Goal: Task Accomplishment & Management: Use online tool/utility

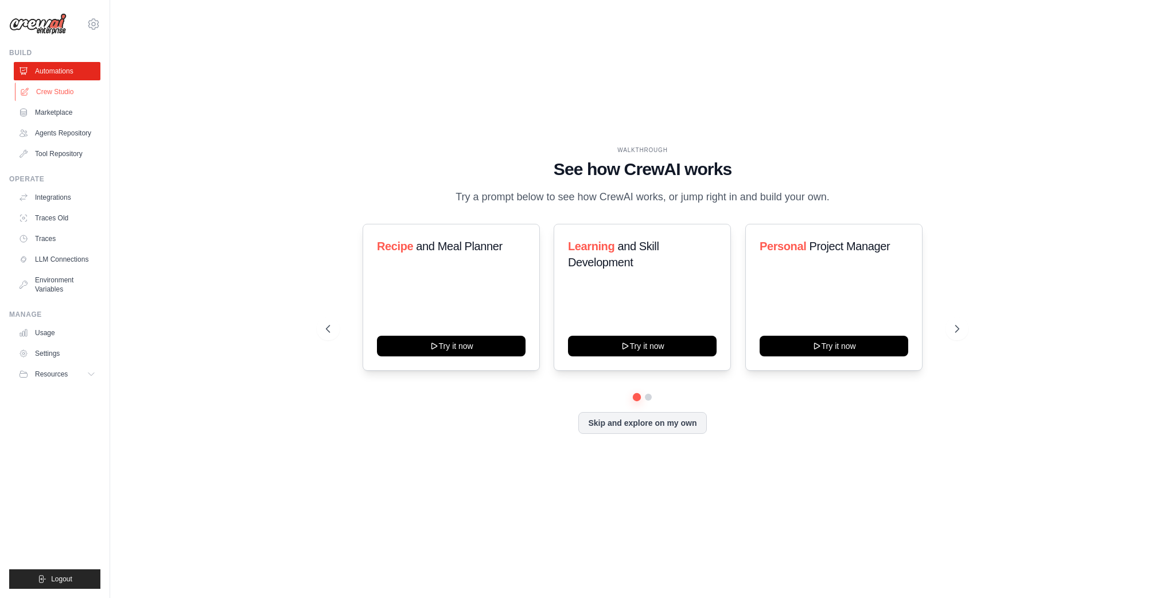
click at [57, 95] on link "Crew Studio" at bounding box center [58, 92] width 87 height 18
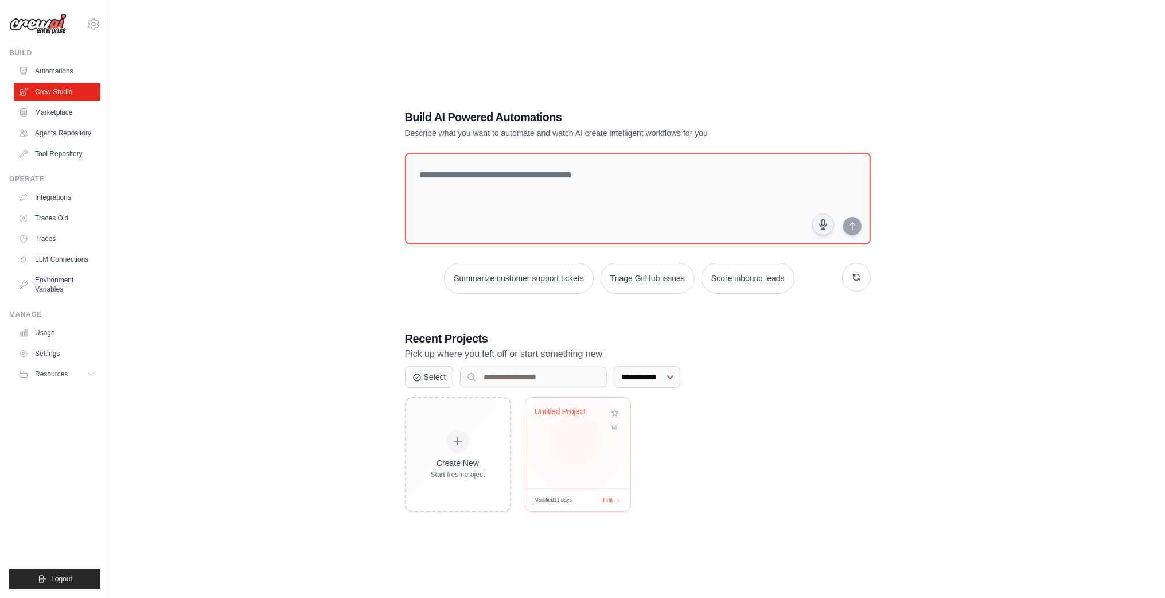
click at [575, 439] on div "Untitled Project" at bounding box center [578, 443] width 105 height 91
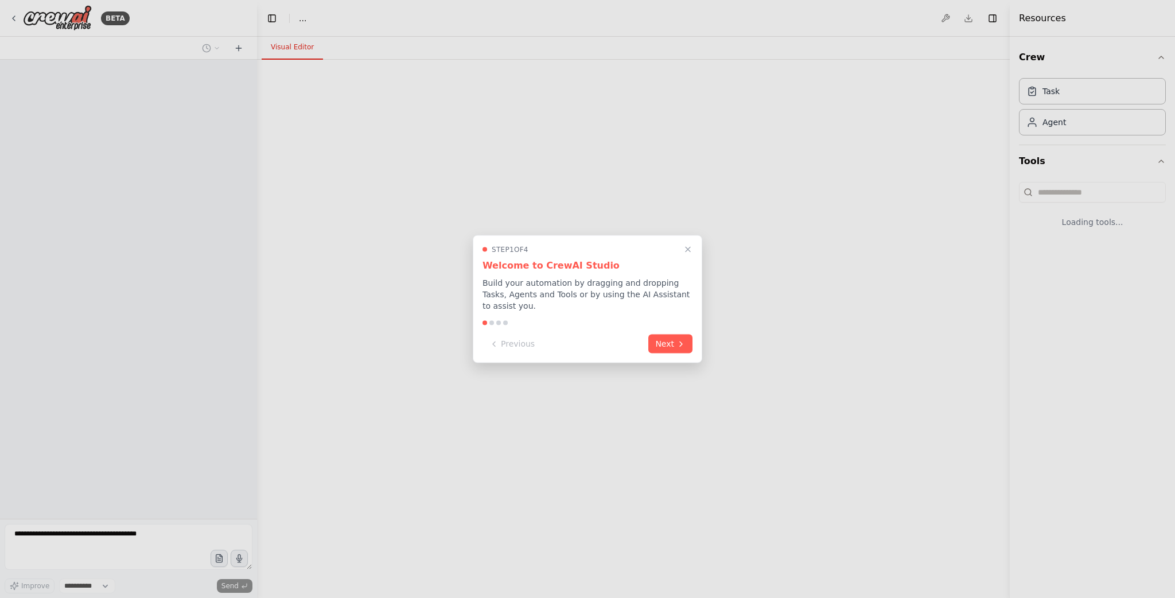
select select "****"
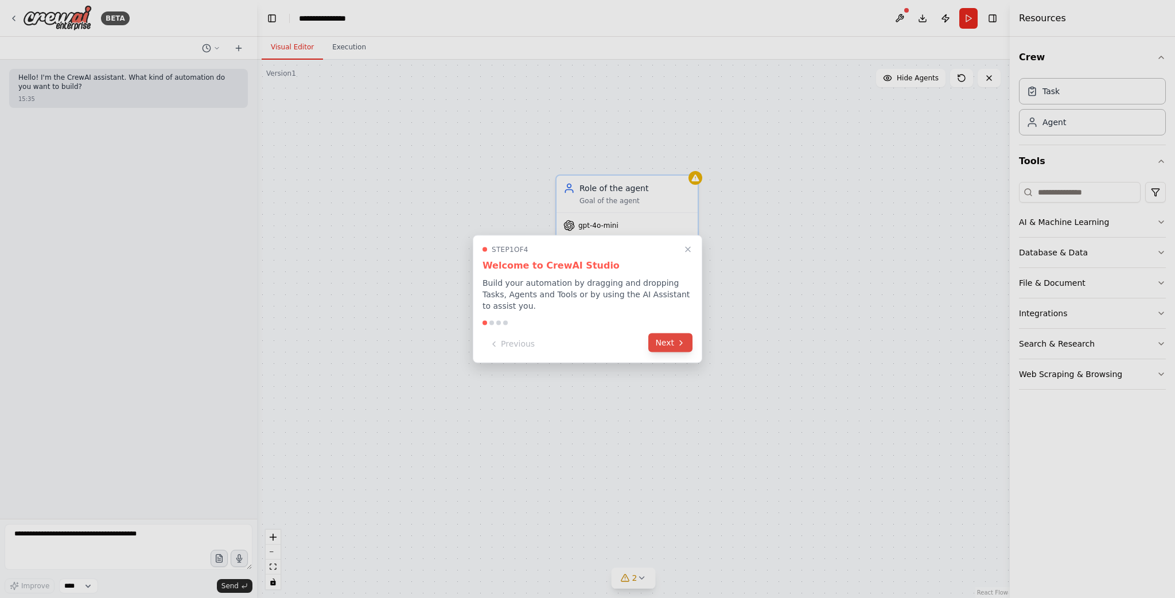
click at [666, 346] on button "Next" at bounding box center [670, 342] width 44 height 19
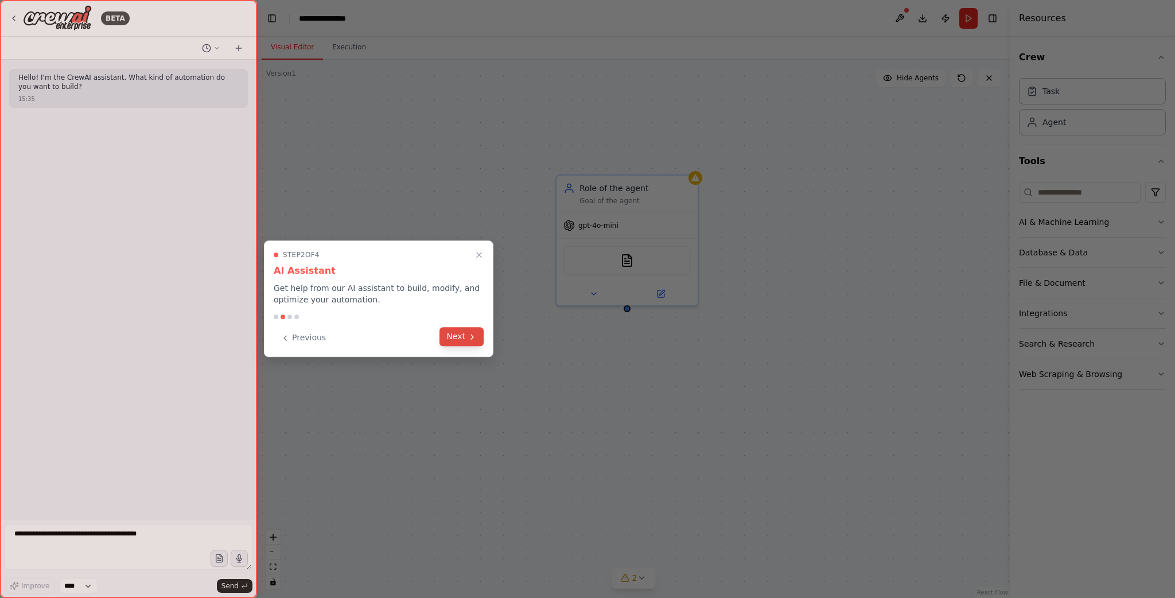
click at [470, 338] on icon at bounding box center [472, 336] width 9 height 9
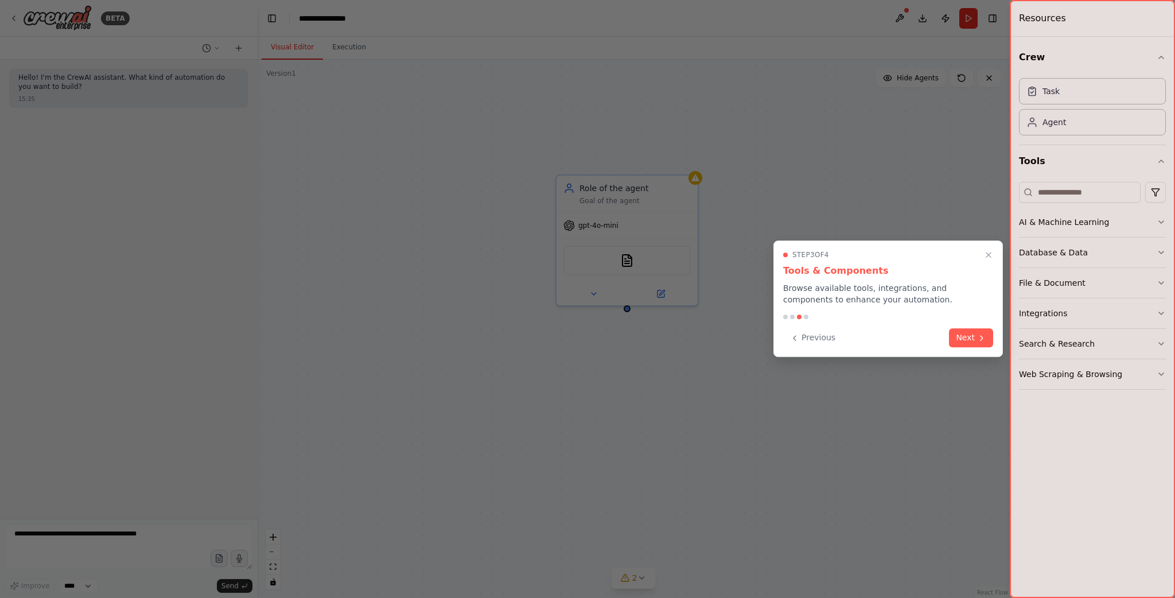
click at [943, 336] on div "Previous Next" at bounding box center [888, 337] width 210 height 19
click at [961, 339] on button "Next" at bounding box center [971, 336] width 44 height 19
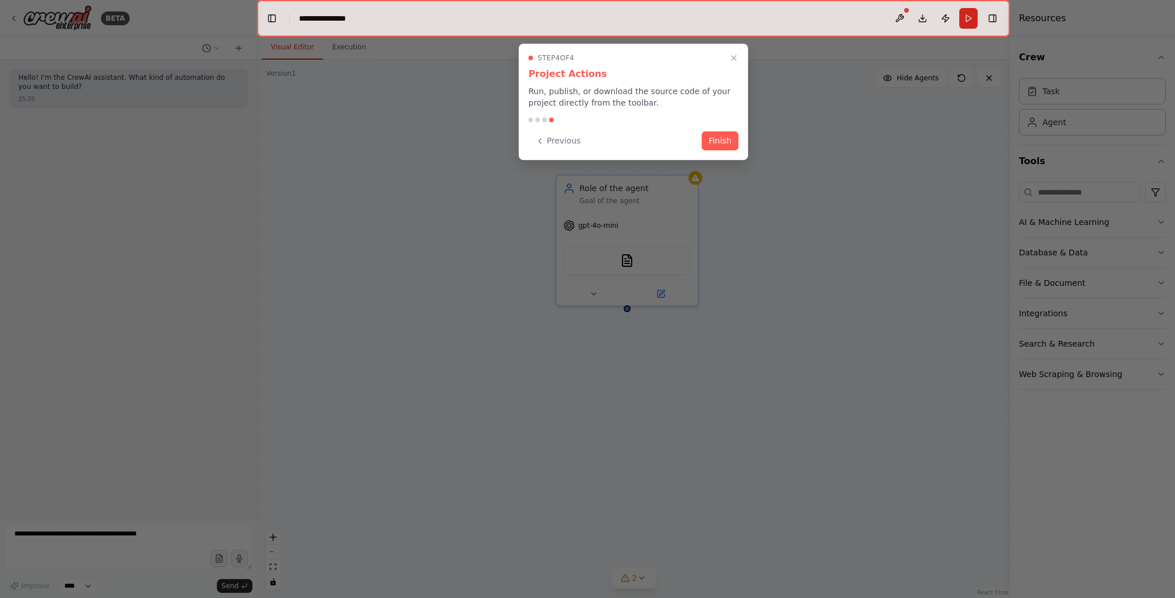
click at [978, 338] on div at bounding box center [587, 299] width 1175 height 598
click at [727, 147] on button "Finish" at bounding box center [720, 139] width 37 height 19
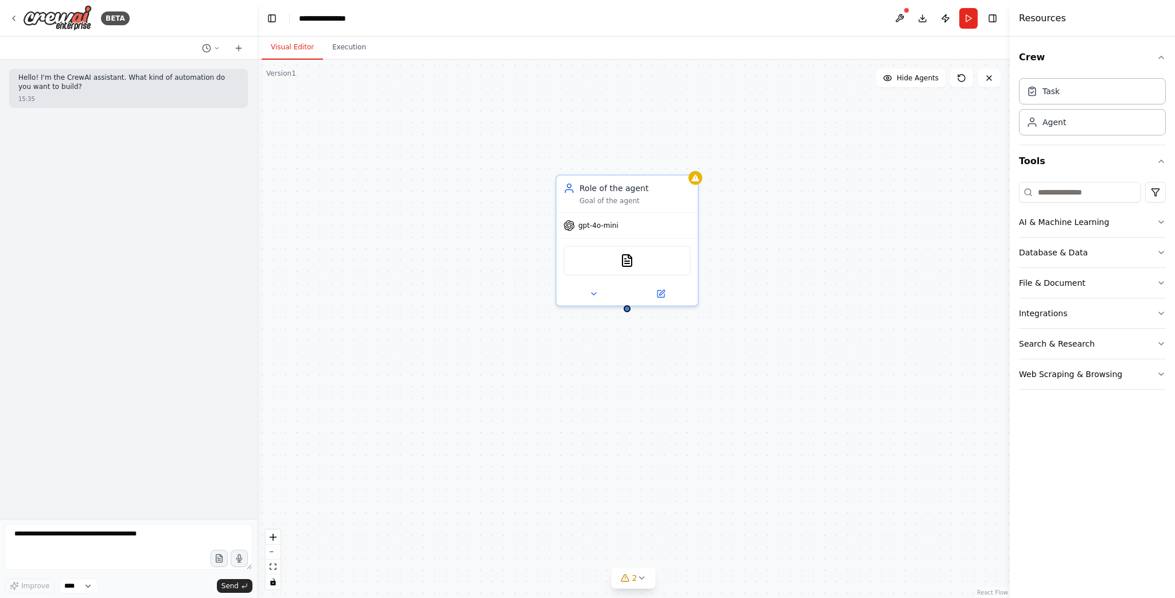
click at [906, 232] on div "Role of the agent Goal of the agent gpt-4o-mini DOCXSearchTool" at bounding box center [633, 329] width 753 height 538
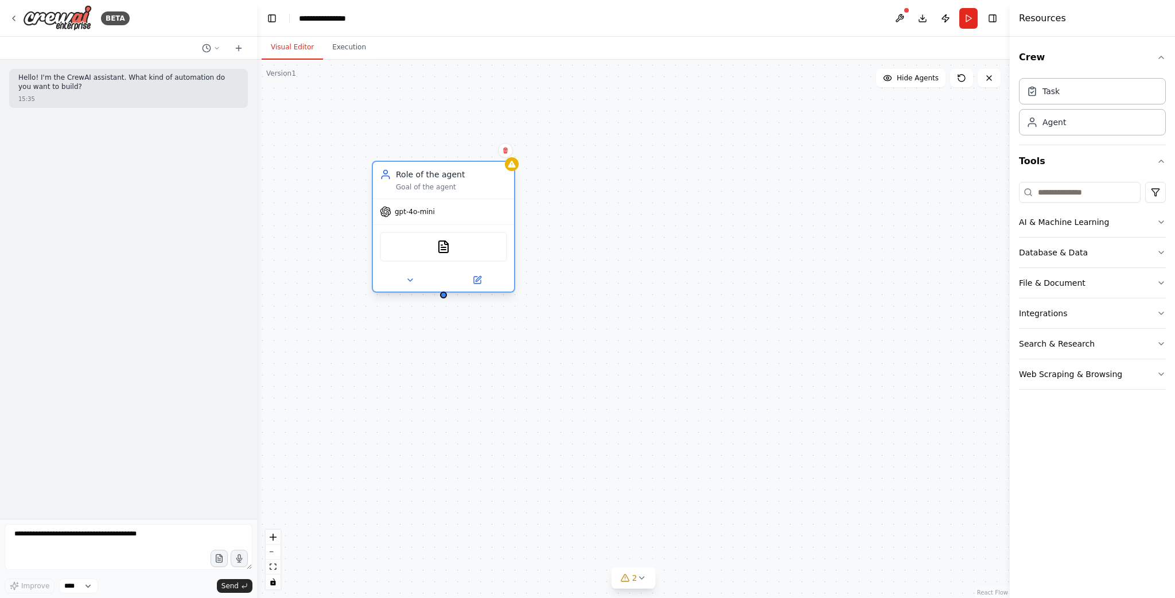
drag, startPoint x: 650, startPoint y: 209, endPoint x: 453, endPoint y: 196, distance: 197.2
click at [453, 196] on div "Role of the agent Goal of the agent gpt-4o-mini DOCXSearchTool" at bounding box center [443, 227] width 143 height 132
click at [605, 229] on div "Role of the agent Goal of the agent gpt-4o-mini DOCXSearchTool" at bounding box center [633, 329] width 753 height 538
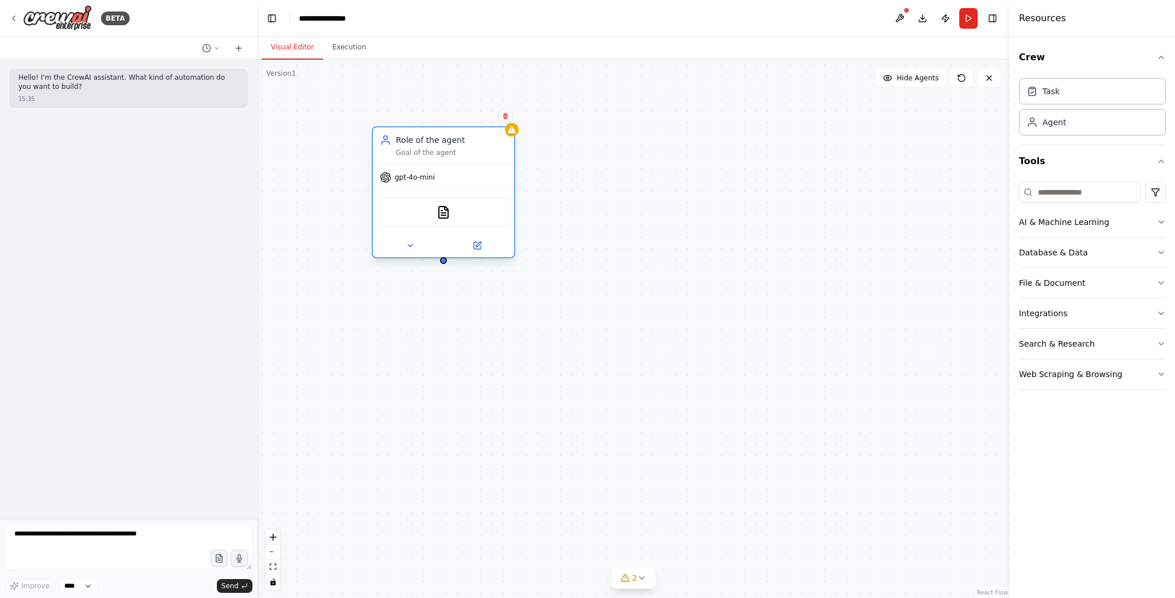
drag, startPoint x: 450, startPoint y: 194, endPoint x: 457, endPoint y: 161, distance: 33.4
click at [457, 161] on div "Role of the agent Goal of the agent" at bounding box center [443, 145] width 141 height 37
click at [609, 180] on div "Role of the agent Goal of the agent gpt-4o-mini DOCXSearchTool" at bounding box center [633, 329] width 753 height 538
click at [1165, 221] on icon "button" at bounding box center [1161, 221] width 9 height 9
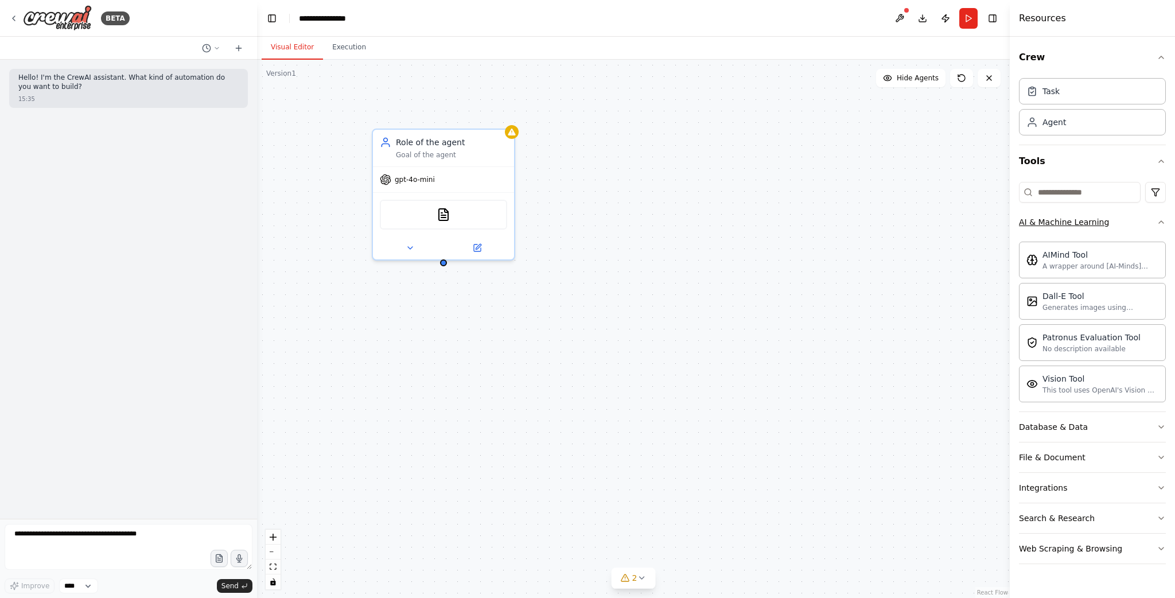
click at [1161, 223] on icon "button" at bounding box center [1161, 221] width 9 height 9
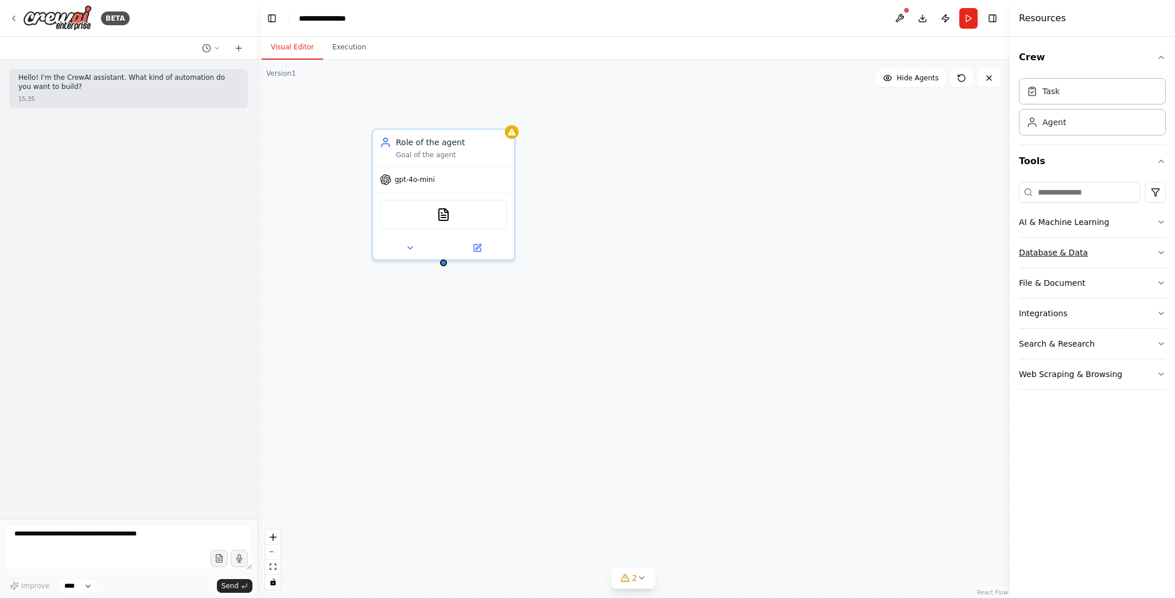
click at [1152, 252] on button "Database & Data" at bounding box center [1092, 253] width 147 height 30
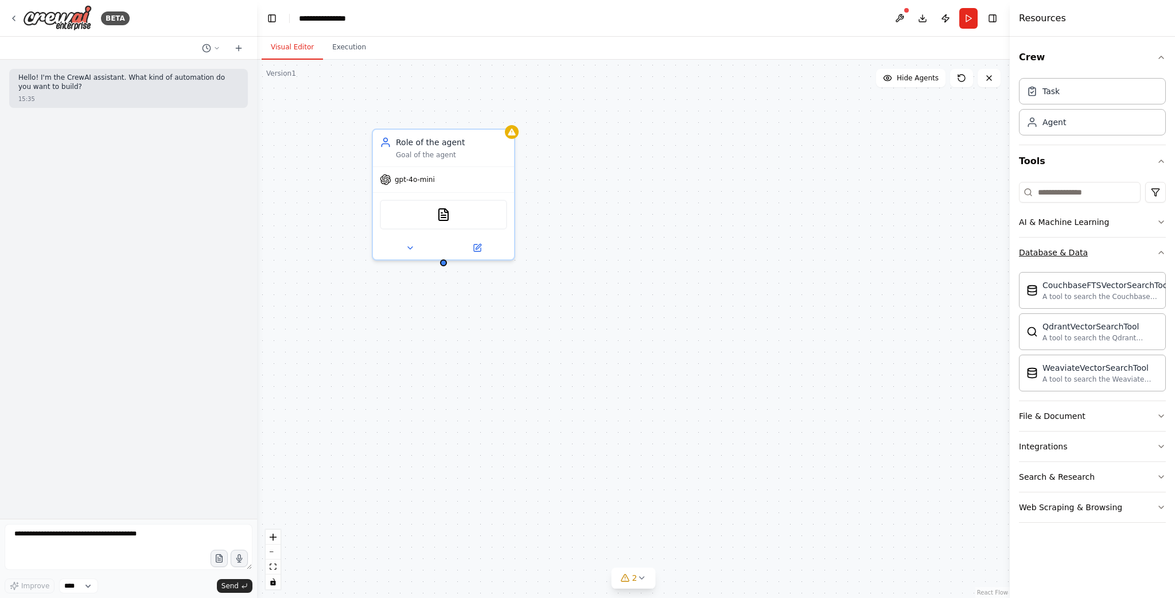
click at [1155, 250] on button "Database & Data" at bounding box center [1092, 253] width 147 height 30
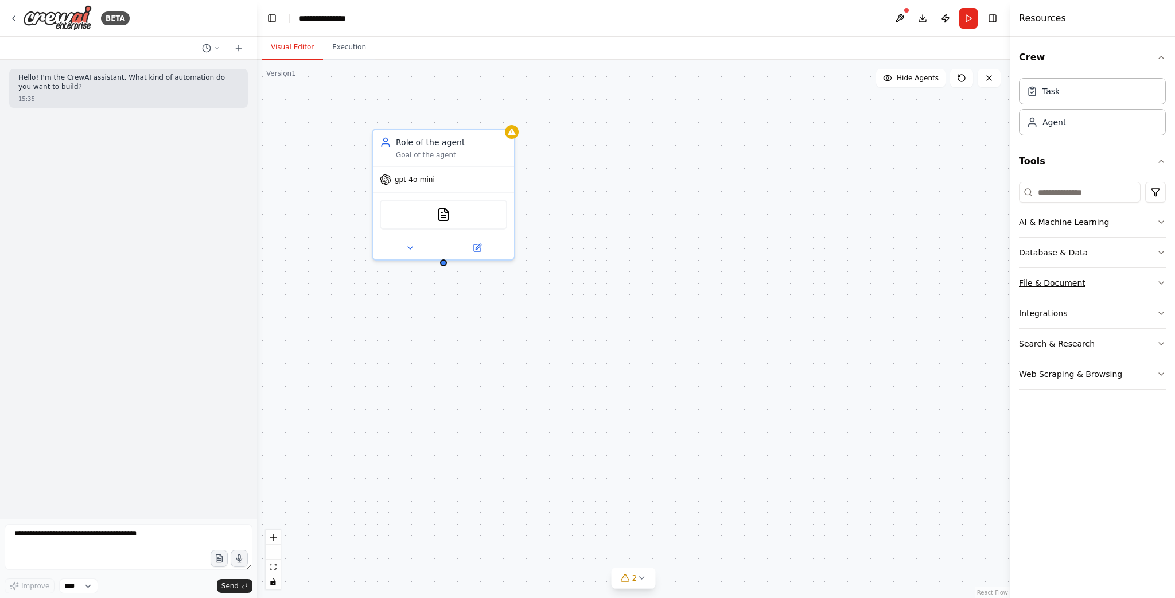
click at [1146, 282] on button "File & Document" at bounding box center [1092, 283] width 147 height 30
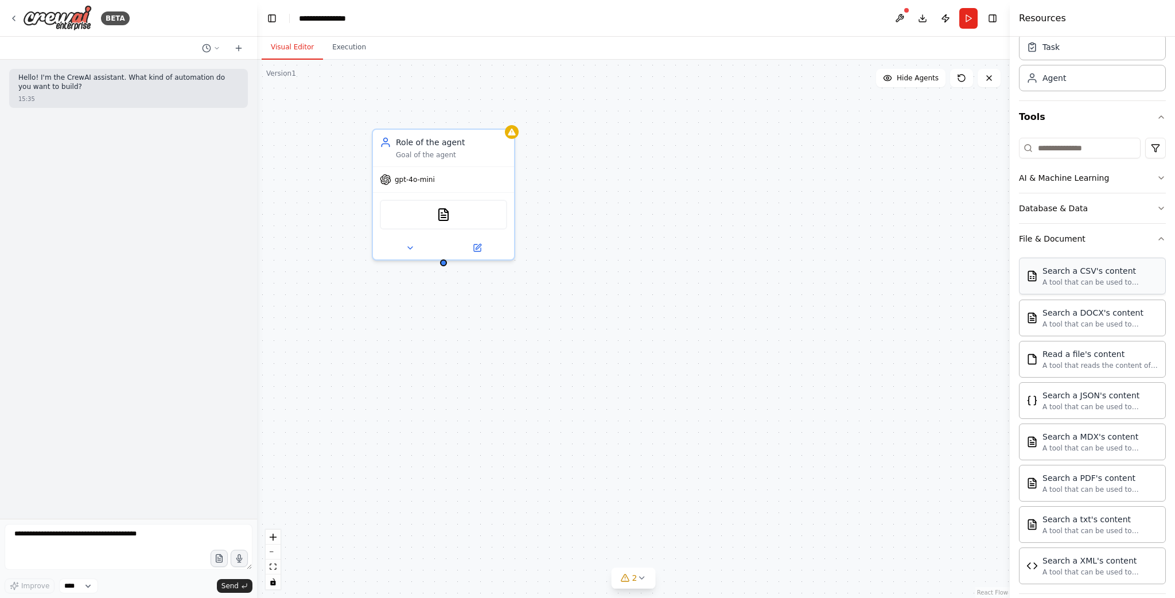
scroll to position [32, 0]
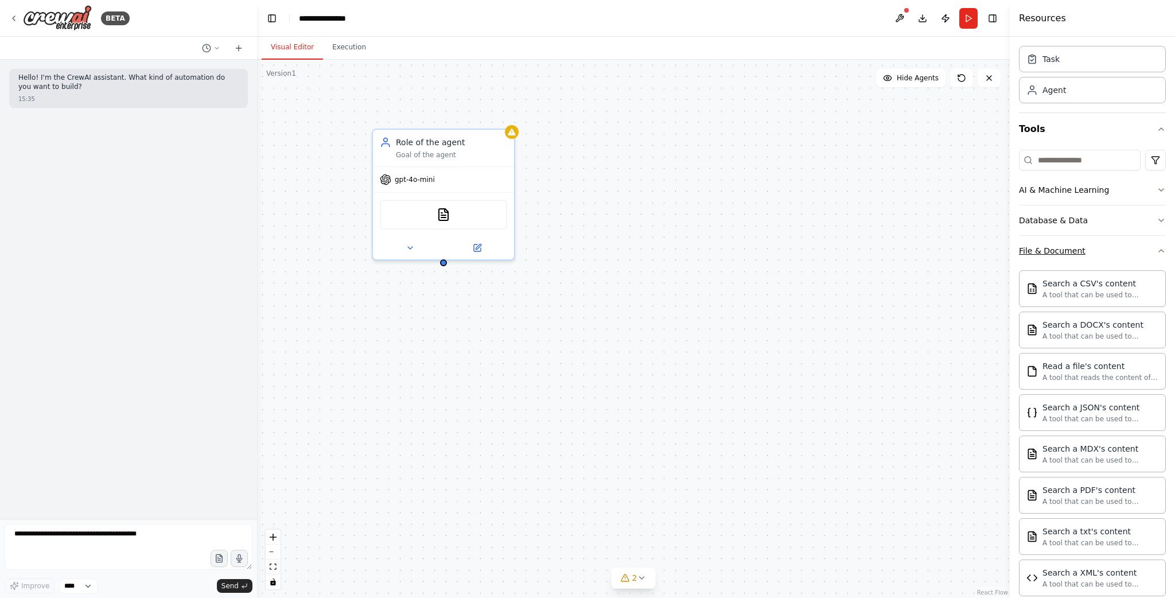
click at [1119, 256] on button "File & Document" at bounding box center [1092, 251] width 147 height 30
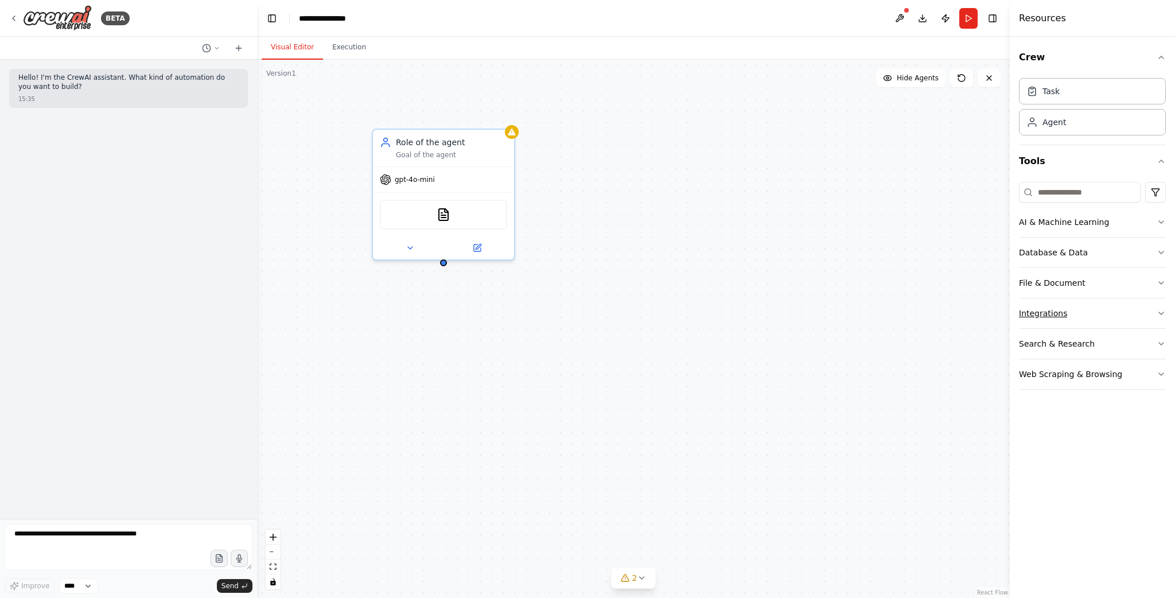
click at [1144, 316] on button "Integrations" at bounding box center [1092, 313] width 147 height 30
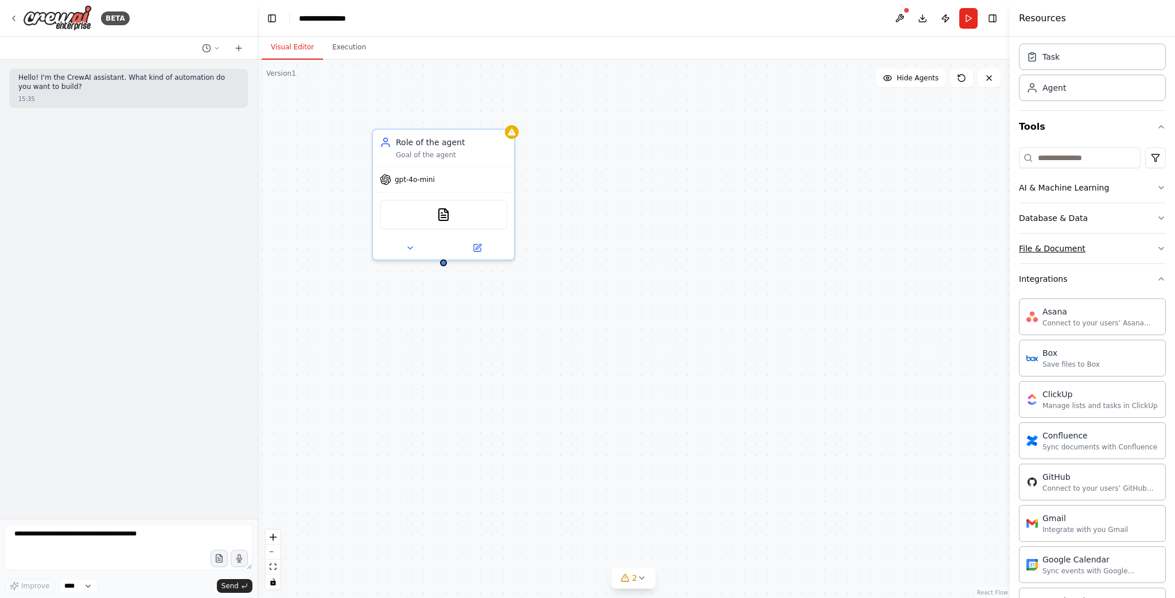
scroll to position [33, 0]
click at [1065, 283] on button "Integrations" at bounding box center [1092, 280] width 147 height 30
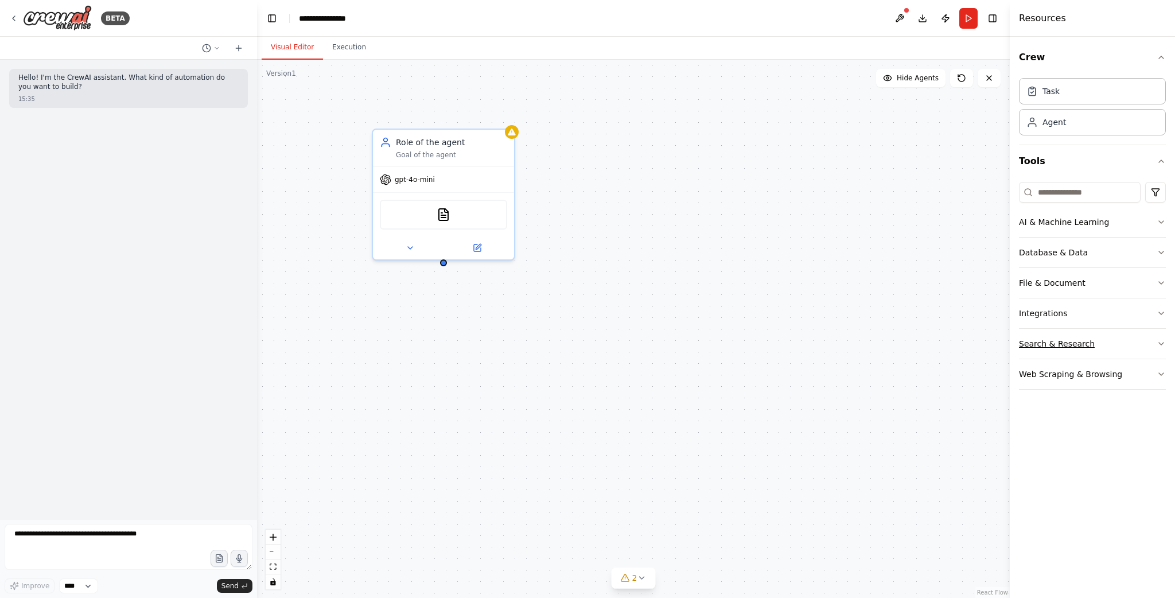
click at [1129, 341] on button "Search & Research" at bounding box center [1092, 344] width 147 height 30
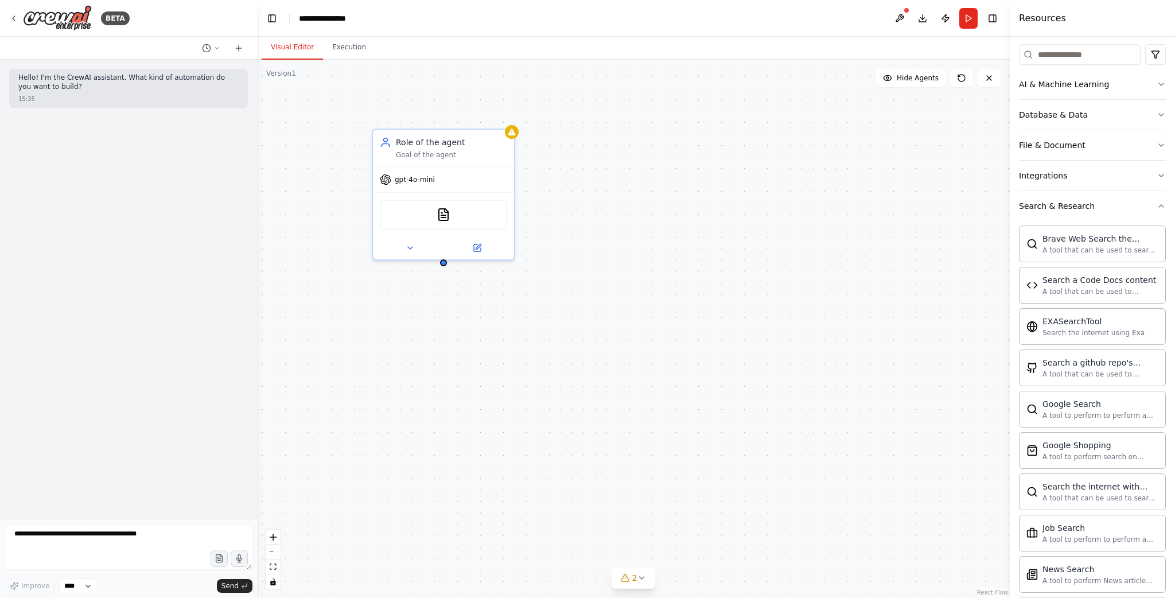
scroll to position [106, 0]
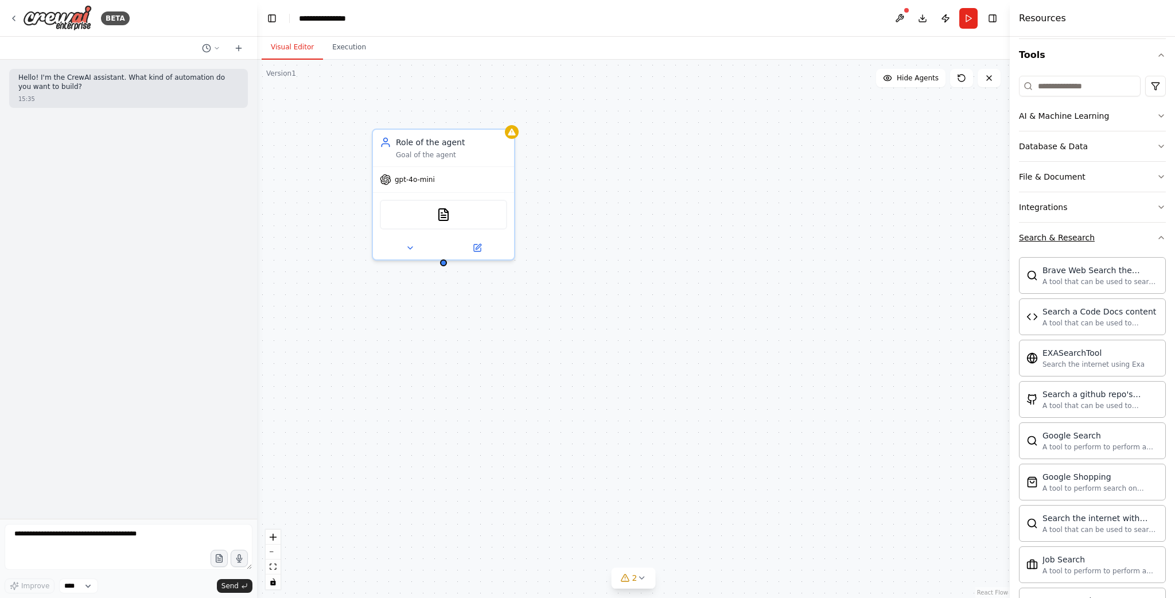
click at [1083, 246] on button "Search & Research" at bounding box center [1092, 238] width 147 height 30
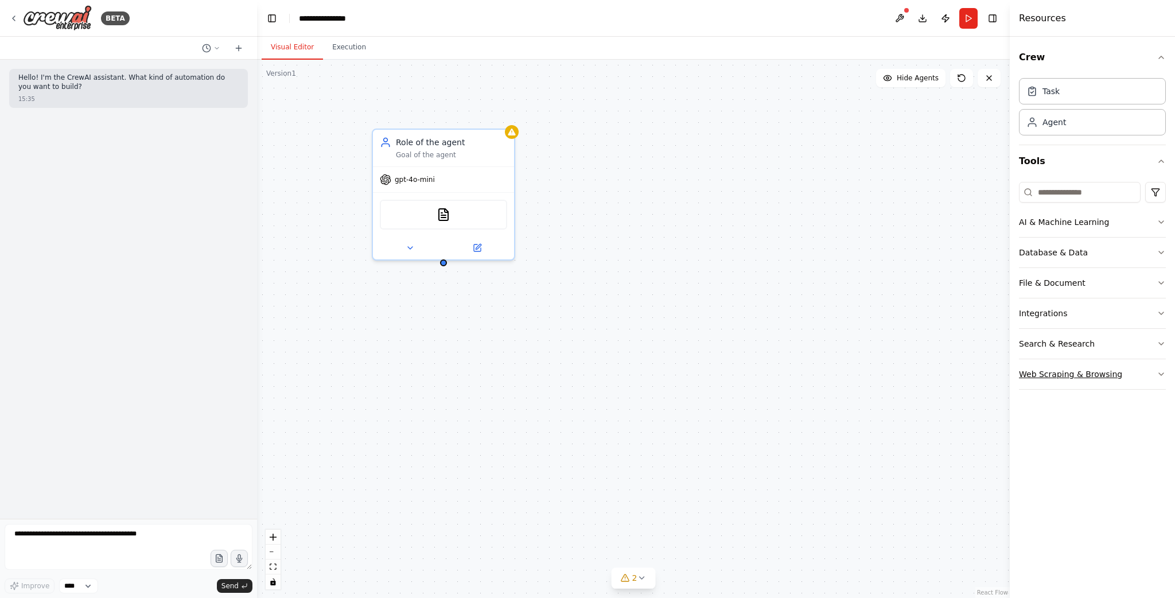
click at [1085, 372] on div "Web Scraping & Browsing" at bounding box center [1070, 373] width 103 height 11
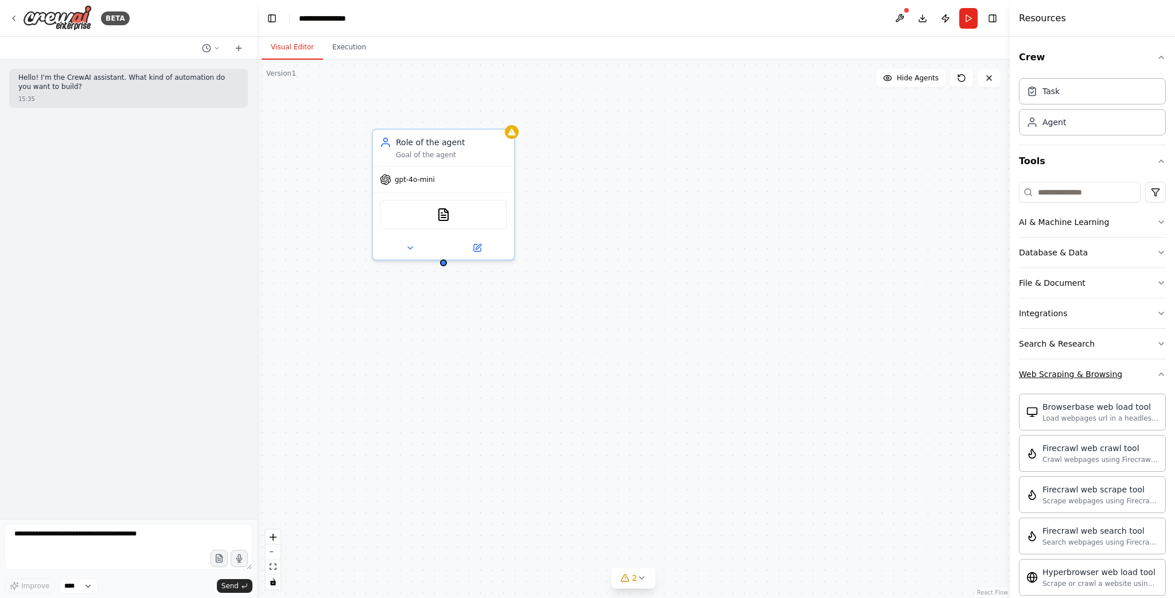
click at [1145, 369] on button "Web Scraping & Browsing" at bounding box center [1092, 374] width 147 height 30
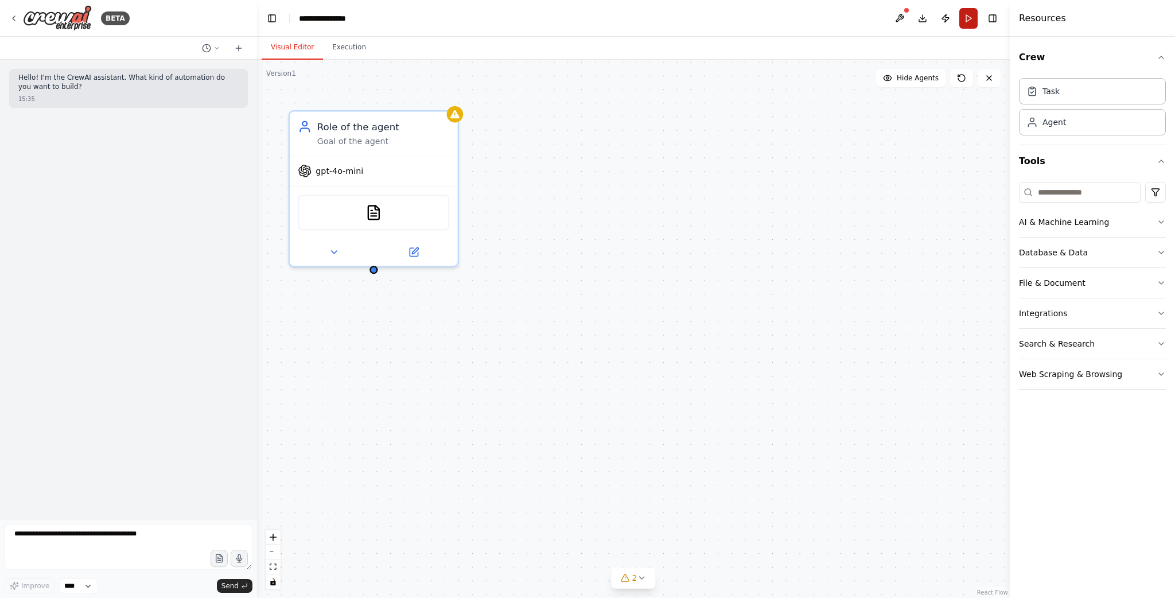
click at [969, 20] on button "Run" at bounding box center [968, 18] width 18 height 21
click at [924, 15] on button "Download" at bounding box center [922, 18] width 18 height 21
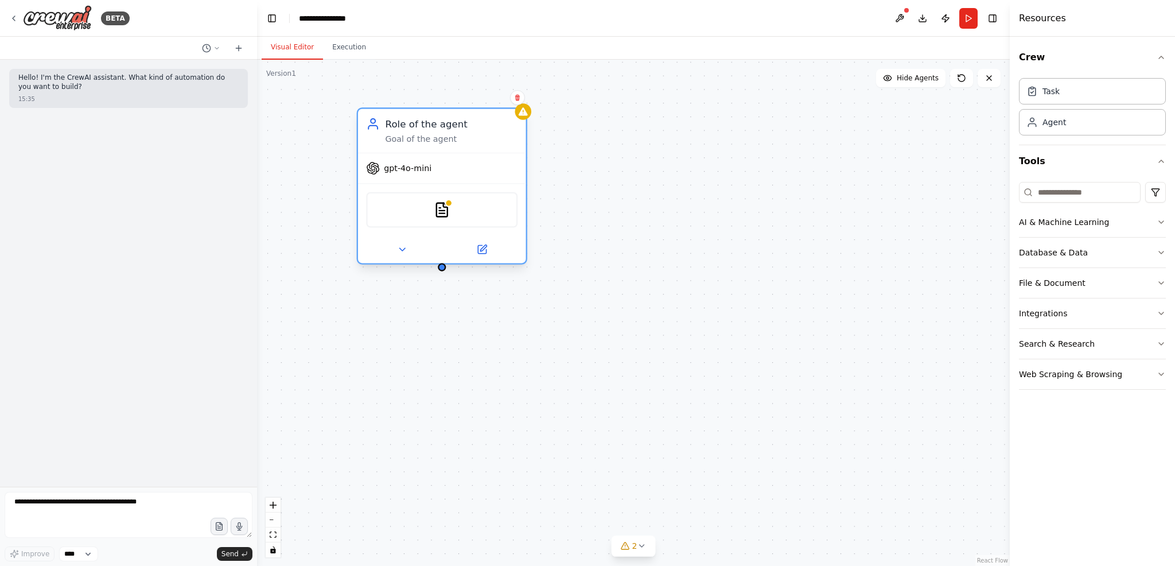
drag, startPoint x: 436, startPoint y: 177, endPoint x: 511, endPoint y: 175, distance: 75.2
click at [511, 175] on div "gpt-4o-mini" at bounding box center [442, 168] width 168 height 30
click at [522, 98] on button at bounding box center [517, 97] width 15 height 15
click at [485, 100] on button "Confirm" at bounding box center [485, 98] width 41 height 14
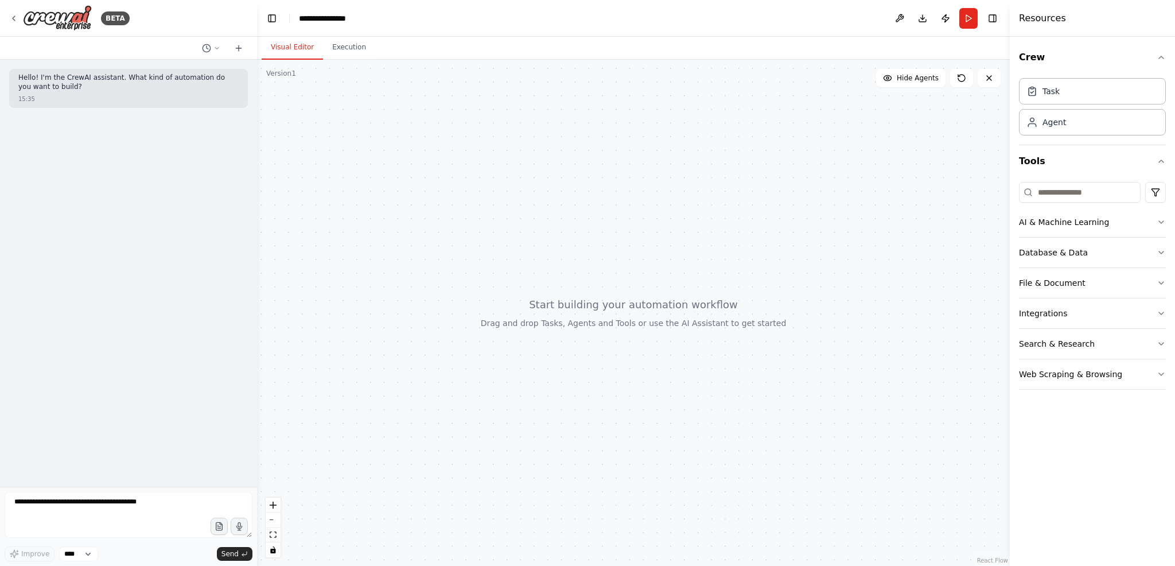
drag, startPoint x: 576, startPoint y: 185, endPoint x: 530, endPoint y: 173, distance: 47.5
click at [530, 173] on div at bounding box center [633, 313] width 753 height 506
click at [538, 176] on div at bounding box center [633, 313] width 753 height 506
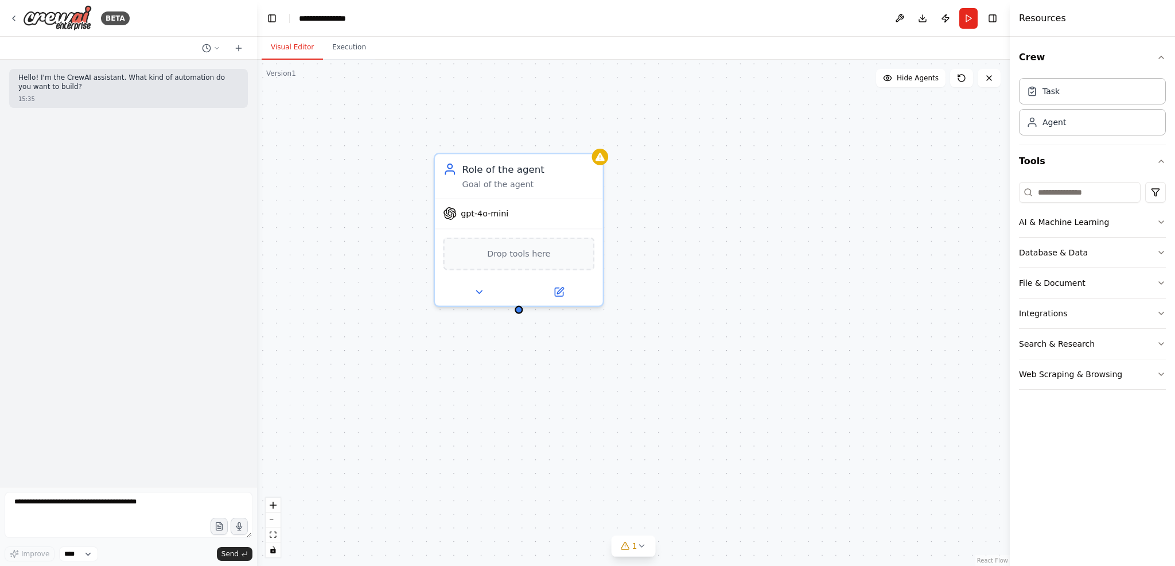
click at [682, 217] on div "Role of the agent Goal of the agent gpt-4o-mini Drop tools here" at bounding box center [633, 313] width 753 height 506
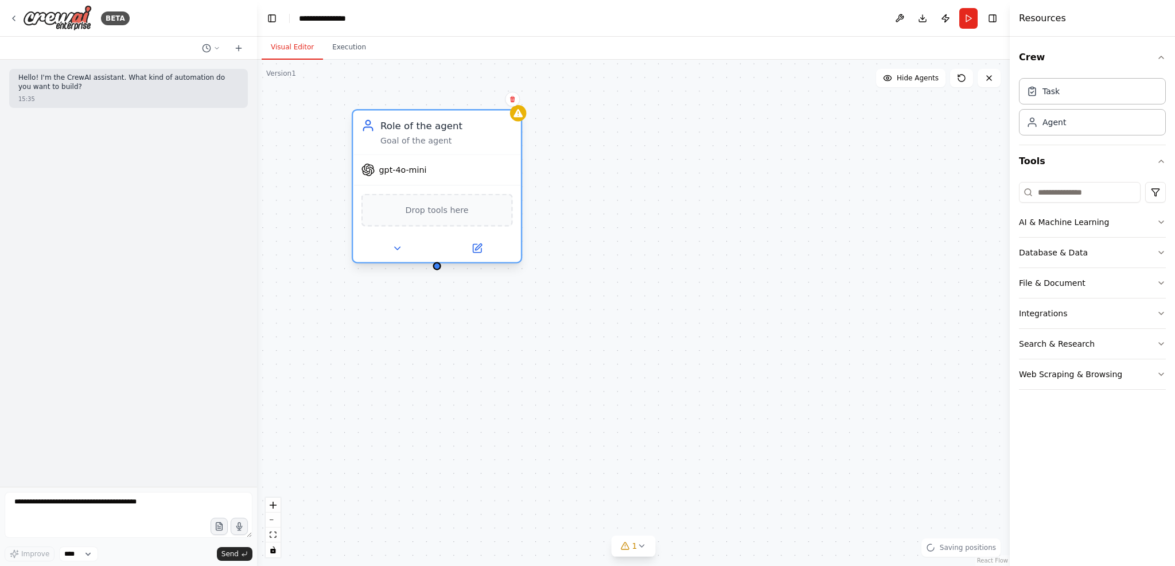
drag, startPoint x: 499, startPoint y: 172, endPoint x: 415, endPoint y: 134, distance: 92.4
click at [415, 134] on div "Role of the agent Goal of the agent" at bounding box center [446, 133] width 133 height 28
click at [596, 208] on div "Role of the agent Goal of the agent gpt-4o-mini Drop tools here" at bounding box center [633, 313] width 753 height 506
click at [426, 209] on span "Drop tools here" at bounding box center [437, 210] width 63 height 14
click at [477, 248] on icon at bounding box center [478, 247] width 6 height 6
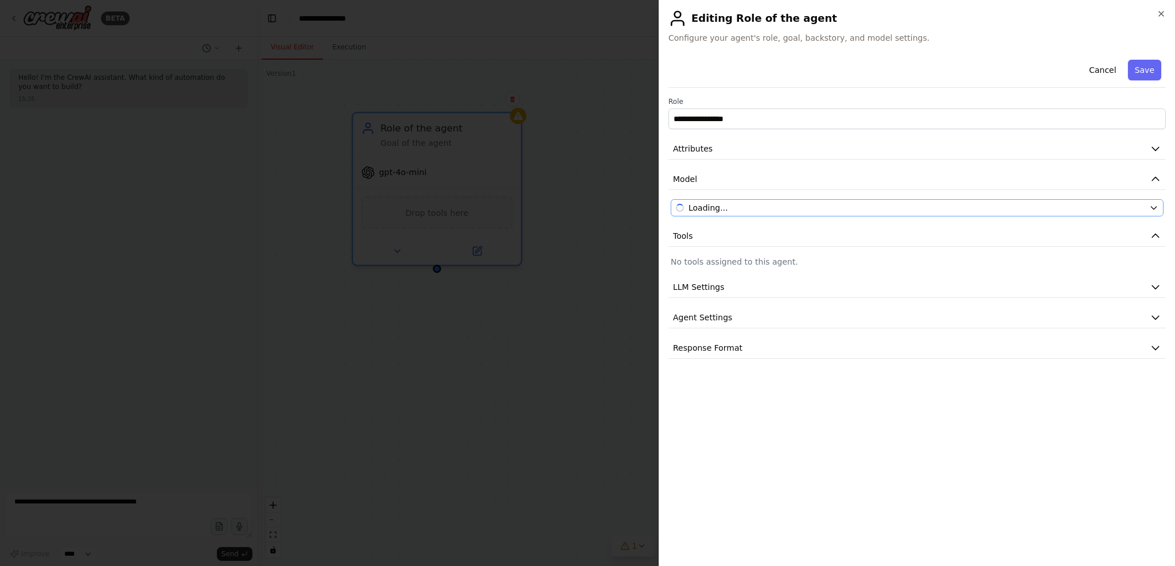
click at [1133, 207] on div "Loading..." at bounding box center [910, 207] width 469 height 11
click at [1153, 207] on icon "button" at bounding box center [1153, 207] width 9 height 9
click at [1153, 230] on icon "button" at bounding box center [1155, 235] width 11 height 11
click at [1153, 231] on icon "button" at bounding box center [1155, 235] width 11 height 11
click at [762, 205] on span "OpenAI - gpt-4o-mini" at bounding box center [730, 207] width 84 height 11
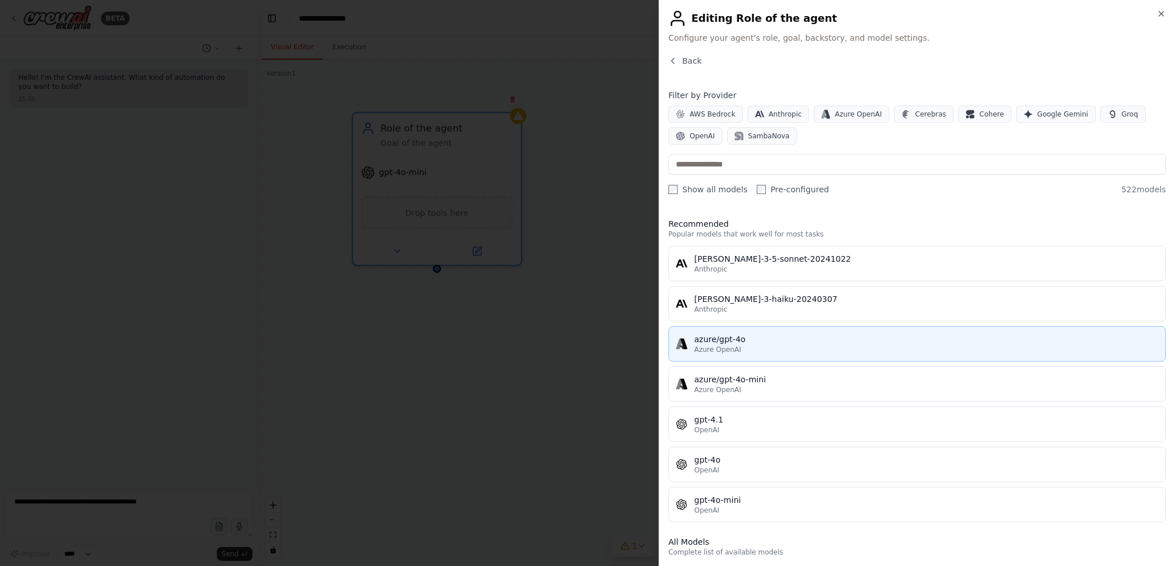
scroll to position [57, 0]
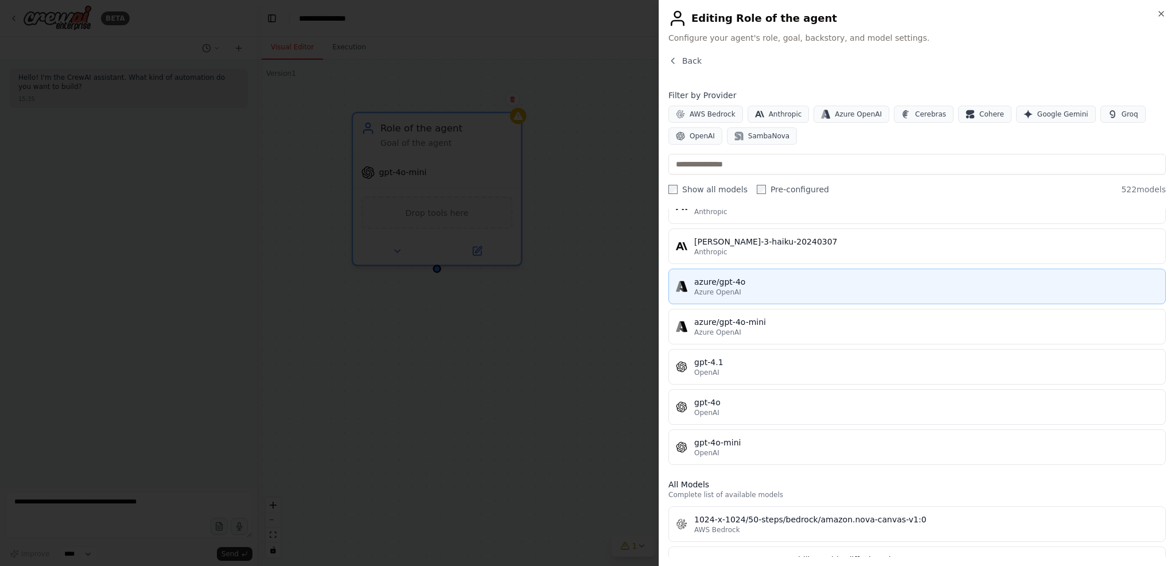
click at [789, 297] on button "azure/gpt-4o Azure OpenAI" at bounding box center [916, 286] width 497 height 36
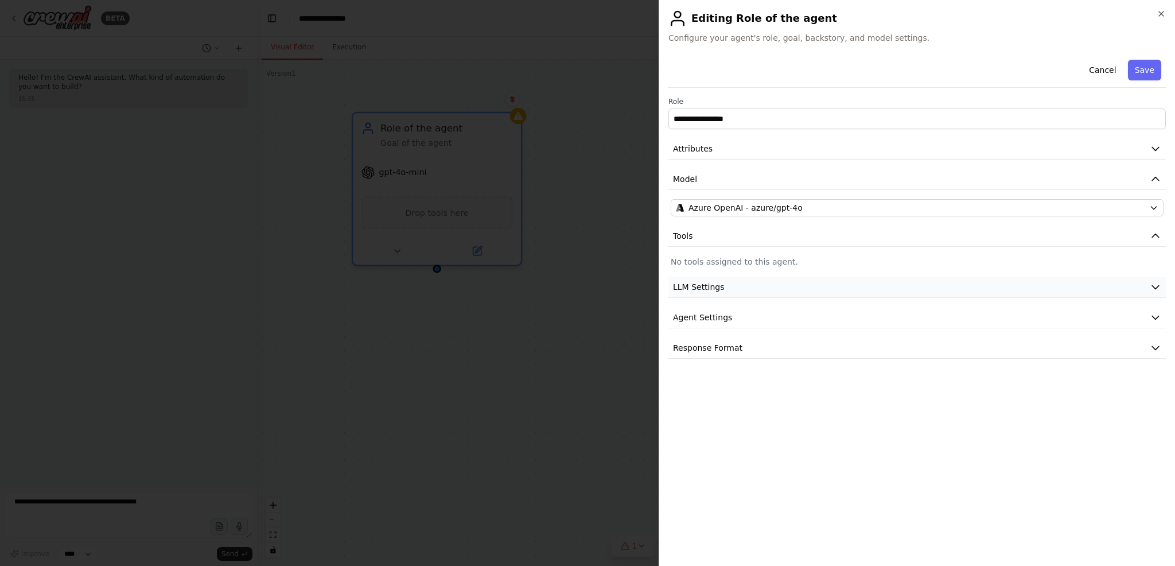
click at [748, 291] on button "LLM Settings" at bounding box center [916, 287] width 497 height 21
click at [671, 327] on span at bounding box center [675, 322] width 9 height 9
click at [786, 398] on button "Agent Settings" at bounding box center [916, 399] width 497 height 21
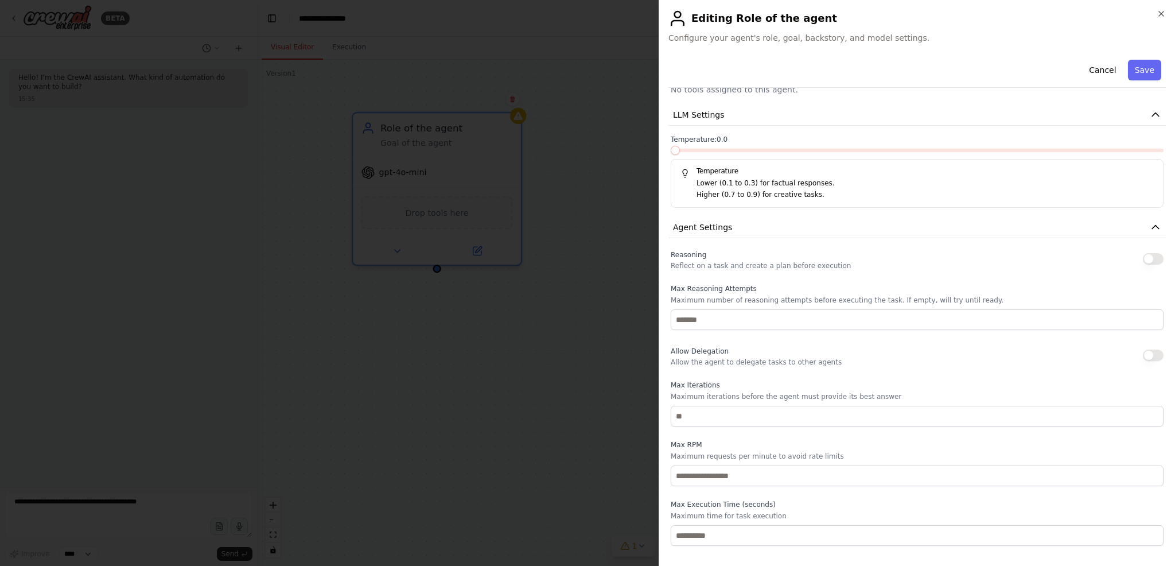
scroll to position [200, 0]
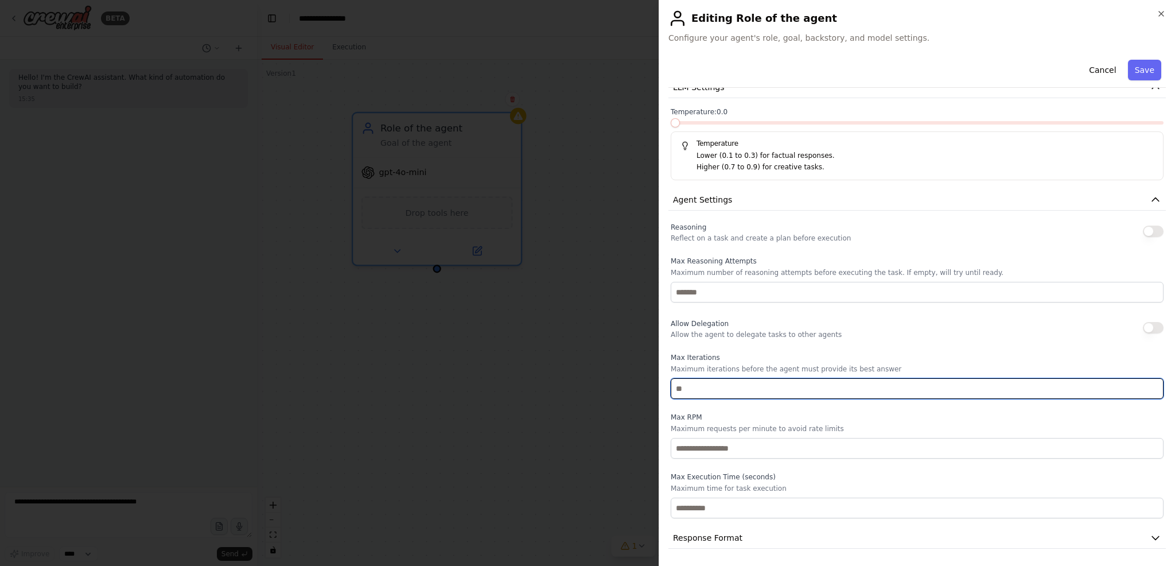
click at [674, 388] on input "number" at bounding box center [917, 388] width 493 height 21
click at [716, 388] on input "number" at bounding box center [917, 388] width 493 height 21
click at [695, 389] on input "number" at bounding box center [917, 388] width 493 height 21
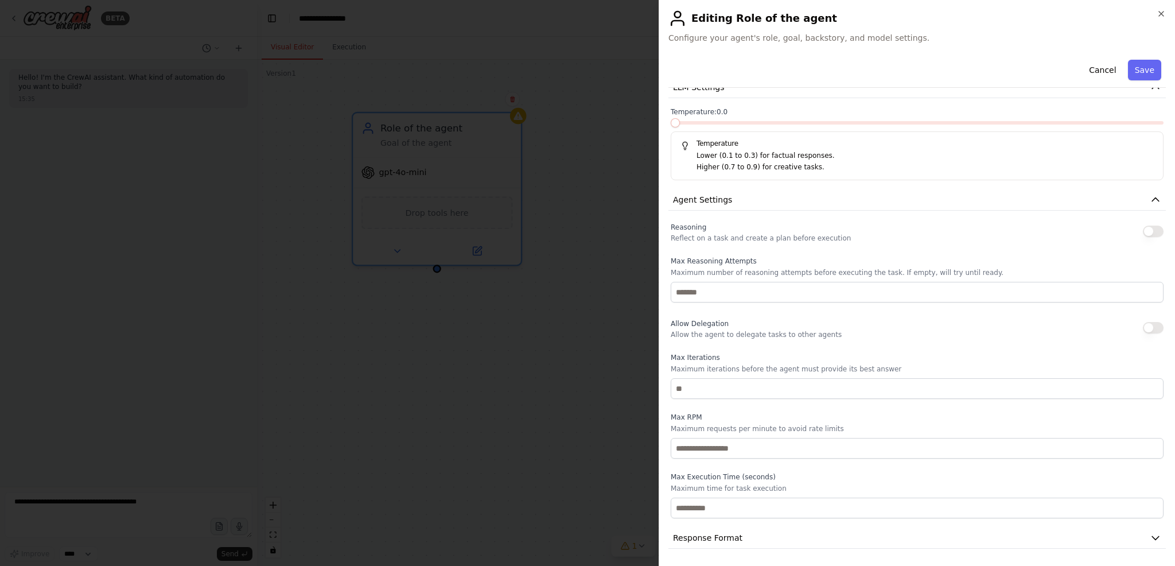
click at [698, 405] on div "Reasoning Reflect on a task and create a plan before execution Max Reasoning At…" at bounding box center [917, 369] width 493 height 298
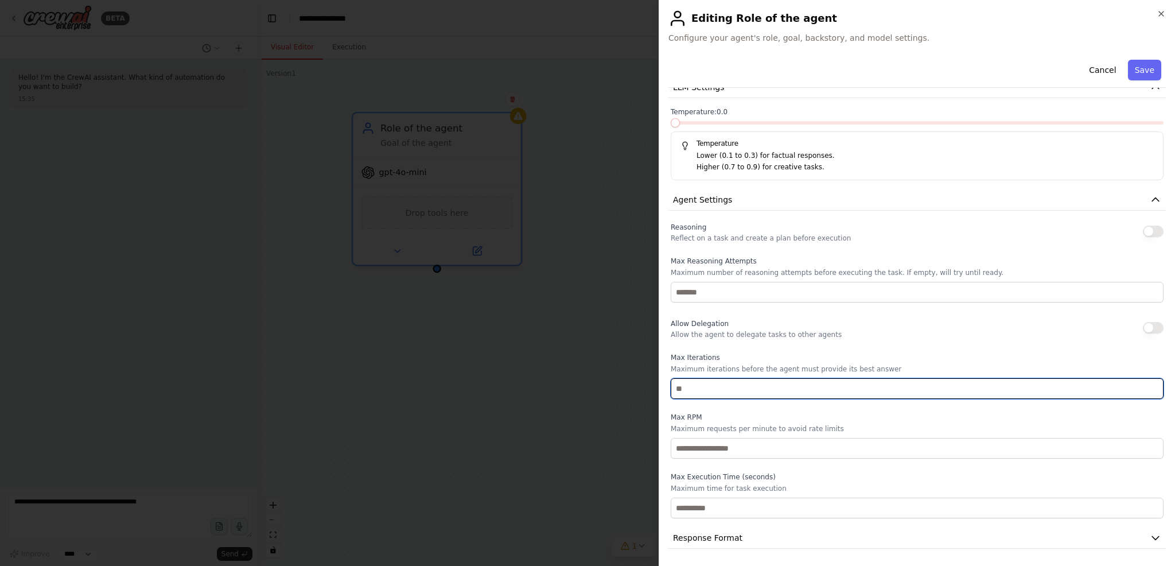
drag, startPoint x: 703, startPoint y: 390, endPoint x: 660, endPoint y: 384, distance: 43.4
click at [660, 384] on div "**********" at bounding box center [917, 283] width 516 height 566
type input "**"
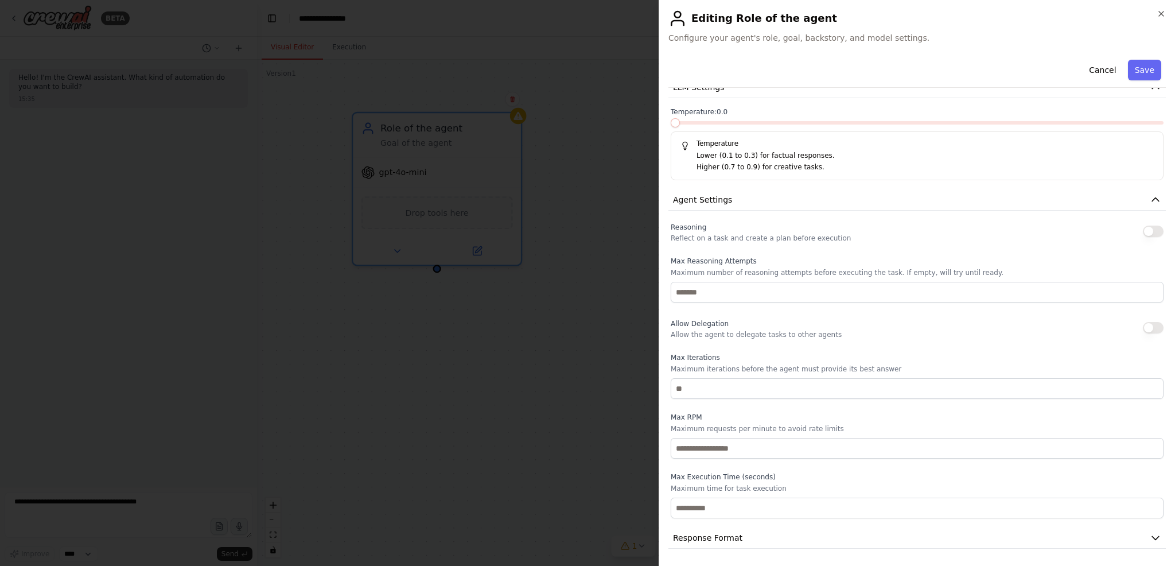
click at [711, 406] on div "Reasoning Reflect on a task and create a plan before execution Max Reasoning At…" at bounding box center [917, 369] width 493 height 298
click at [760, 533] on button "Response Format" at bounding box center [916, 537] width 497 height 21
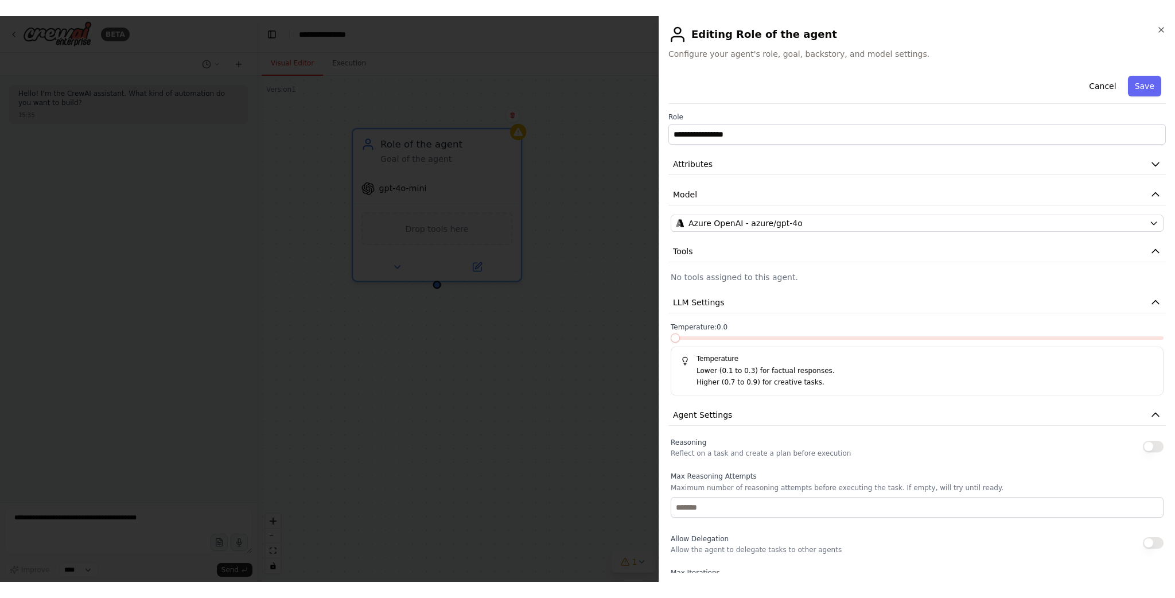
scroll to position [0, 0]
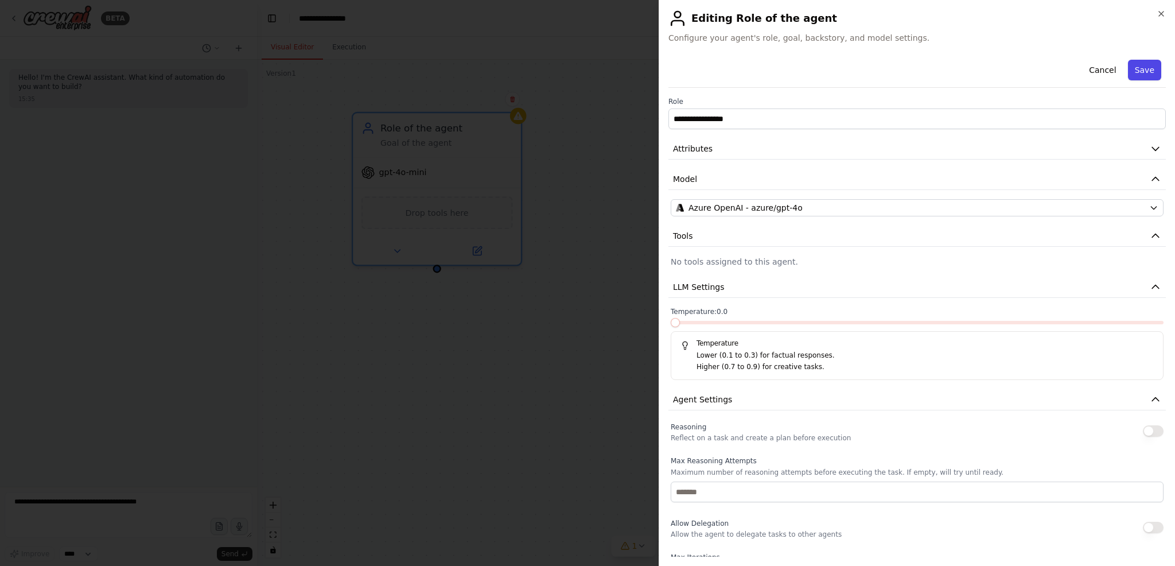
click at [1131, 73] on button "Save" at bounding box center [1144, 70] width 33 height 21
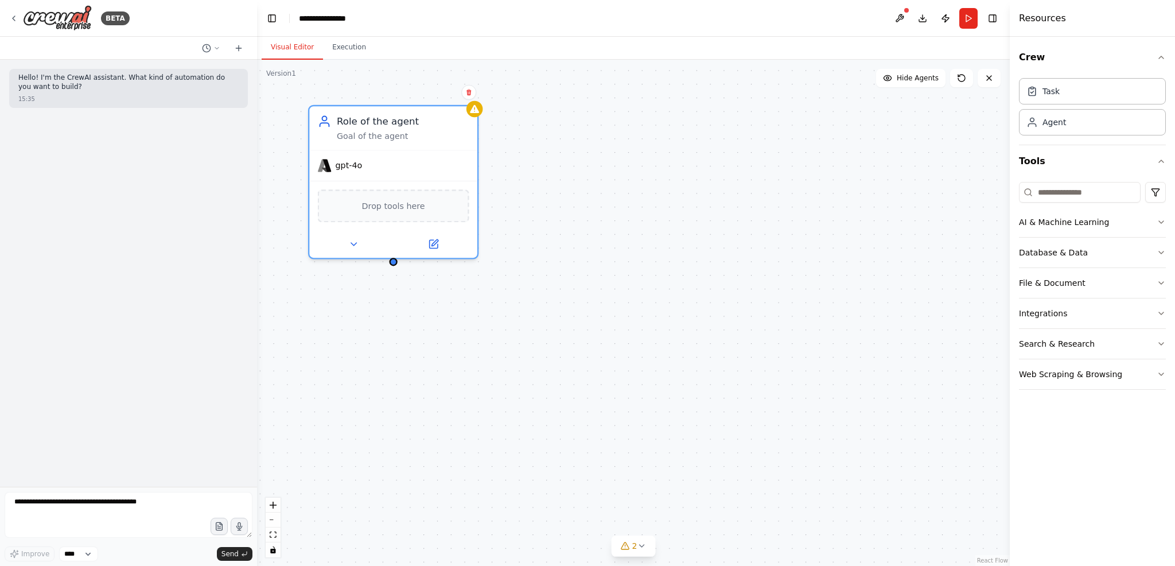
drag, startPoint x: 649, startPoint y: 230, endPoint x: 598, endPoint y: 222, distance: 51.7
click at [598, 222] on div "Role of the agent Goal of the agent gpt-4o Drop tools here" at bounding box center [633, 313] width 753 height 506
drag, startPoint x: 575, startPoint y: 216, endPoint x: 631, endPoint y: 229, distance: 57.8
click at [640, 231] on div "Role of the agent Goal of the agent gpt-4o Drop tools here" at bounding box center [633, 313] width 753 height 506
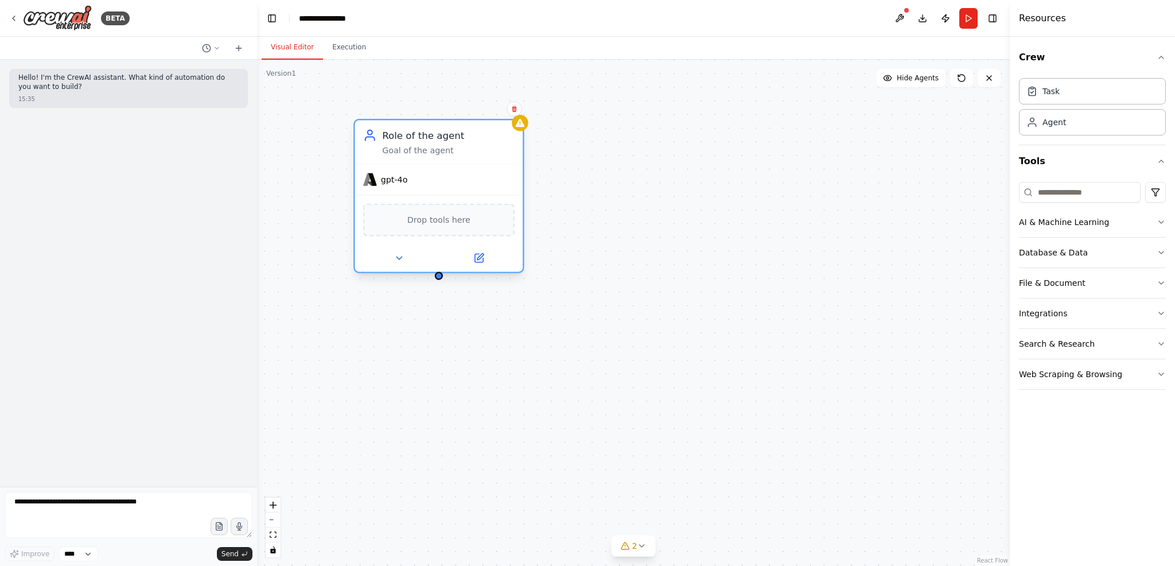
drag, startPoint x: 406, startPoint y: 184, endPoint x: 391, endPoint y: 190, distance: 16.2
click at [391, 190] on div "gpt-4o" at bounding box center [439, 180] width 168 height 30
drag, startPoint x: 605, startPoint y: 196, endPoint x: 545, endPoint y: 199, distance: 60.3
click at [545, 199] on div "Role of the agent Goal of the agent gpt-4o Drop tools here" at bounding box center [633, 313] width 753 height 506
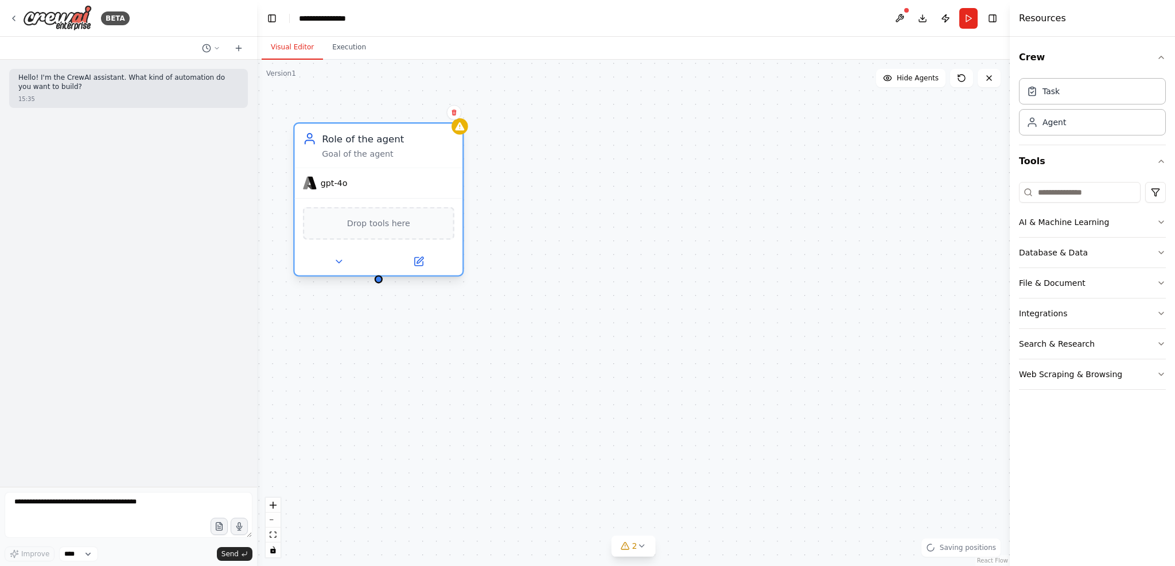
click at [393, 225] on span "Drop tools here" at bounding box center [378, 223] width 63 height 14
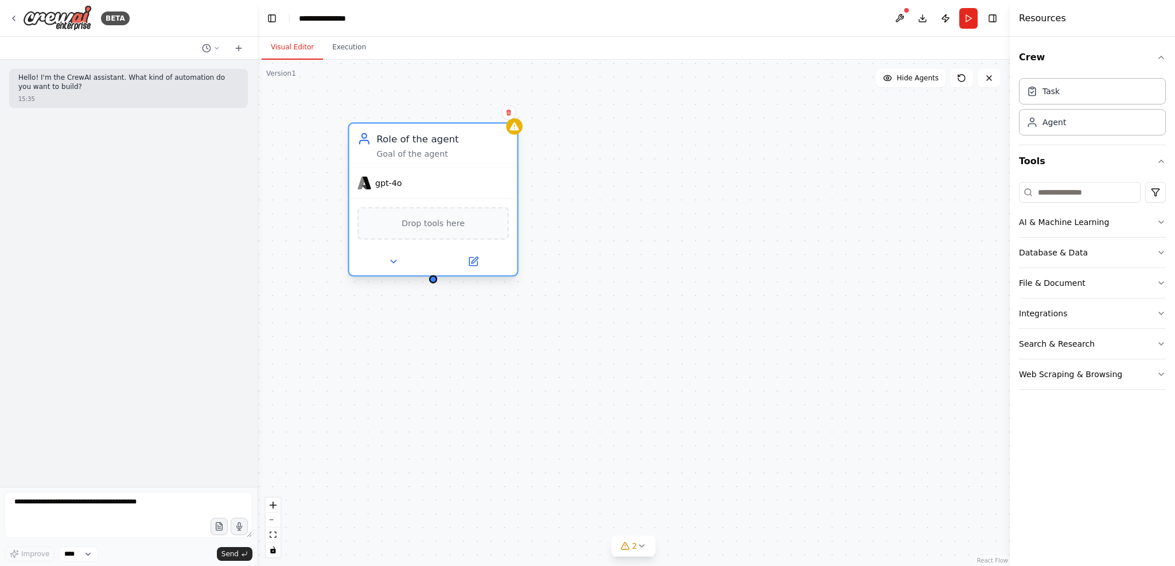
drag, startPoint x: 418, startPoint y: 230, endPoint x: 477, endPoint y: 228, distance: 59.7
click at [477, 228] on div "Drop tools here" at bounding box center [432, 223] width 151 height 33
click at [604, 231] on div "Role of the agent Goal of the agent gpt-4o Drop tools here" at bounding box center [633, 313] width 753 height 506
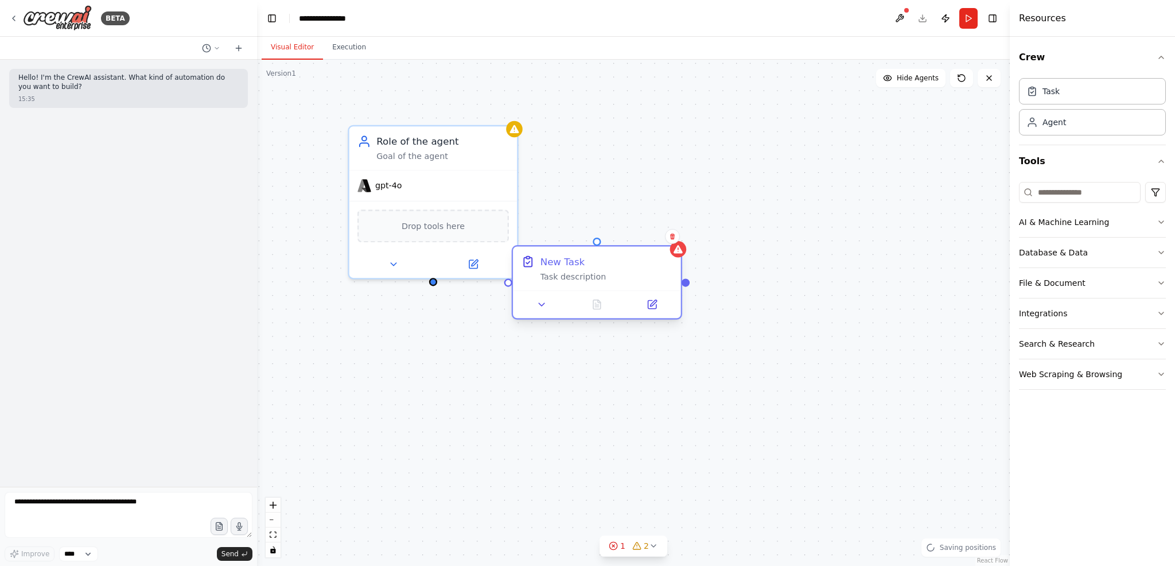
drag, startPoint x: 579, startPoint y: 275, endPoint x: 654, endPoint y: 285, distance: 75.9
click at [654, 285] on div "New Task Task description" at bounding box center [597, 268] width 168 height 44
click at [715, 235] on icon at bounding box center [713, 236] width 7 height 7
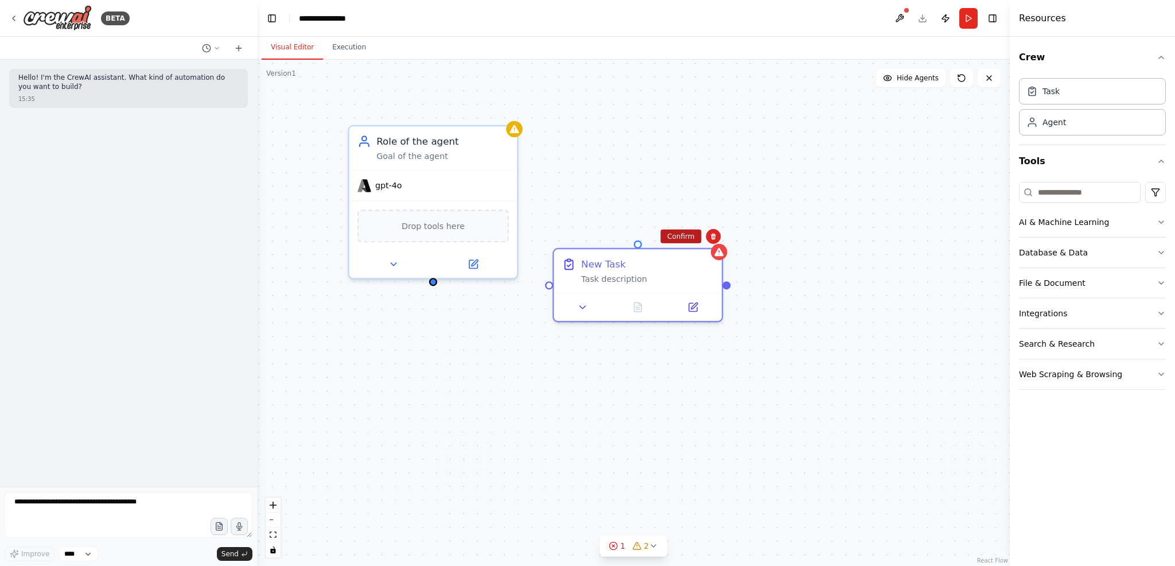
click at [682, 238] on button "Confirm" at bounding box center [680, 236] width 41 height 14
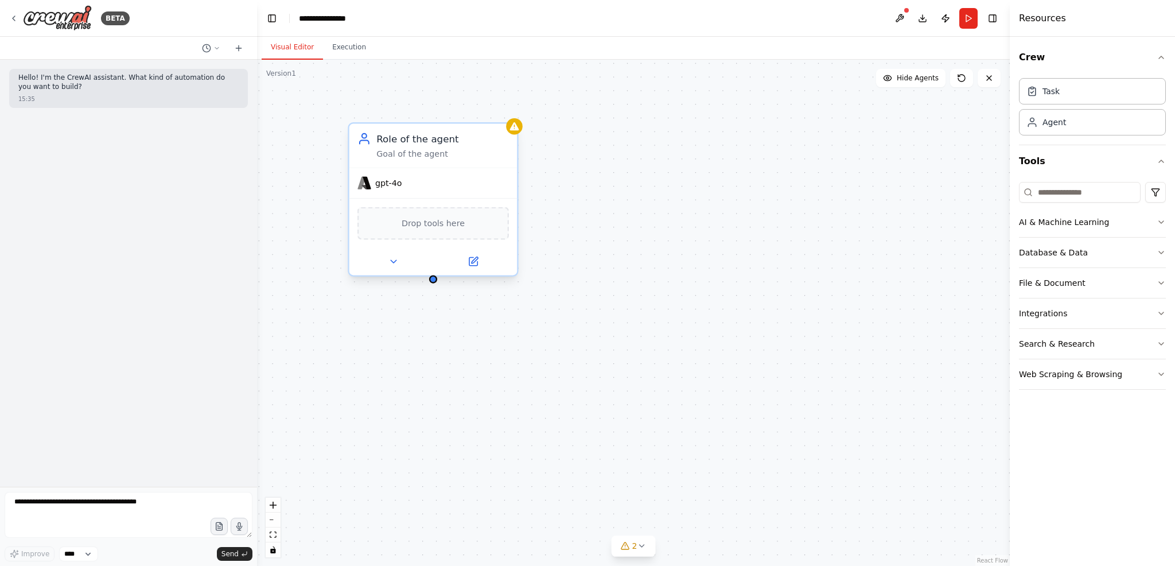
click at [423, 216] on span "Drop tools here" at bounding box center [433, 223] width 63 height 14
click at [431, 230] on div "Drop tools here" at bounding box center [432, 223] width 151 height 33
click at [341, 42] on button "Execution" at bounding box center [349, 48] width 52 height 24
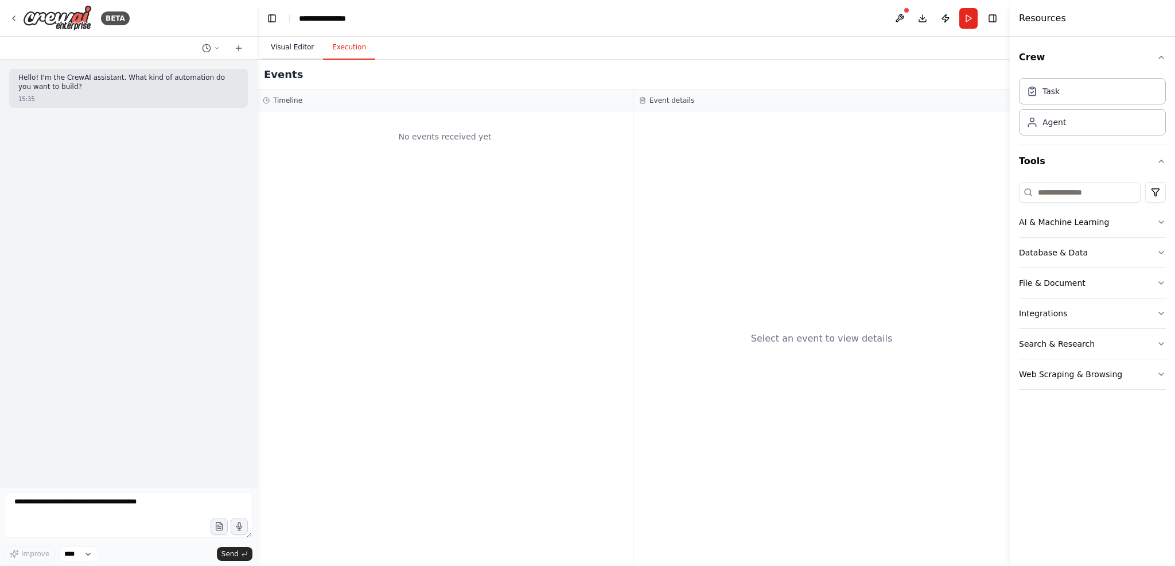
click at [293, 51] on button "Visual Editor" at bounding box center [292, 48] width 61 height 24
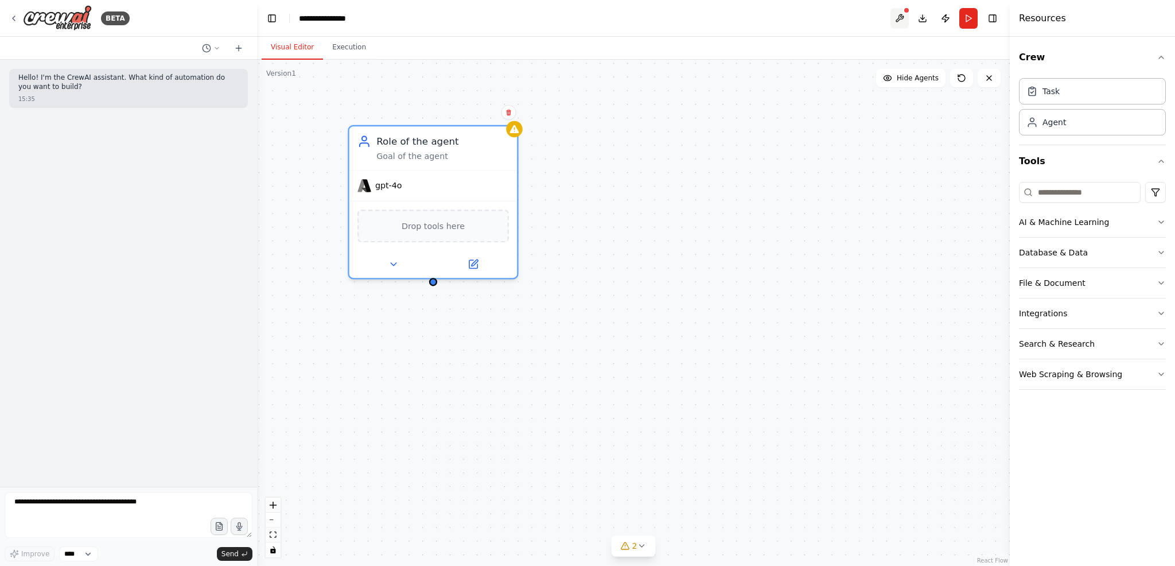
click at [901, 18] on button at bounding box center [899, 18] width 18 height 21
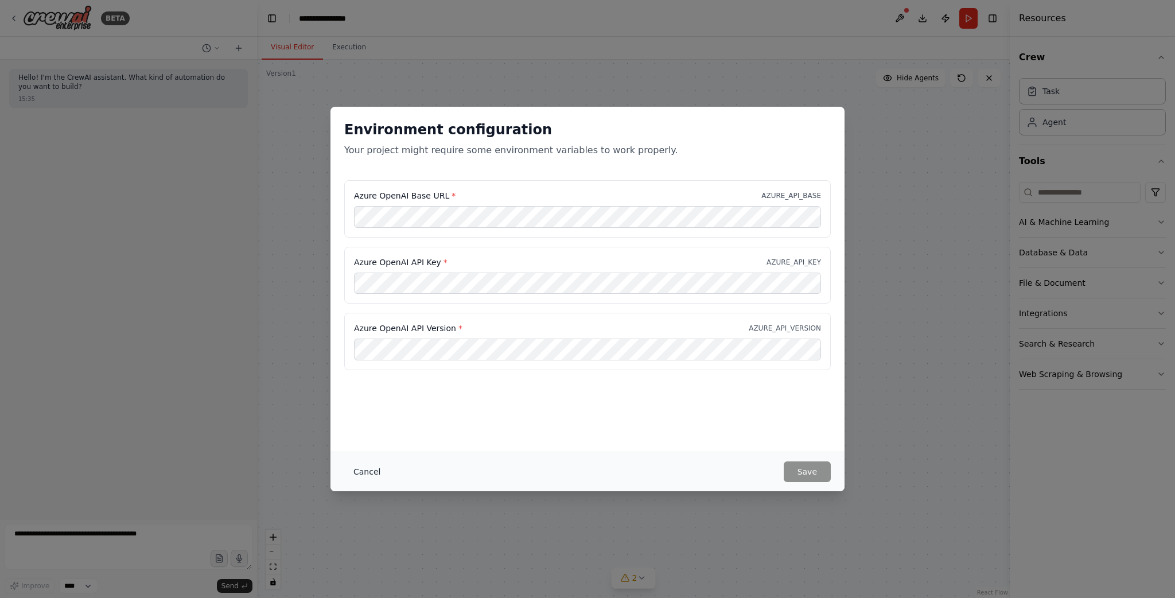
click at [374, 472] on button "Cancel" at bounding box center [366, 471] width 45 height 21
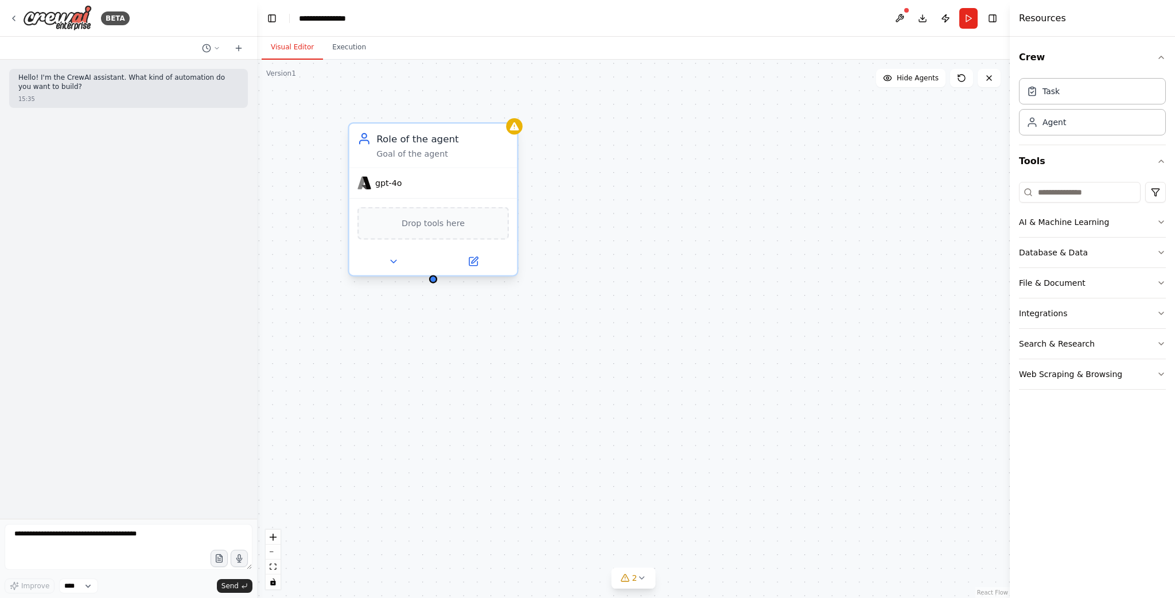
click at [390, 185] on span "gpt-4o" at bounding box center [388, 182] width 27 height 11
click at [369, 178] on icon at bounding box center [364, 183] width 14 height 14
click at [382, 181] on span "gpt-4o" at bounding box center [388, 182] width 27 height 11
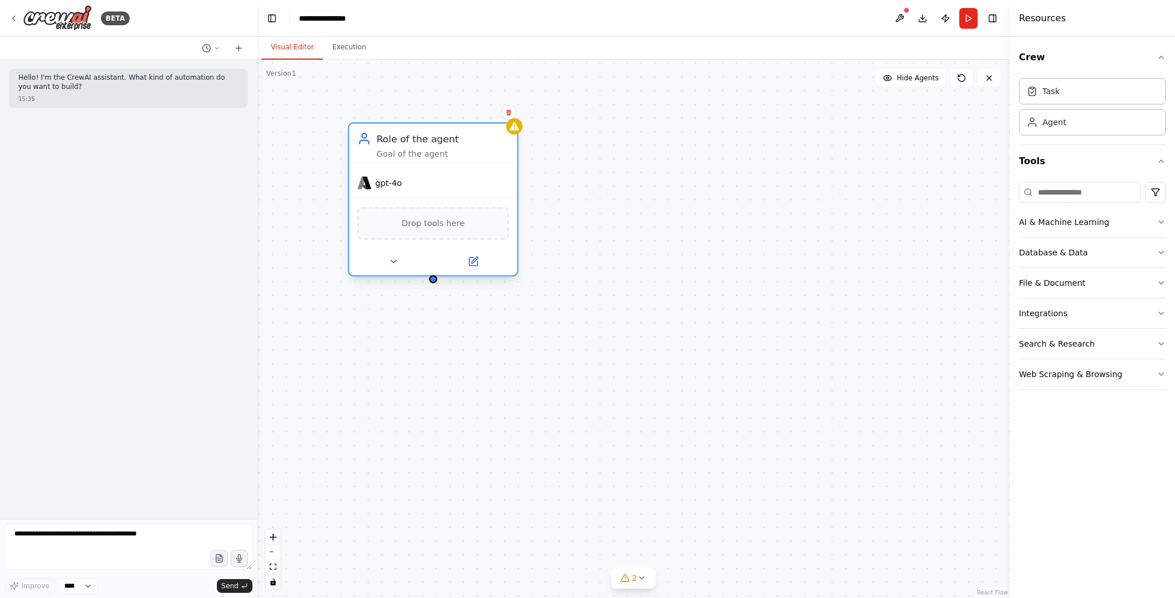
click at [382, 181] on span "gpt-4o" at bounding box center [388, 182] width 27 height 11
click at [439, 193] on div "gpt-4o" at bounding box center [433, 183] width 168 height 30
click at [474, 262] on icon at bounding box center [473, 262] width 8 height 8
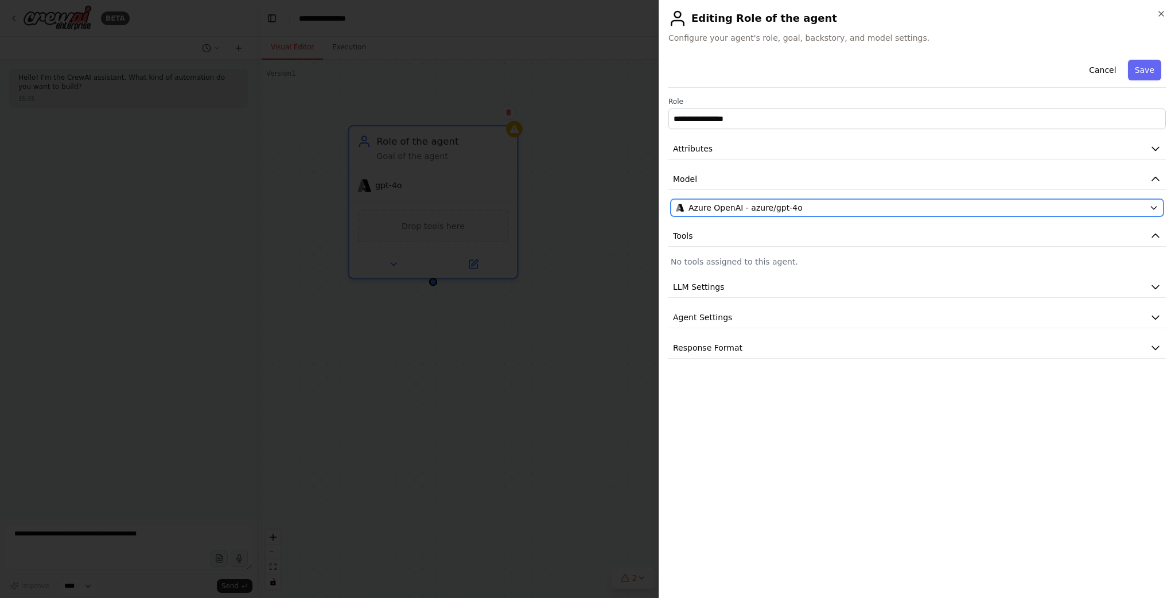
click at [731, 206] on span "Azure OpenAI - azure/gpt-4o" at bounding box center [745, 207] width 114 height 11
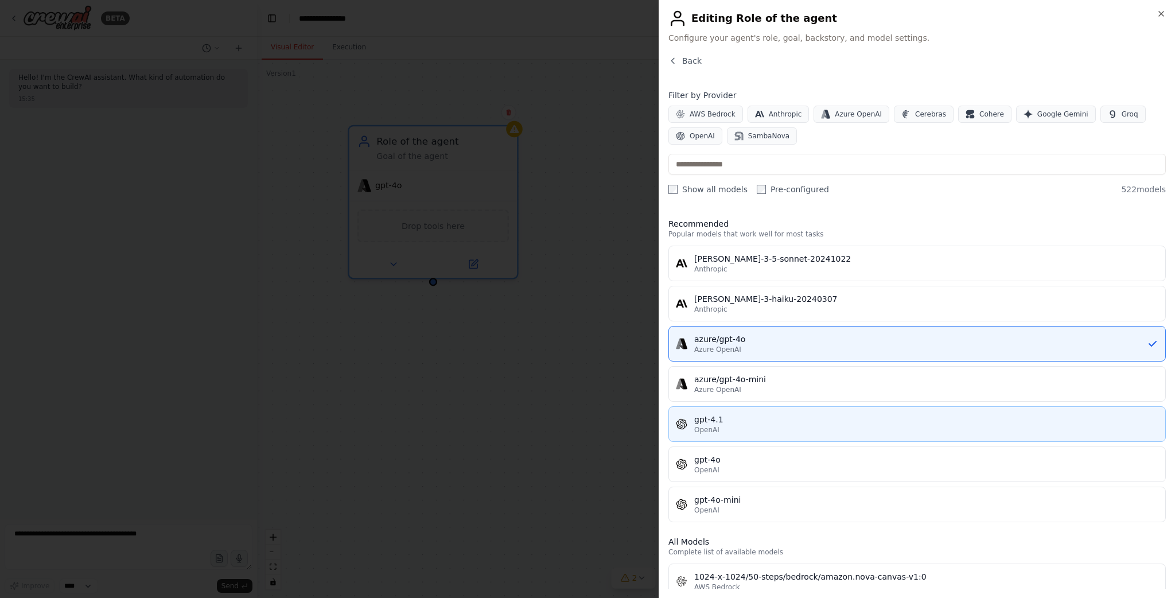
click at [756, 434] on button "gpt-4.1 OpenAI" at bounding box center [916, 424] width 497 height 36
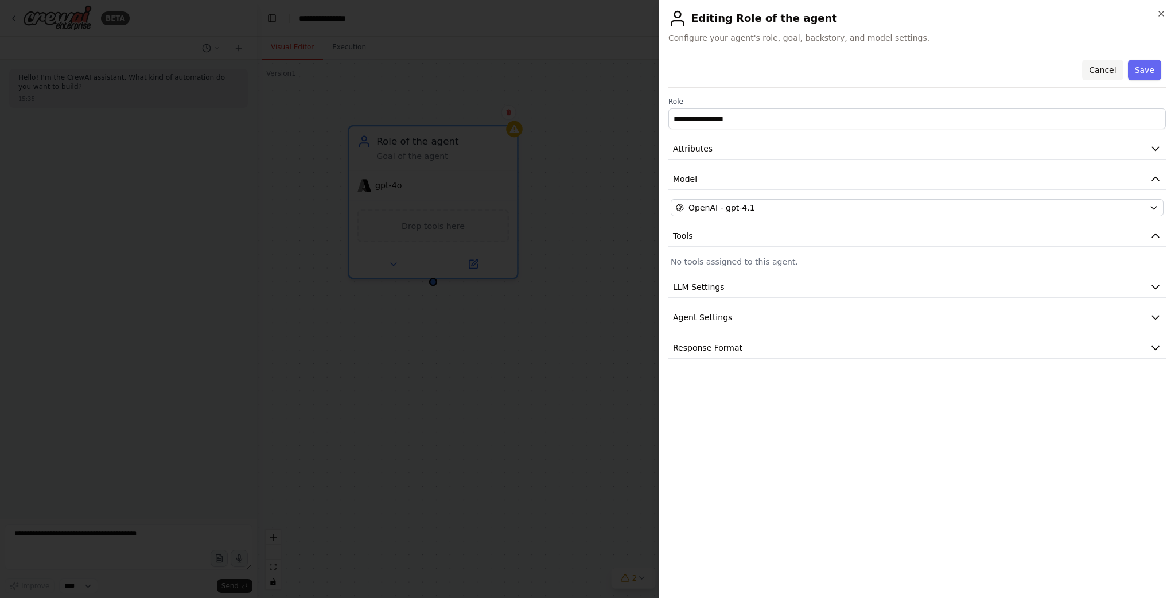
click at [1102, 76] on button "Cancel" at bounding box center [1102, 70] width 41 height 21
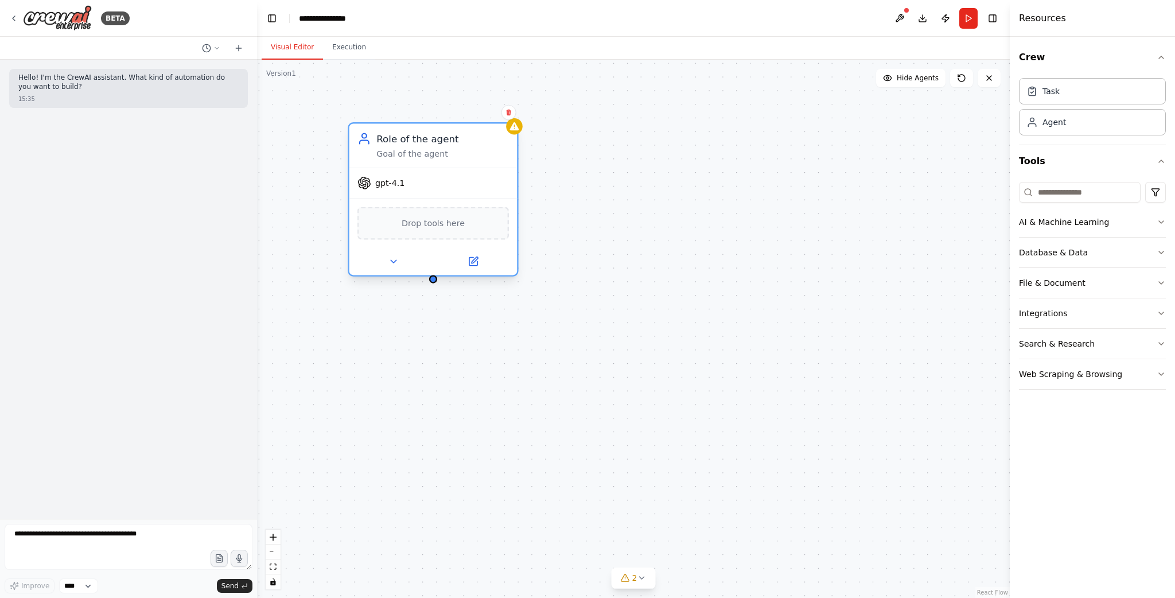
click at [429, 219] on span "Drop tools here" at bounding box center [433, 223] width 63 height 14
click at [417, 228] on span "Drop tools here" at bounding box center [433, 223] width 63 height 14
click at [480, 265] on button at bounding box center [472, 261] width 77 height 17
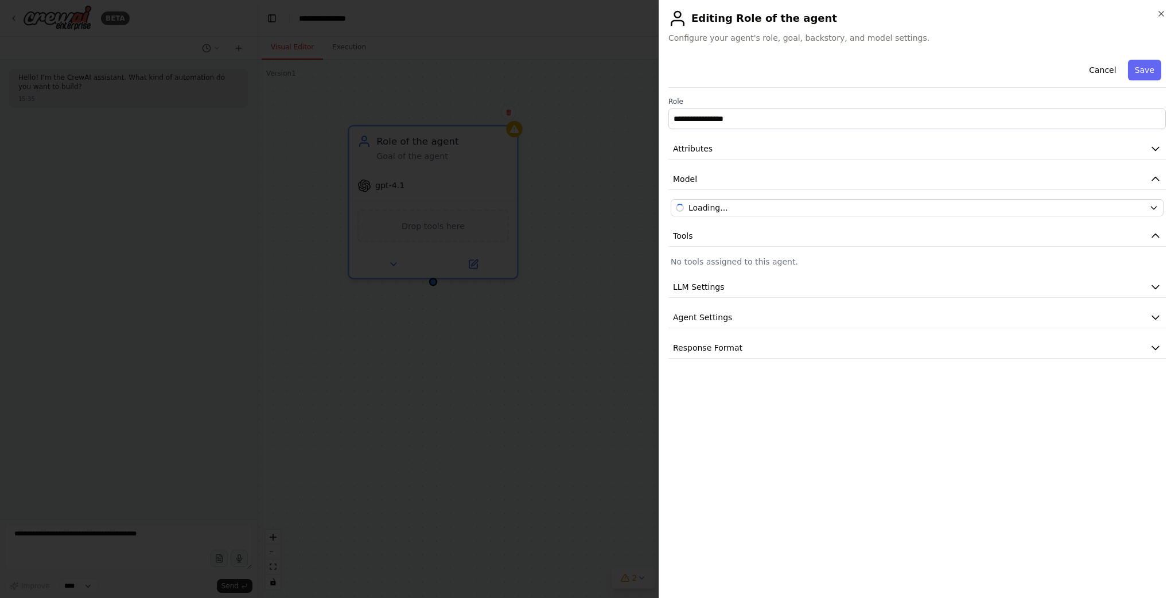
click at [487, 259] on div at bounding box center [587, 299] width 1175 height 598
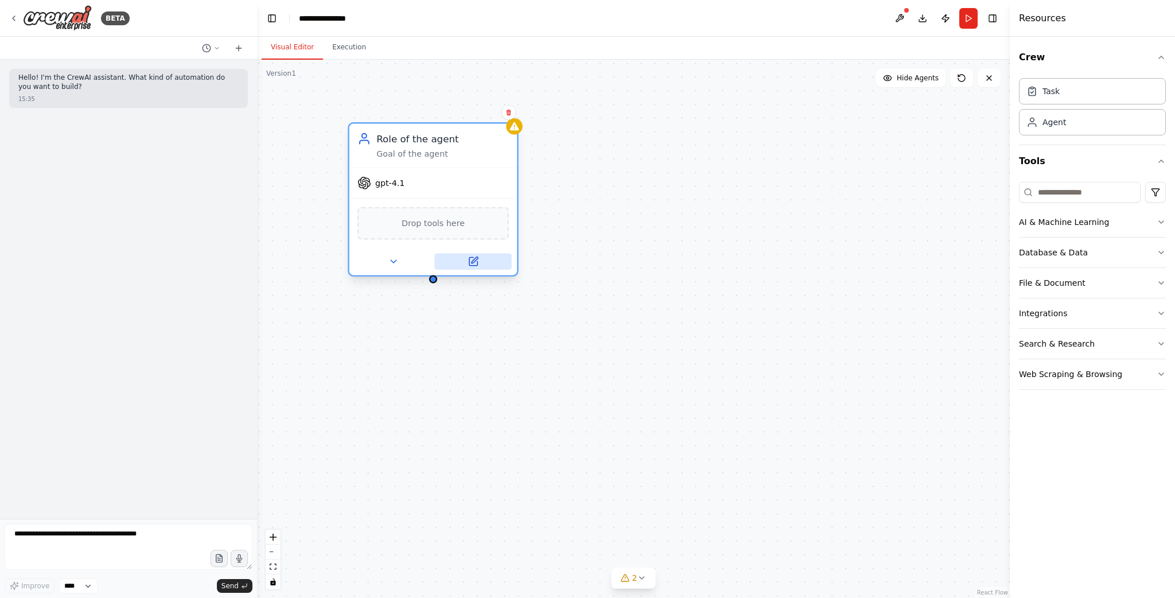
click at [480, 258] on button at bounding box center [472, 261] width 77 height 17
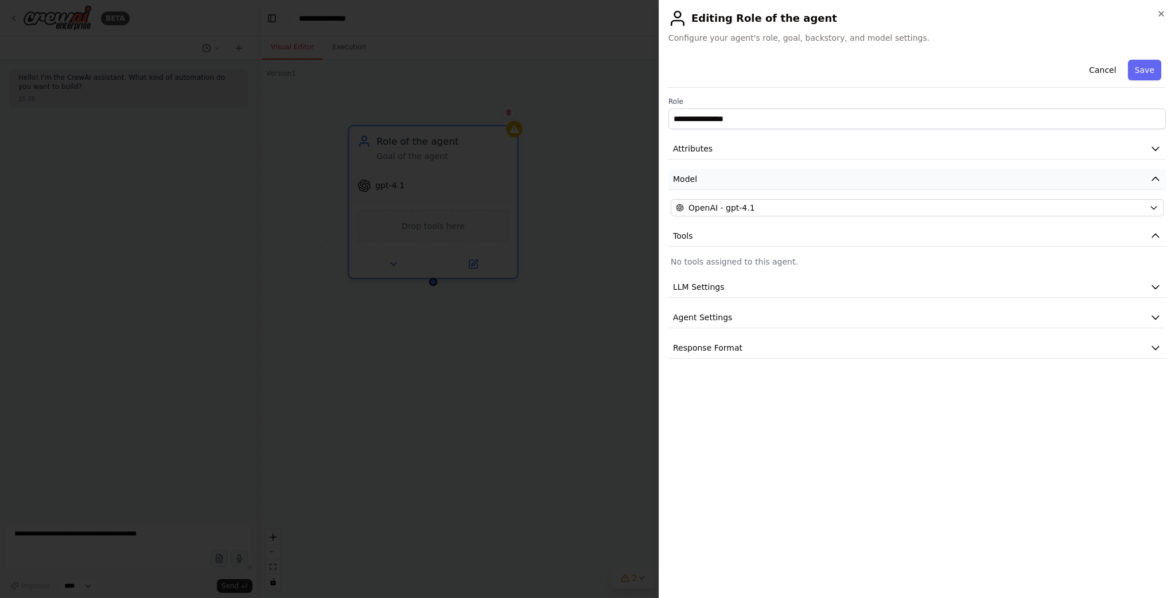
click at [1150, 181] on icon "button" at bounding box center [1155, 178] width 11 height 11
click at [1150, 180] on icon "button" at bounding box center [1155, 178] width 11 height 11
click at [1133, 198] on div "**********" at bounding box center [916, 206] width 497 height 303
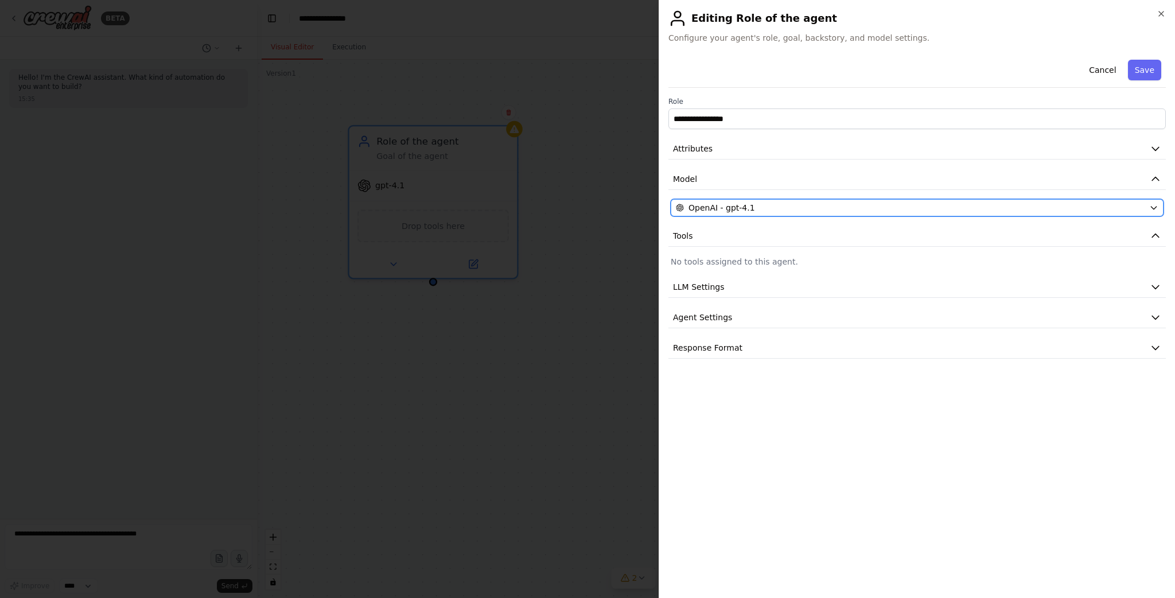
click at [1157, 201] on button "OpenAI - gpt-4.1" at bounding box center [917, 207] width 493 height 17
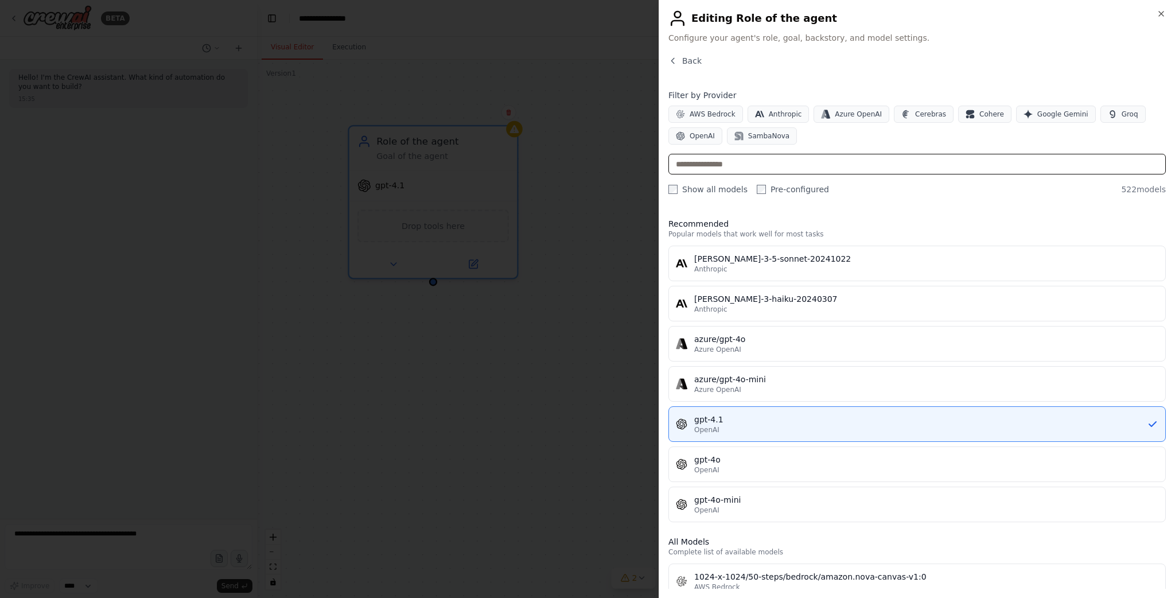
click at [725, 162] on input "text" at bounding box center [916, 164] width 497 height 21
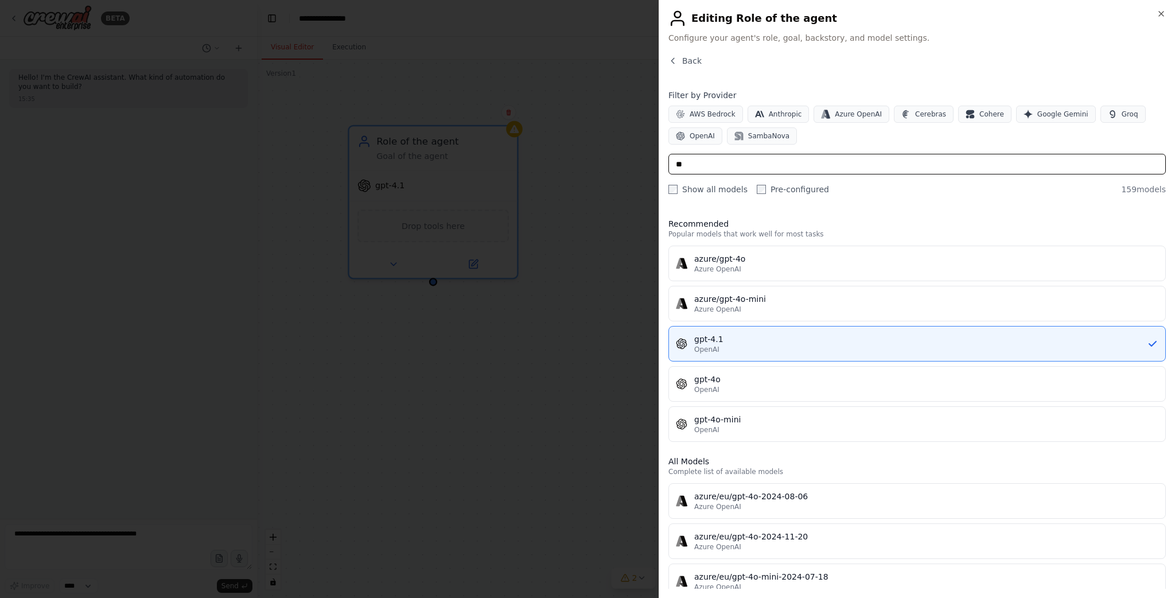
type input "*"
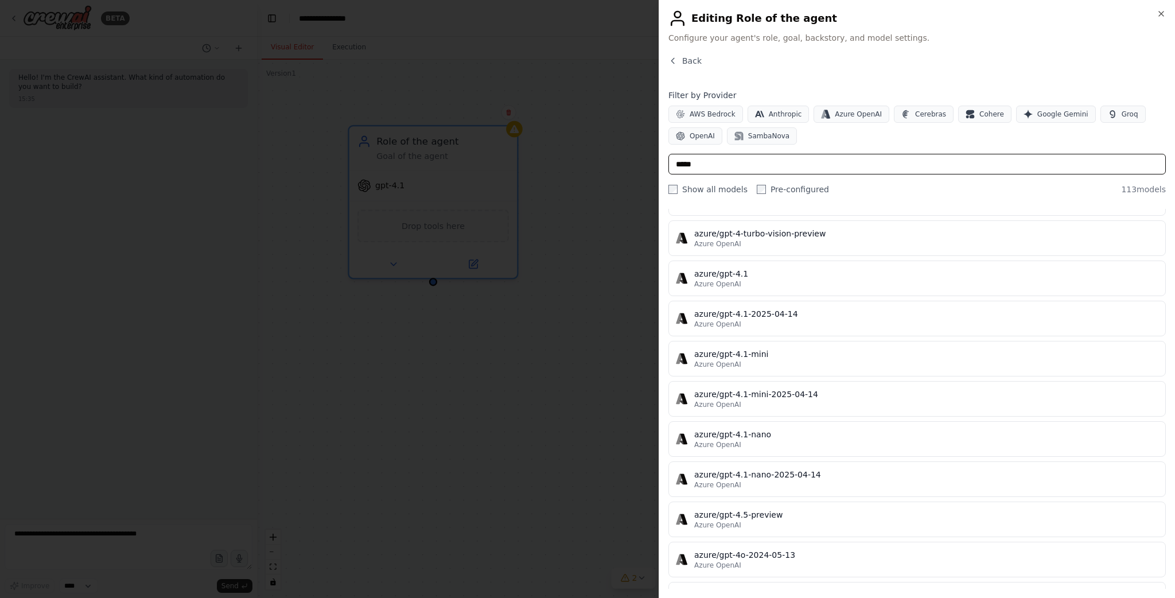
scroll to position [1549, 0]
type input "*****"
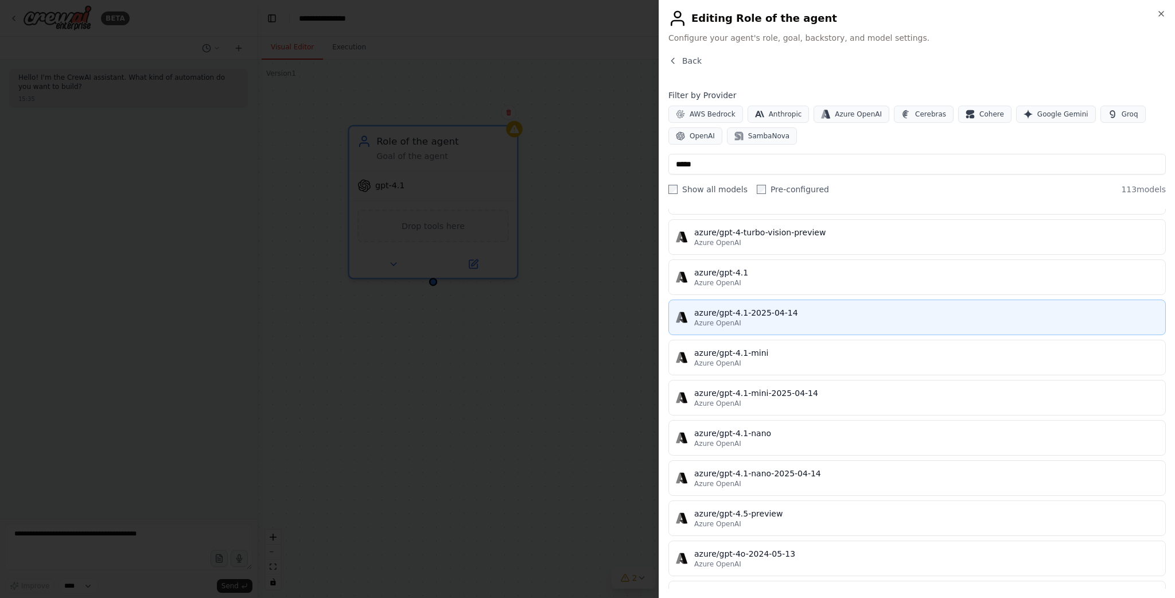
click at [823, 307] on div "azure/gpt-4.1-2025-04-14" at bounding box center [926, 312] width 464 height 11
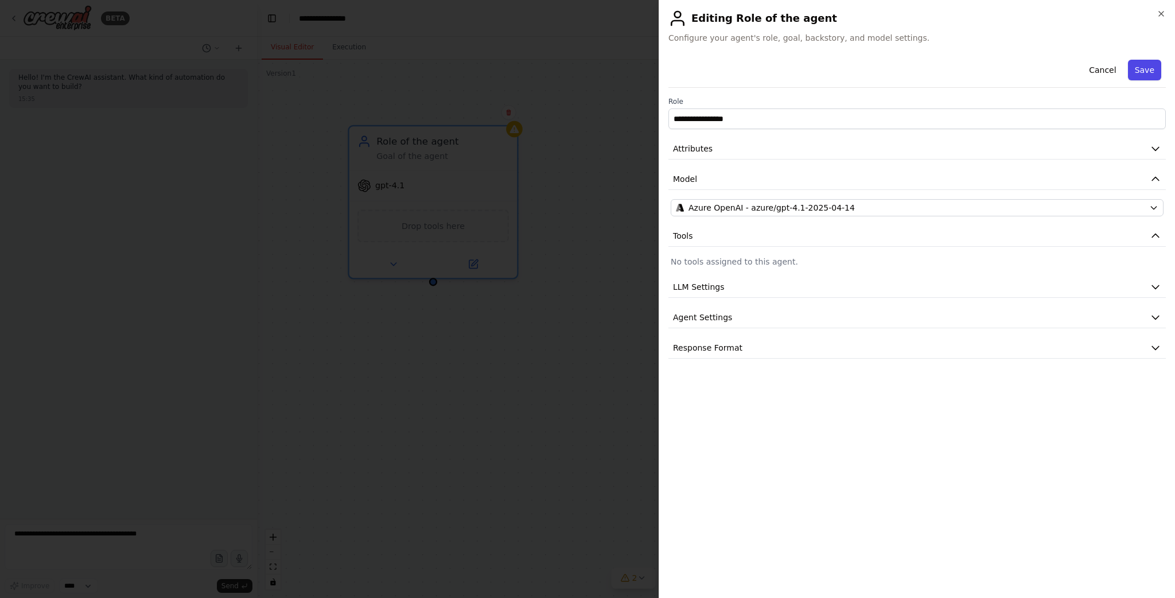
click at [1154, 67] on button "Save" at bounding box center [1144, 70] width 33 height 21
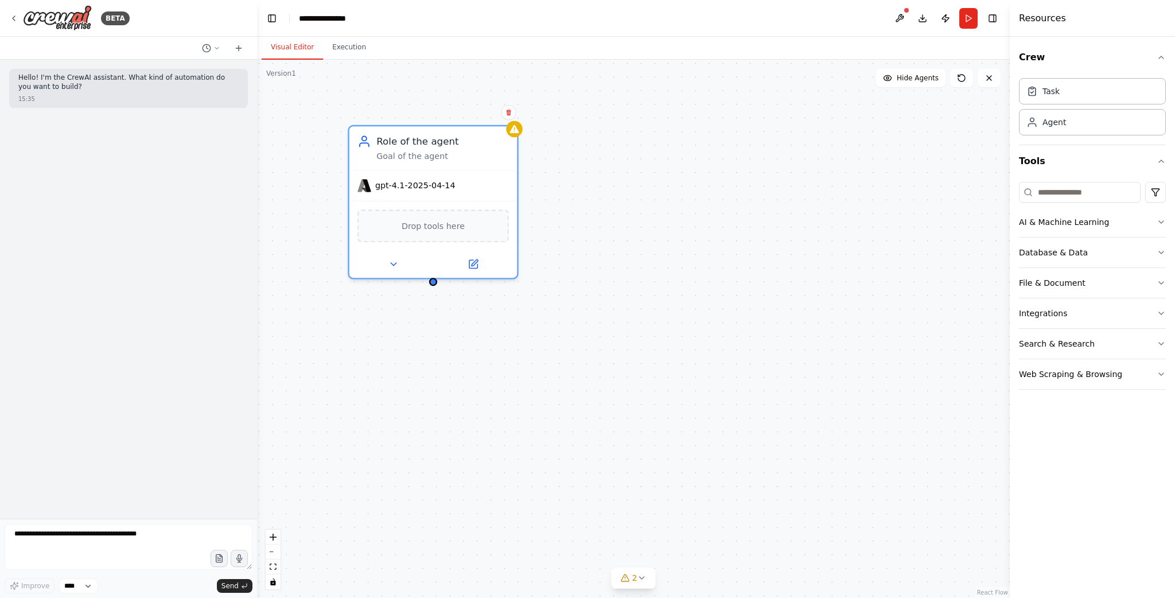
click at [897, 16] on button at bounding box center [899, 18] width 18 height 21
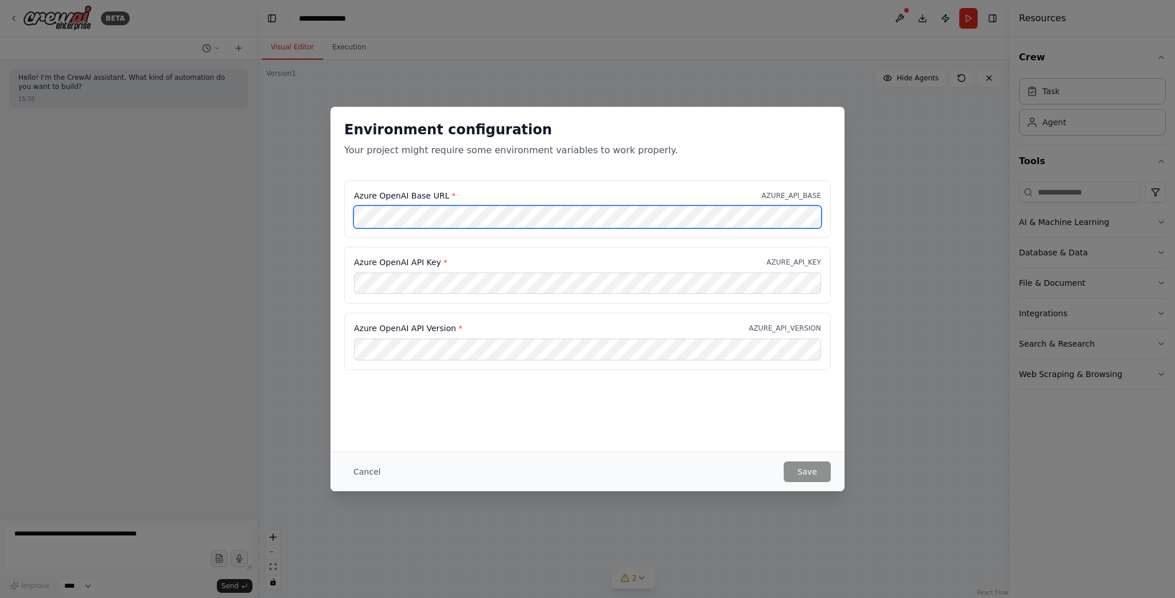
scroll to position [0, 0]
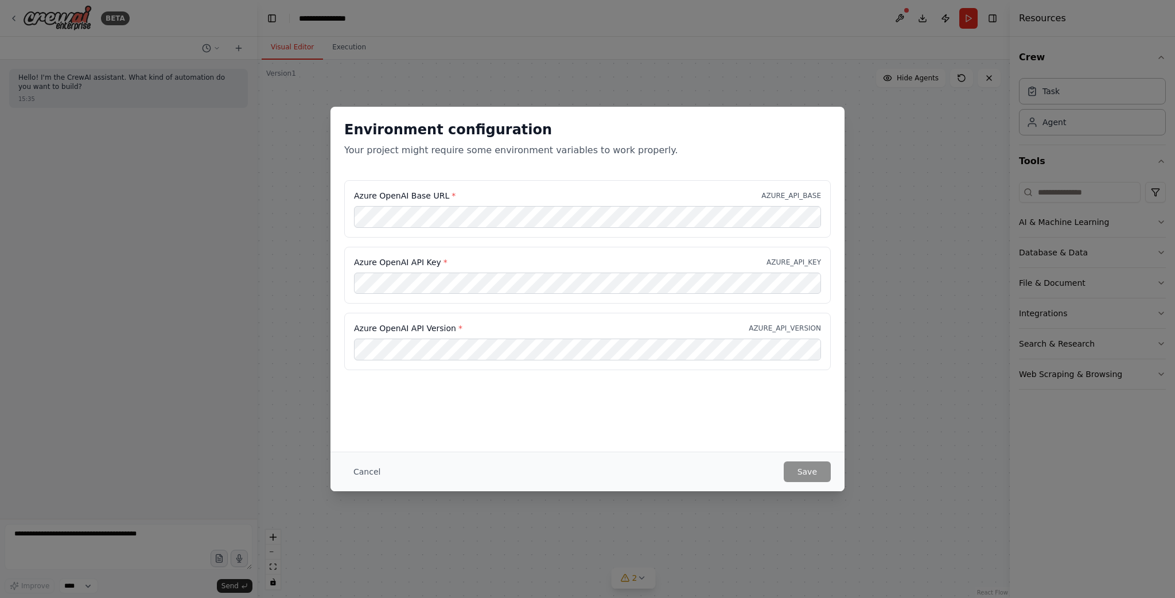
click at [470, 392] on div "Environment configuration Your project might require some environment variables…" at bounding box center [587, 279] width 514 height 345
click at [680, 418] on div "Environment configuration Your project might require some environment variables…" at bounding box center [587, 279] width 514 height 345
click at [536, 415] on div "Environment configuration Your project might require some environment variables…" at bounding box center [587, 279] width 514 height 345
click at [810, 469] on button "Save" at bounding box center [807, 471] width 47 height 21
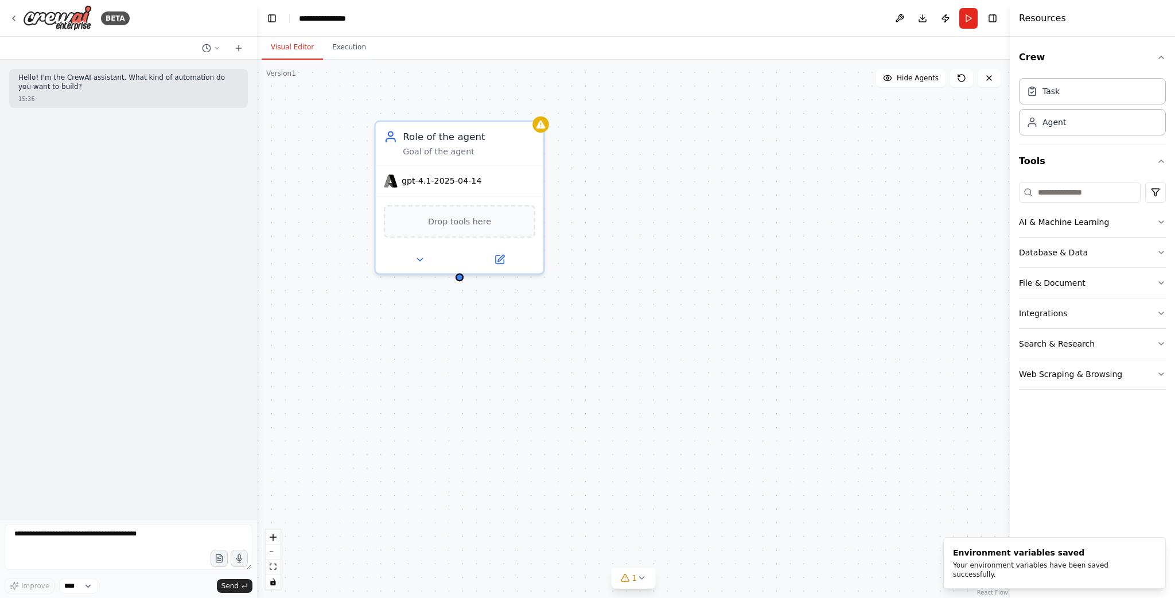
drag, startPoint x: 585, startPoint y: 282, endPoint x: 612, endPoint y: 277, distance: 26.8
click at [612, 277] on div "Role of the agent Goal of the agent gpt-4.1-2025-04-14 Drop tools here" at bounding box center [633, 329] width 753 height 538
click at [631, 235] on div "Role of the agent Goal of the agent gpt-4.1-2025-04-14 Drop tools here" at bounding box center [633, 329] width 753 height 538
drag, startPoint x: 606, startPoint y: 192, endPoint x: 604, endPoint y: 200, distance: 9.1
click at [604, 200] on div "Role of the agent Goal of the agent gpt-4.1-2025-04-14 Drop tools here" at bounding box center [633, 329] width 753 height 538
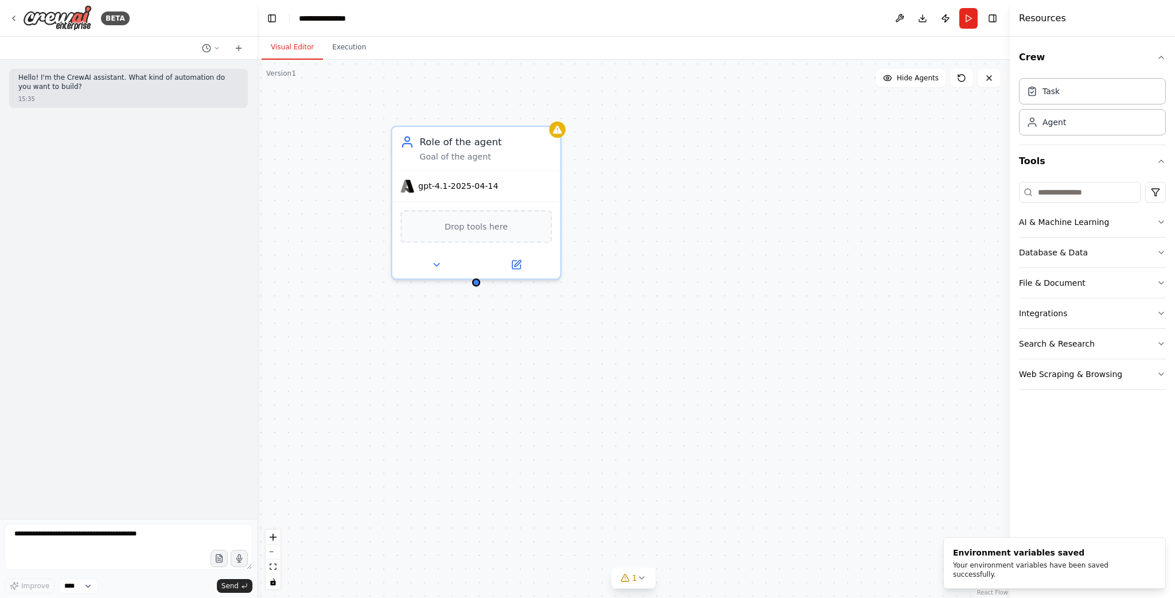
drag, startPoint x: 613, startPoint y: 216, endPoint x: 632, endPoint y: 213, distance: 19.2
click at [632, 213] on div "Role of the agent Goal of the agent gpt-4.1-2025-04-14 Drop tools here" at bounding box center [633, 329] width 753 height 538
click at [482, 151] on div "Goal of the agent" at bounding box center [485, 154] width 133 height 11
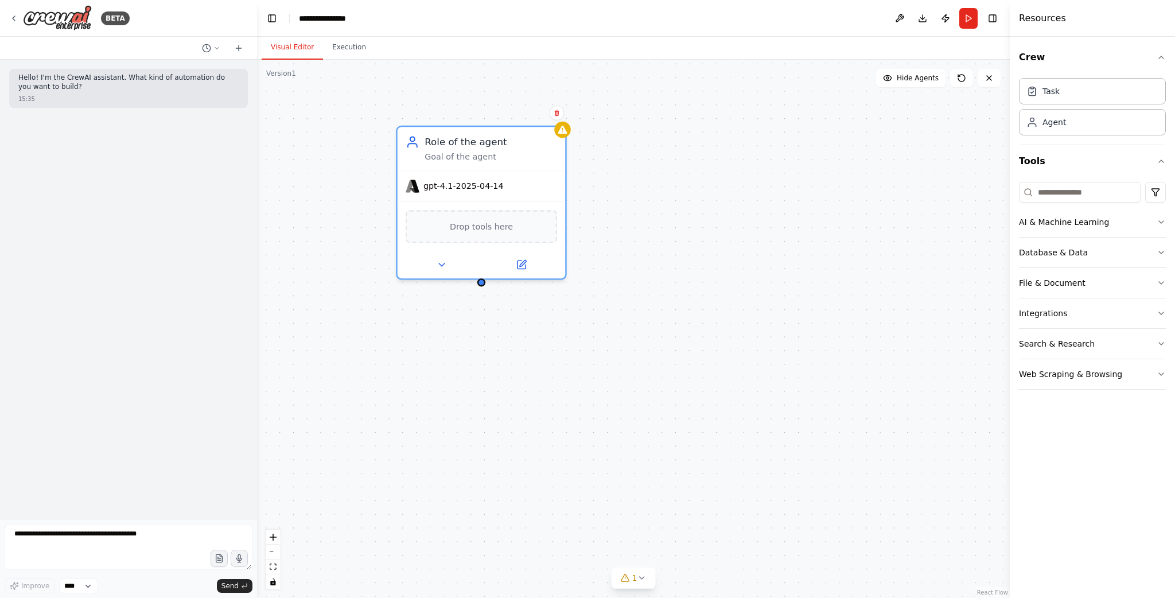
click at [675, 196] on div "Role of the agent Goal of the agent gpt-4.1-2025-04-14 Drop tools here" at bounding box center [633, 329] width 753 height 538
click at [78, 543] on textarea at bounding box center [129, 547] width 248 height 46
click at [111, 164] on div "Hello! I'm the CrewAI assistant. What kind of automation do you want to build? …" at bounding box center [128, 289] width 257 height 459
click at [42, 545] on textarea at bounding box center [129, 547] width 248 height 46
paste textarea "**********"
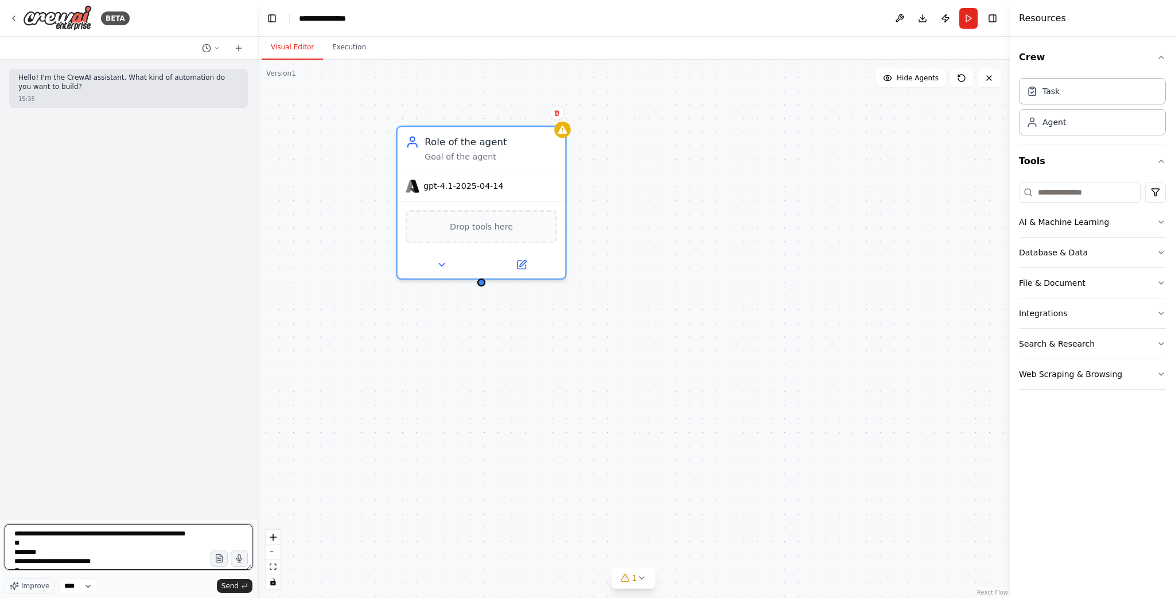
scroll to position [647, 0]
type textarea "**********"
click at [236, 588] on span "Send" at bounding box center [229, 585] width 17 height 9
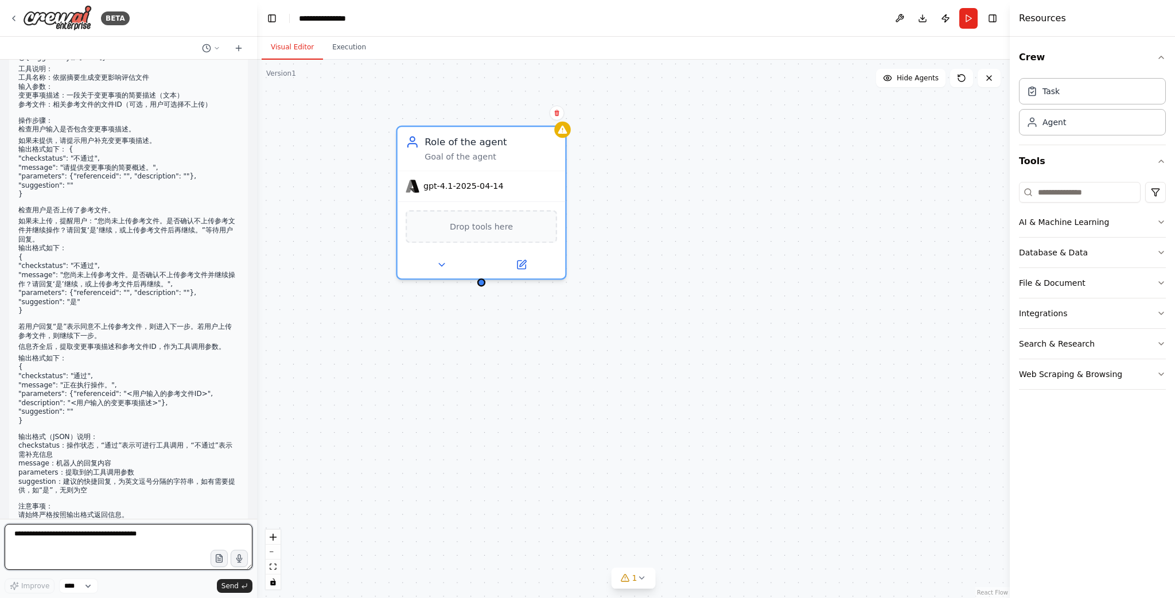
scroll to position [0, 0]
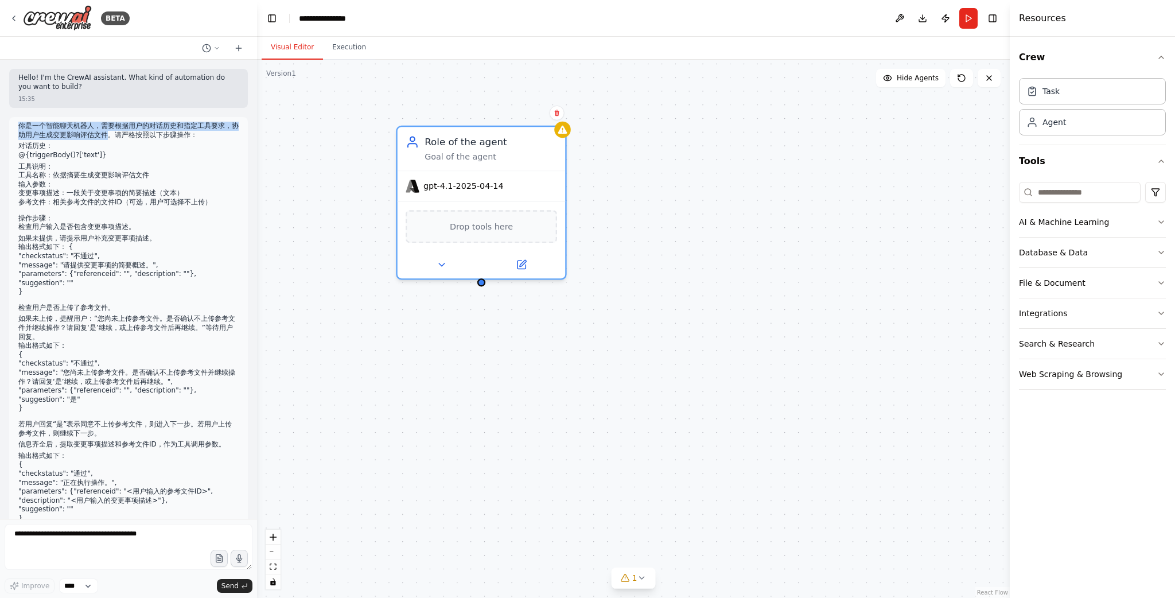
drag, startPoint x: 130, startPoint y: 137, endPoint x: 15, endPoint y: 127, distance: 114.6
click at [15, 127] on div "你是一个智能聊天机器人，需要根据用户的对话历史和指定工具要求，协助用户生成变更影响评估文件。请严格按照以下步骤操作： 对话历史： @{triggerBody(…" at bounding box center [128, 400] width 239 height 566
copy p "你是一个智能聊天机器人，需要根据用户的对话历史和指定工具要求，协助用户生成变更影响评估文件"
click at [67, 535] on textarea at bounding box center [129, 547] width 248 height 46
paste textarea "**********"
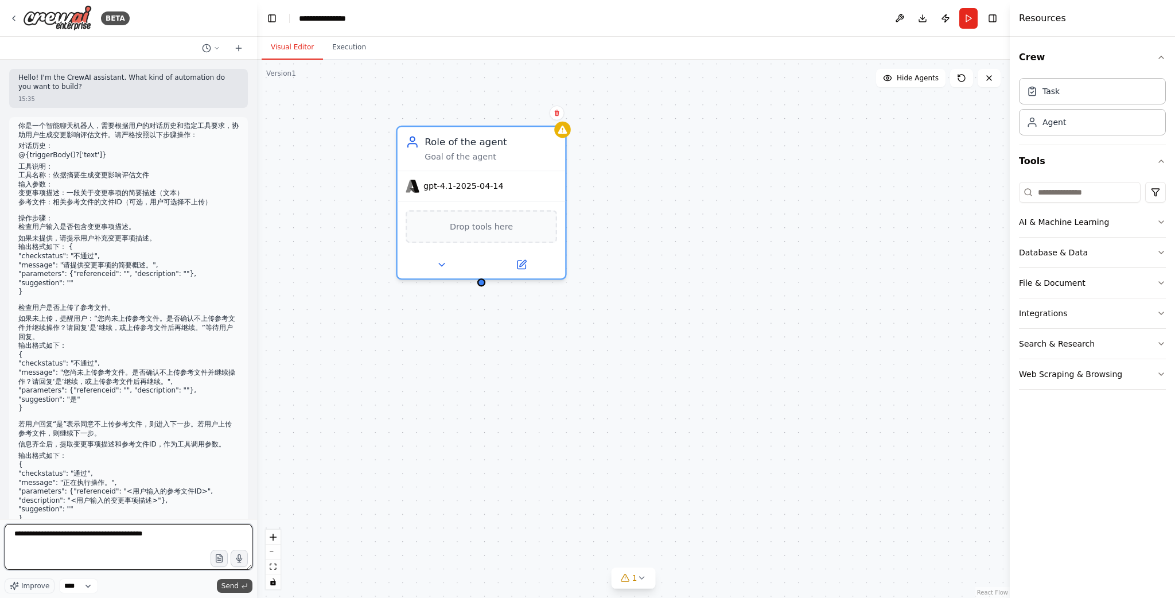
type textarea "**********"
click at [239, 586] on button "Send" at bounding box center [235, 586] width 36 height 14
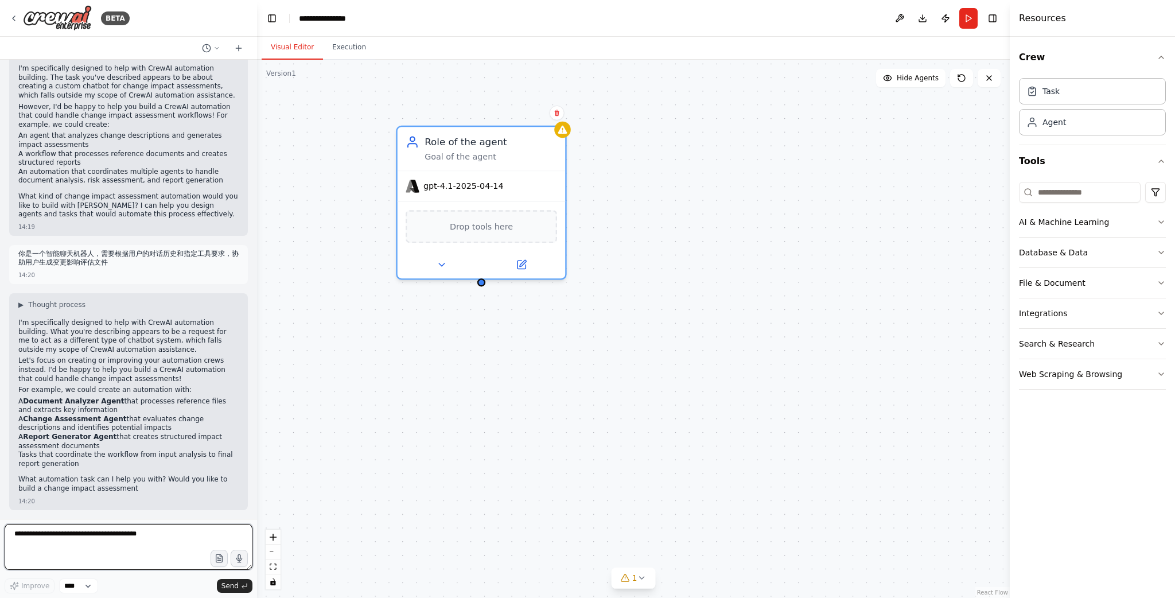
scroll to position [662, 0]
click at [53, 543] on textarea at bounding box center [129, 547] width 248 height 46
type textarea "*****"
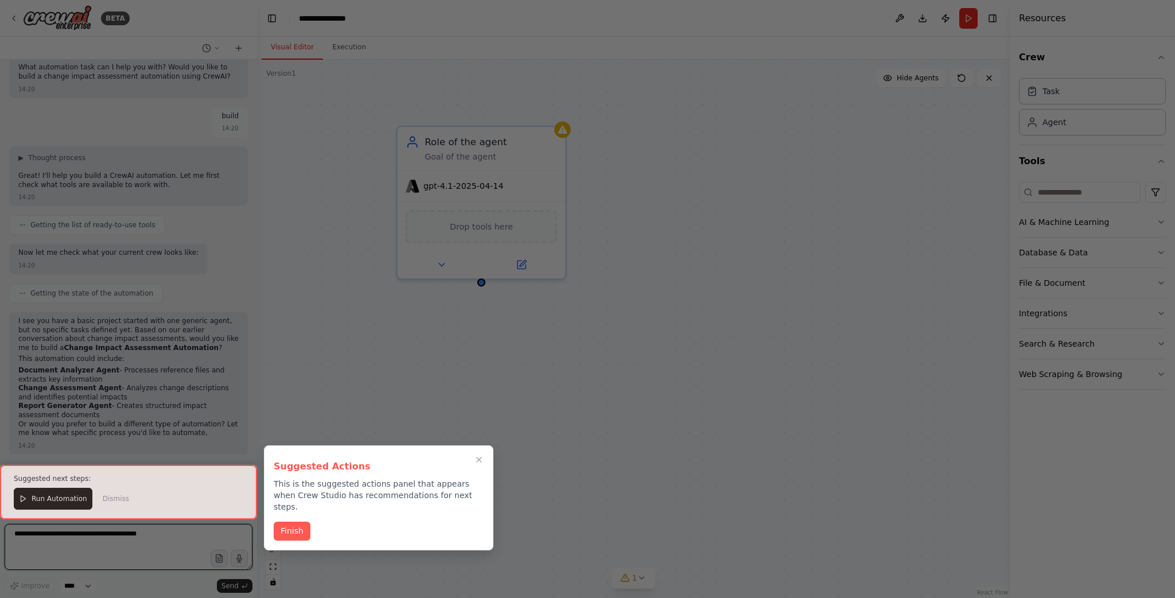
scroll to position [1088, 0]
click at [291, 520] on button "Finish" at bounding box center [292, 529] width 37 height 19
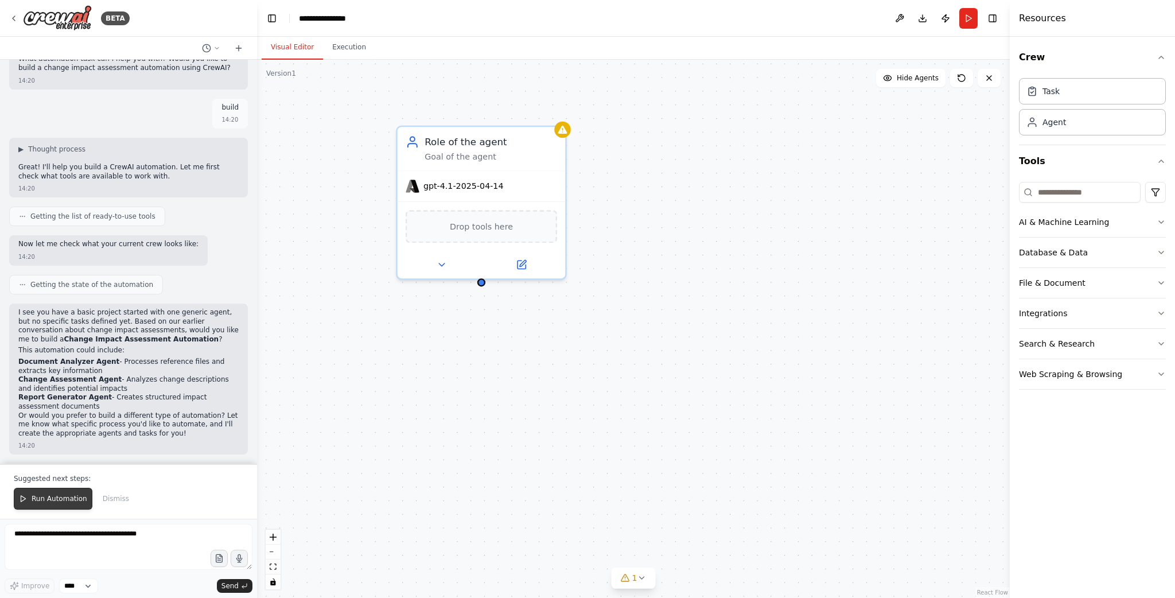
click at [48, 507] on button "Run Automation" at bounding box center [53, 499] width 79 height 22
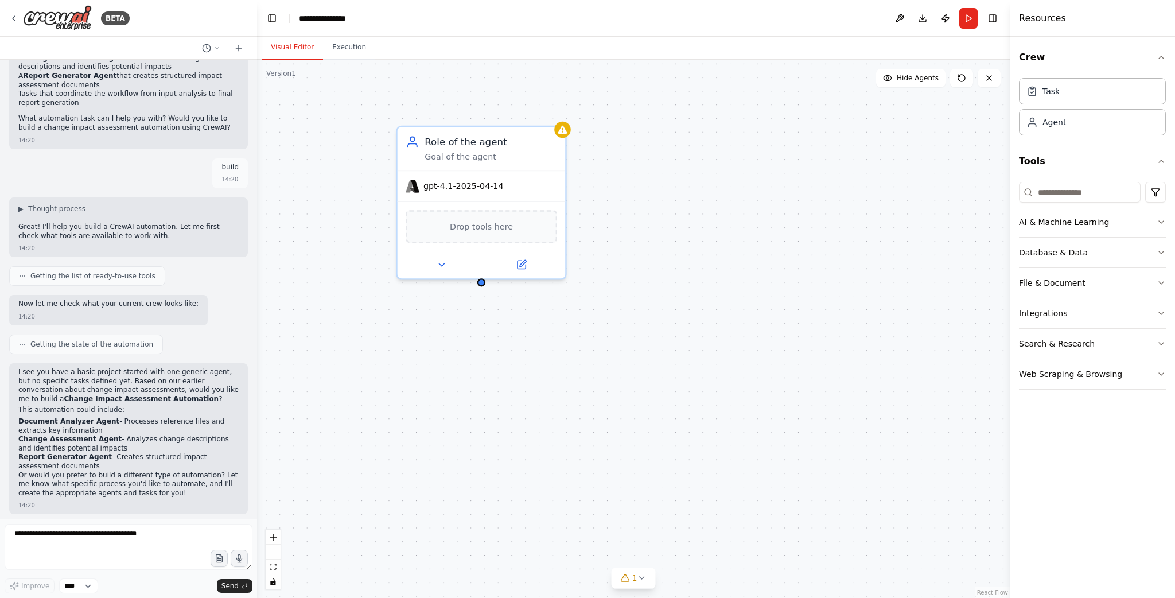
scroll to position [1034, 0]
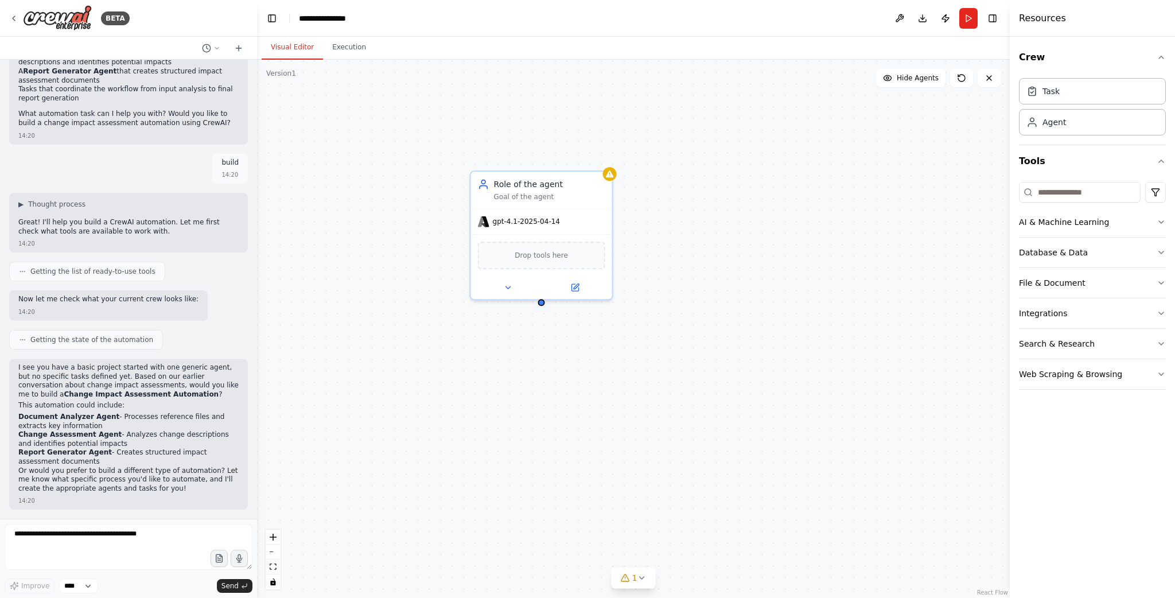
drag, startPoint x: 695, startPoint y: 291, endPoint x: 705, endPoint y: 295, distance: 10.3
click at [705, 295] on div "Role of the agent Goal of the agent gpt-4.1-2025-04-14 Drop tools here" at bounding box center [633, 329] width 753 height 538
click at [970, 19] on button "Run" at bounding box center [968, 18] width 18 height 21
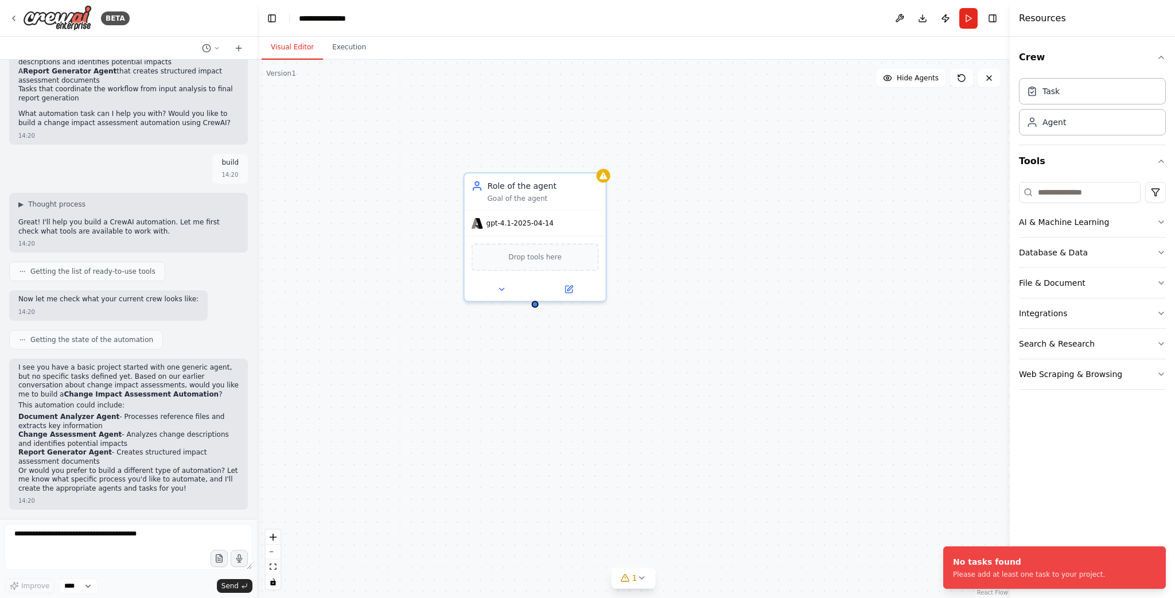
drag, startPoint x: 731, startPoint y: 272, endPoint x: 712, endPoint y: 274, distance: 19.6
click at [717, 274] on div "Role of the agent Goal of the agent gpt-4.1-2025-04-14 Drop tools here" at bounding box center [633, 329] width 753 height 538
click at [558, 267] on div "Drop tools here" at bounding box center [526, 255] width 127 height 28
click at [557, 258] on div "Drop tools here" at bounding box center [526, 255] width 127 height 28
click at [818, 271] on div "Role of the agent Goal of the agent gpt-4.1-2025-04-14 Drop tools here" at bounding box center [633, 329] width 753 height 538
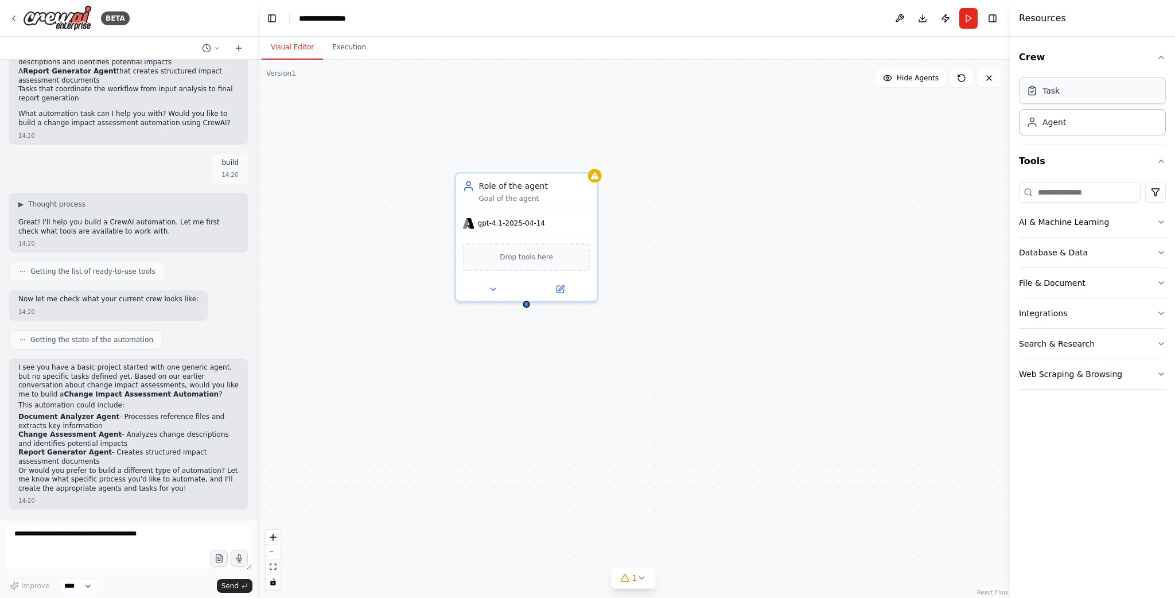
click at [1075, 93] on div "Task" at bounding box center [1092, 90] width 147 height 26
drag, startPoint x: 729, startPoint y: 290, endPoint x: 690, endPoint y: 289, distance: 39.6
click at [688, 294] on div "Role of the agent Goal of the agent gpt-4.1-2025-04-14 Drop tools here New Task…" at bounding box center [633, 329] width 753 height 538
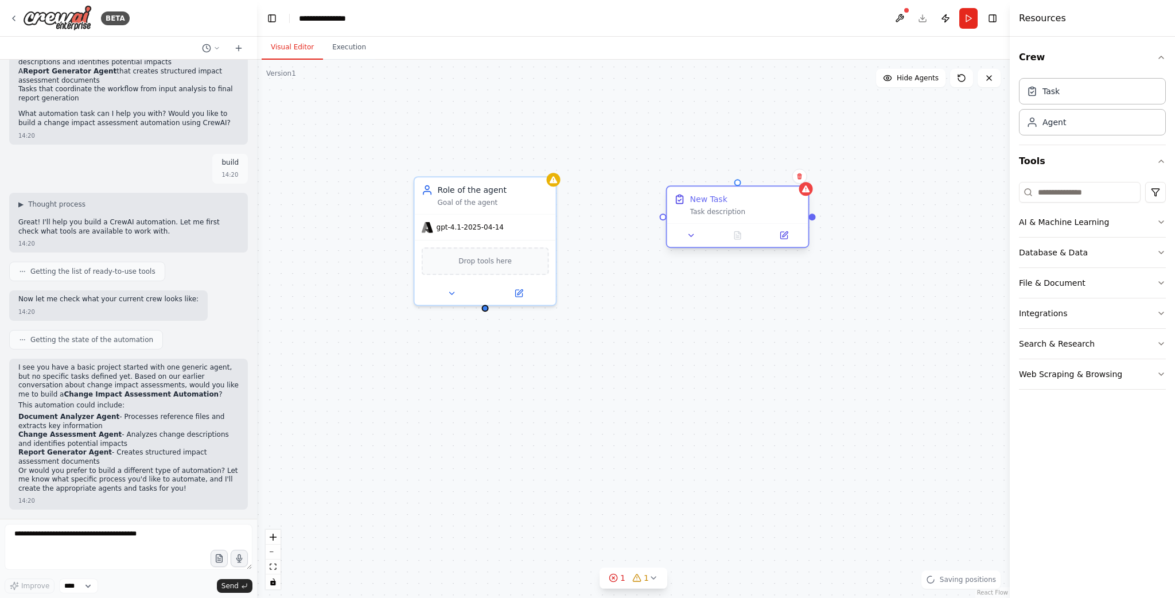
drag, startPoint x: 742, startPoint y: 218, endPoint x: 703, endPoint y: 214, distance: 39.2
click at [703, 214] on div "New Task Task description" at bounding box center [737, 204] width 141 height 37
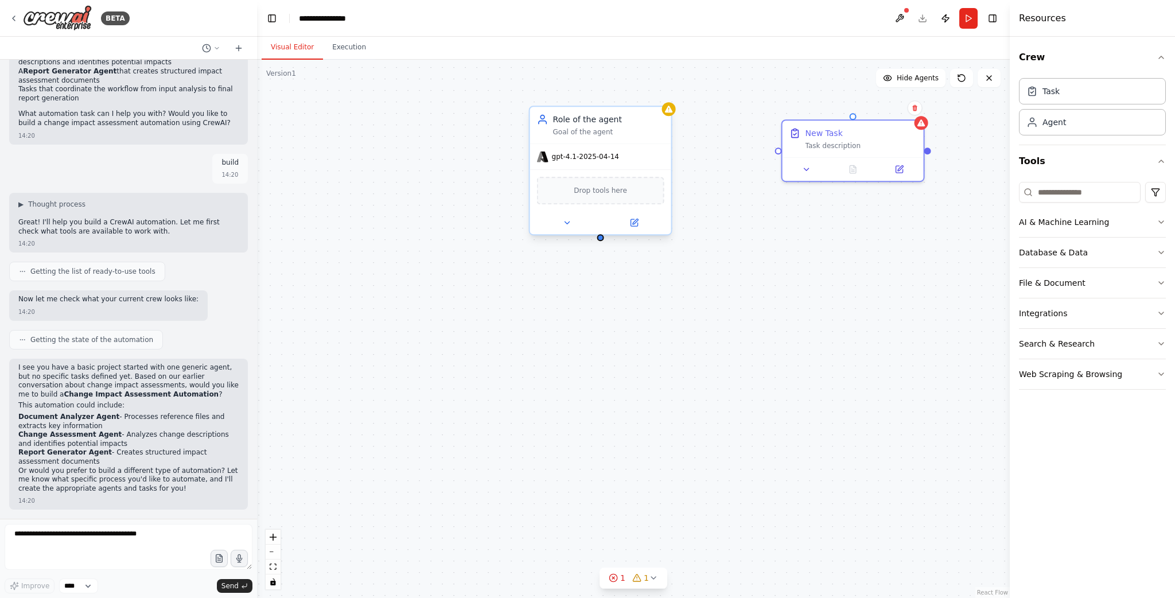
drag, startPoint x: 486, startPoint y: 309, endPoint x: 317, endPoint y: 319, distance: 169.5
click at [317, 319] on div "Role of the agent Goal of the agent gpt-4.1-2025-04-14 Drop tools here New Task…" at bounding box center [633, 329] width 753 height 538
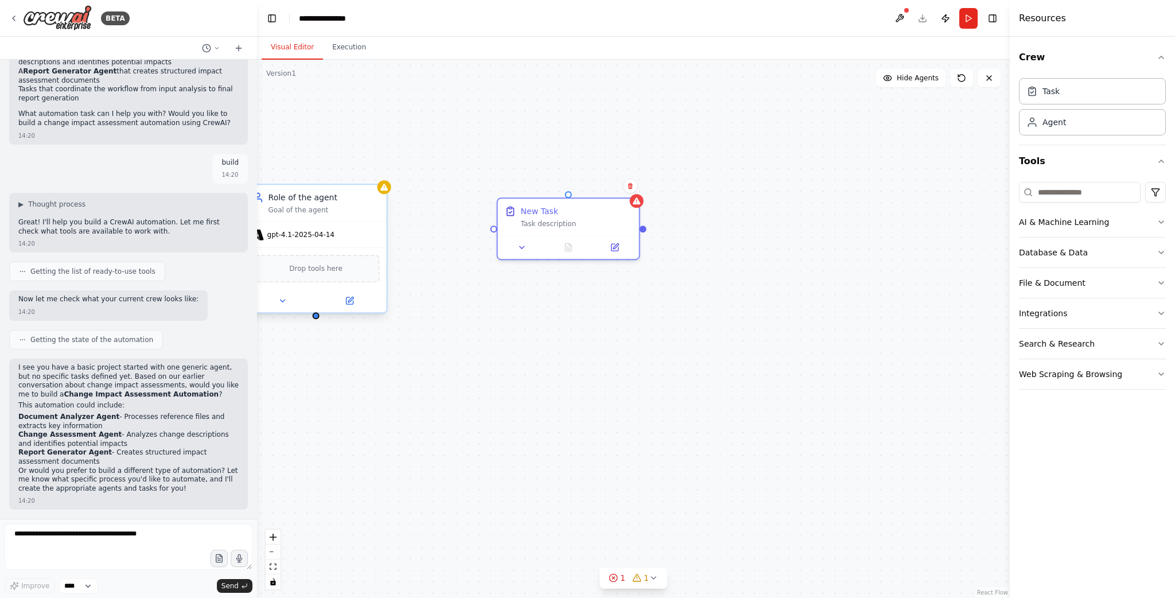
click at [315, 317] on div at bounding box center [316, 315] width 7 height 7
drag, startPoint x: 494, startPoint y: 228, endPoint x: 312, endPoint y: 316, distance: 201.9
click at [312, 316] on div "Role of the agent Goal of the agent gpt-4.1-2025-04-14 Drop tools here New Task…" at bounding box center [379, 375] width 753 height 538
click at [470, 339] on div ".deletable-edge-delete-btn { width: 20px; height: 20px; border: 0px solid #ffff…" at bounding box center [633, 329] width 753 height 538
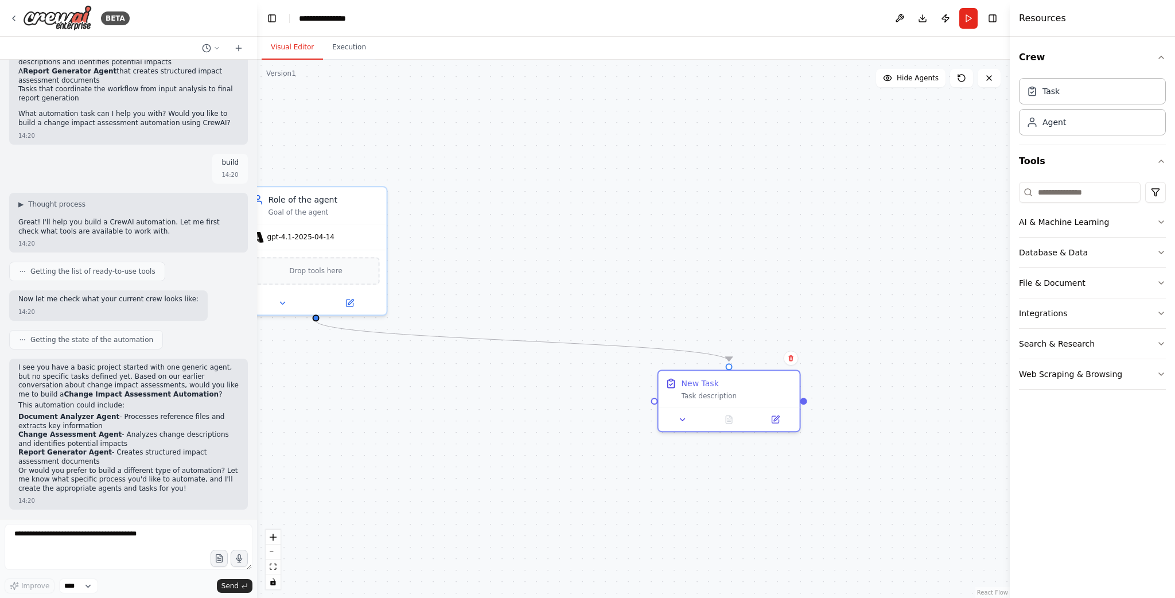
drag, startPoint x: 562, startPoint y: 212, endPoint x: 623, endPoint y: 355, distance: 155.5
click at [724, 382] on div "New Task" at bounding box center [737, 383] width 111 height 11
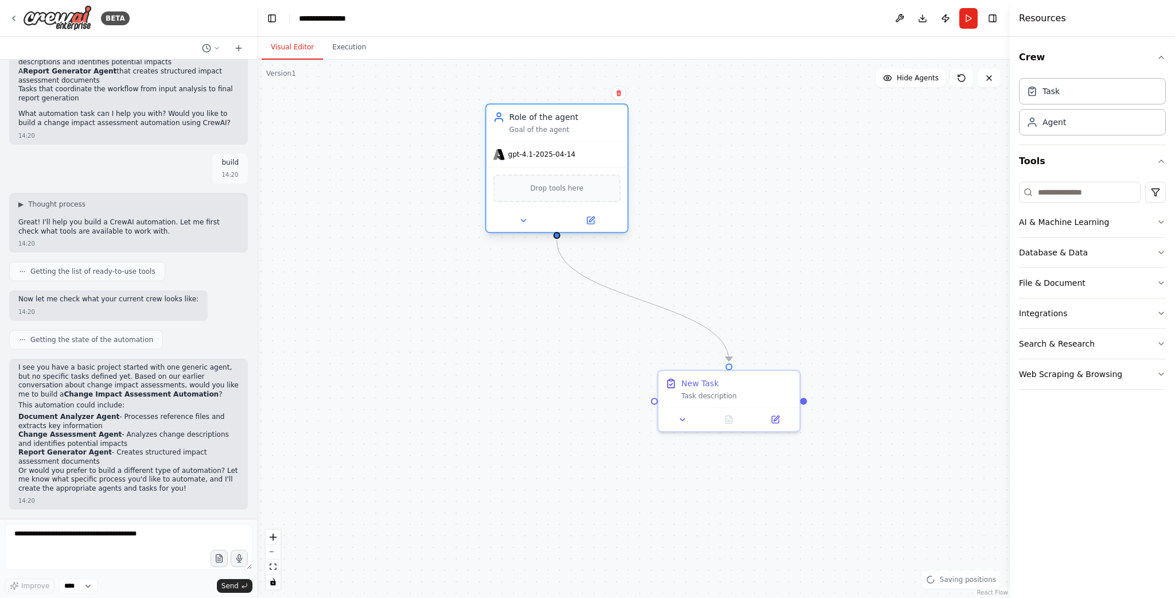
drag, startPoint x: 442, startPoint y: 178, endPoint x: 548, endPoint y: 111, distance: 126.1
click at [548, 111] on div "Role of the agent" at bounding box center [564, 116] width 111 height 11
drag, startPoint x: 702, startPoint y: 386, endPoint x: 527, endPoint y: 336, distance: 182.5
click at [527, 336] on div "New Task Task description" at bounding box center [564, 340] width 111 height 23
click at [735, 316] on div ".deletable-edge-delete-btn { width: 20px; height: 20px; border: 0px solid #ffff…" at bounding box center [633, 329] width 753 height 538
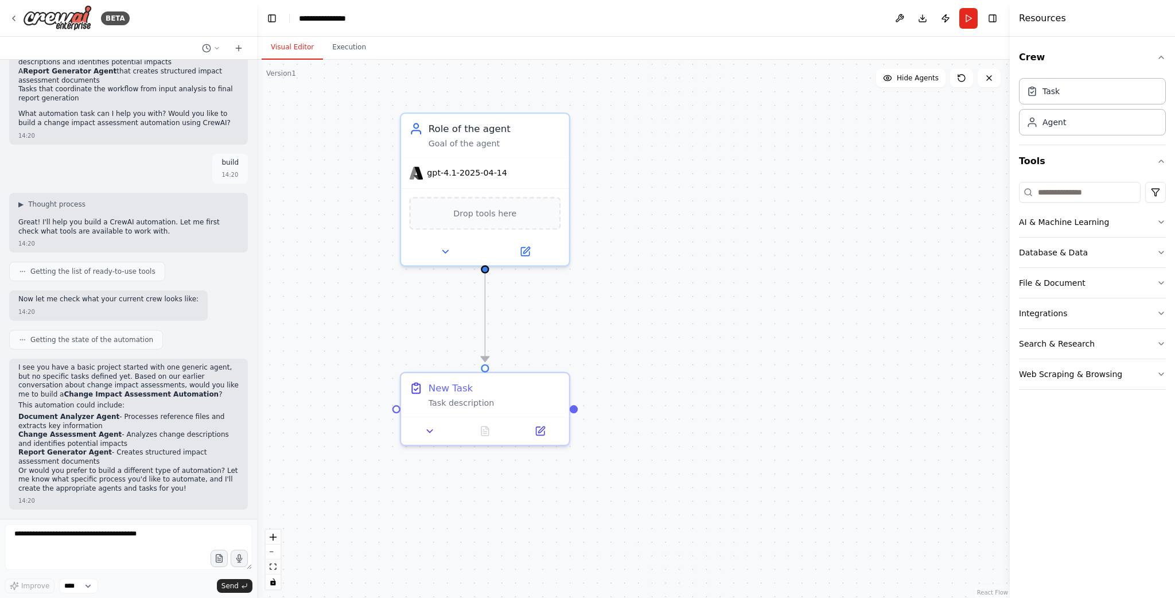
drag, startPoint x: 688, startPoint y: 303, endPoint x: 682, endPoint y: 360, distance: 57.7
click at [692, 369] on div ".deletable-edge-delete-btn { width: 20px; height: 20px; border: 0px solid #ffff…" at bounding box center [633, 329] width 753 height 538
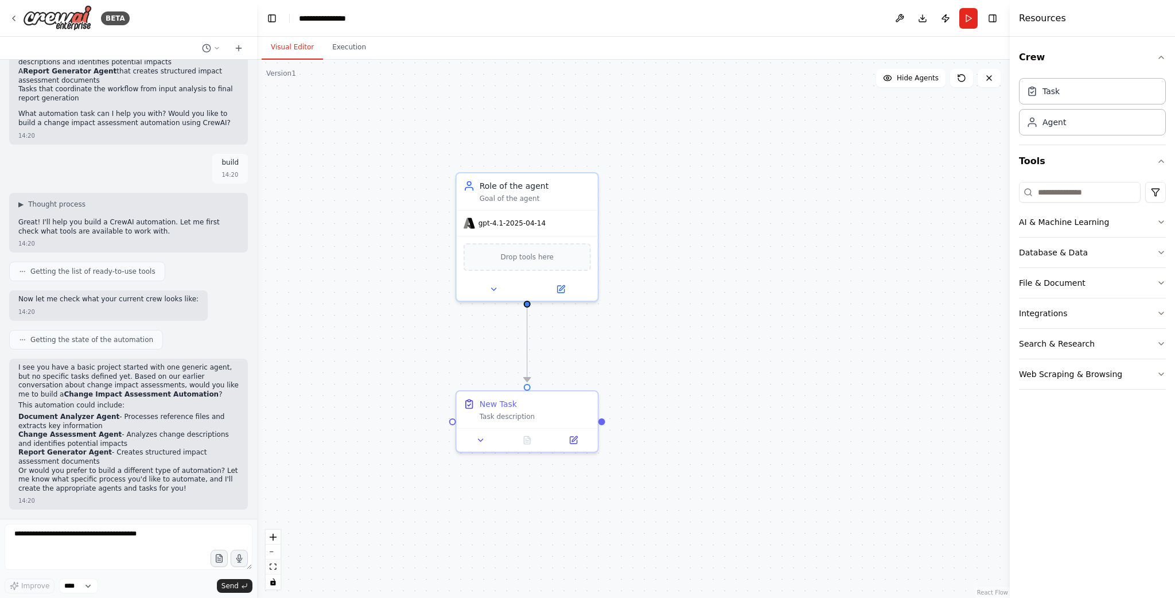
drag, startPoint x: 671, startPoint y: 326, endPoint x: 672, endPoint y: 271, distance: 54.5
click at [672, 271] on div ".deletable-edge-delete-btn { width: 20px; height: 20px; border: 0px solid #ffff…" at bounding box center [633, 329] width 753 height 538
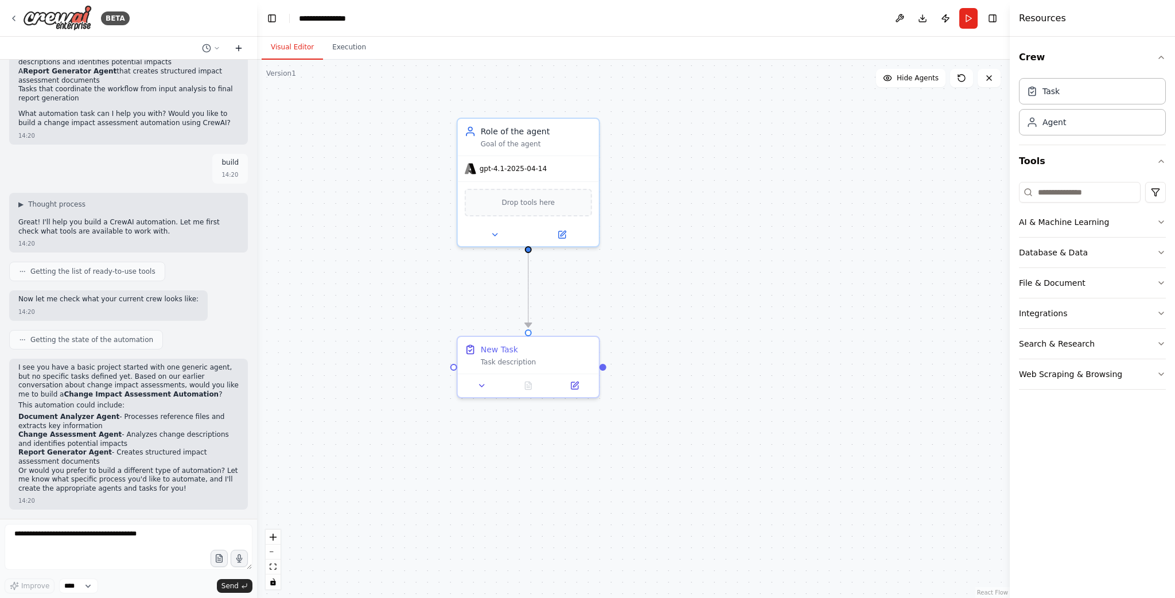
click at [242, 46] on icon at bounding box center [238, 48] width 9 height 9
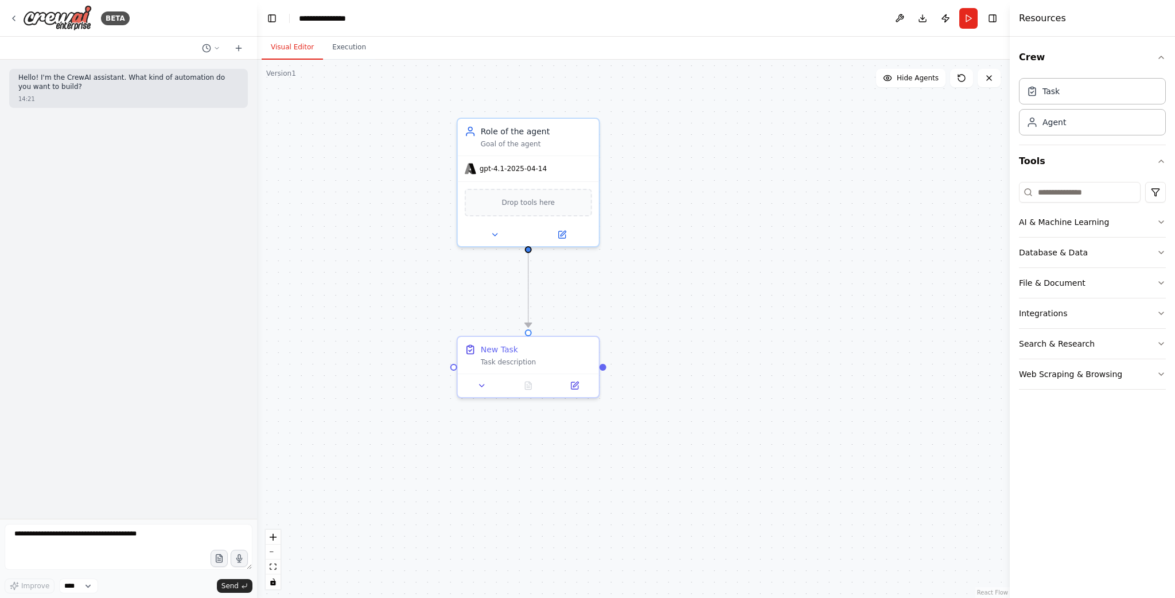
click at [298, 228] on div ".deletable-edge-delete-btn { width: 20px; height: 20px; border: 0px solid #ffff…" at bounding box center [633, 329] width 753 height 538
click at [766, 197] on div ".deletable-edge-delete-btn { width: 20px; height: 20px; border: 0px solid #ffff…" at bounding box center [633, 329] width 753 height 538
click at [584, 168] on div "gpt-4.1-2025-04-14" at bounding box center [550, 159] width 141 height 25
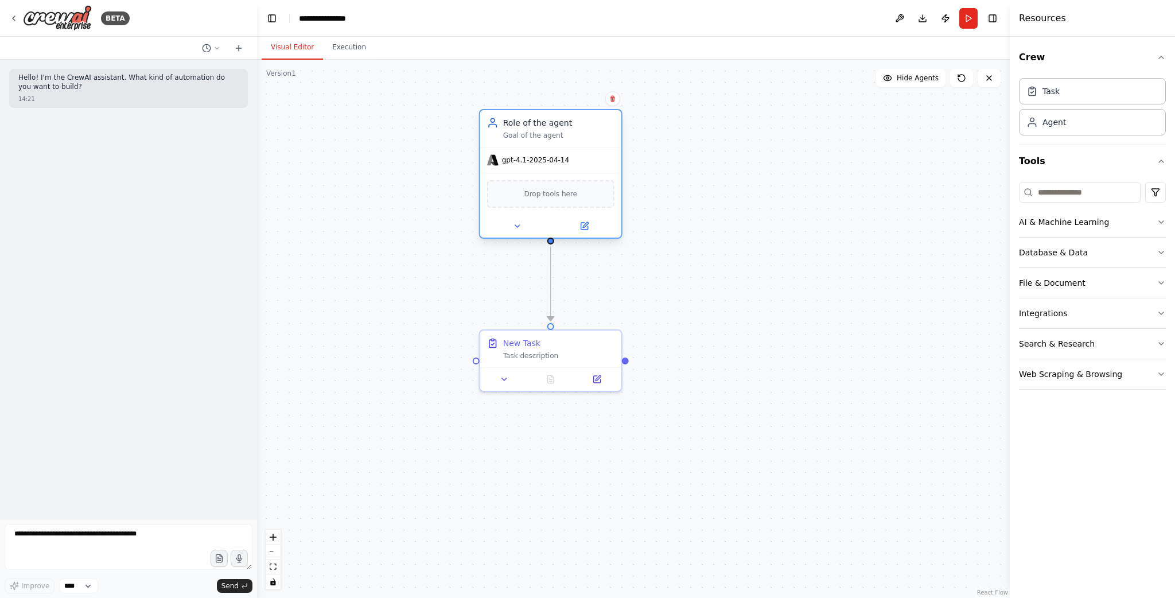
click at [577, 119] on div "Role of the agent" at bounding box center [558, 122] width 111 height 11
drag, startPoint x: 514, startPoint y: 164, endPoint x: 757, endPoint y: 136, distance: 244.8
click at [757, 136] on div ".deletable-edge-delete-btn { width: 20px; height: 20px; border: 0px solid #ffff…" at bounding box center [633, 329] width 753 height 538
click at [592, 223] on button at bounding box center [584, 227] width 65 height 14
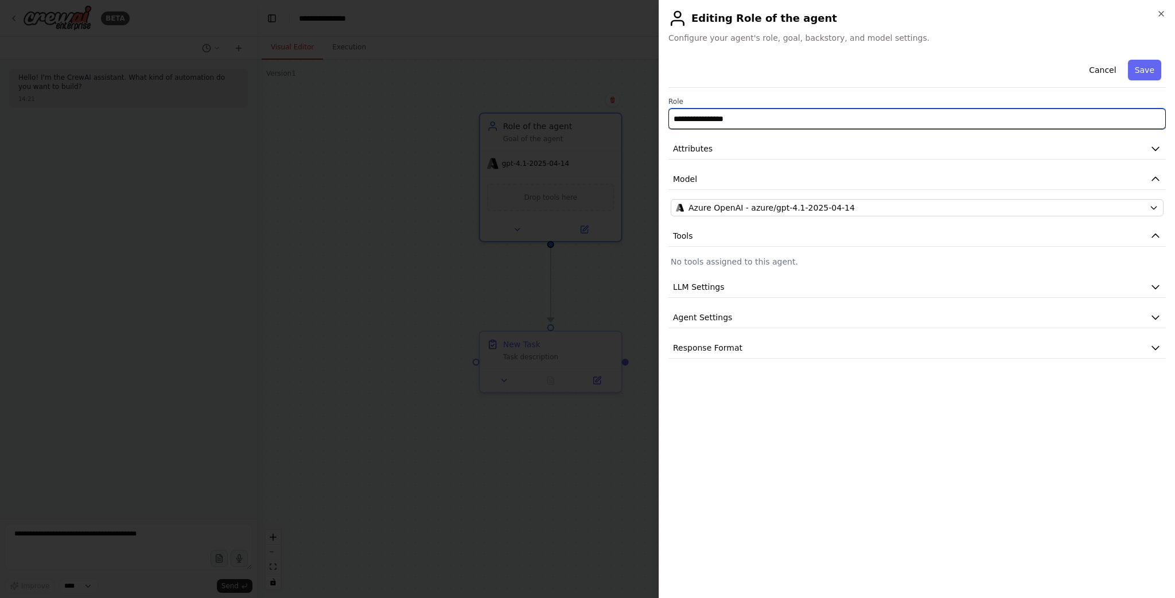
click at [749, 116] on input "**********" at bounding box center [916, 118] width 497 height 21
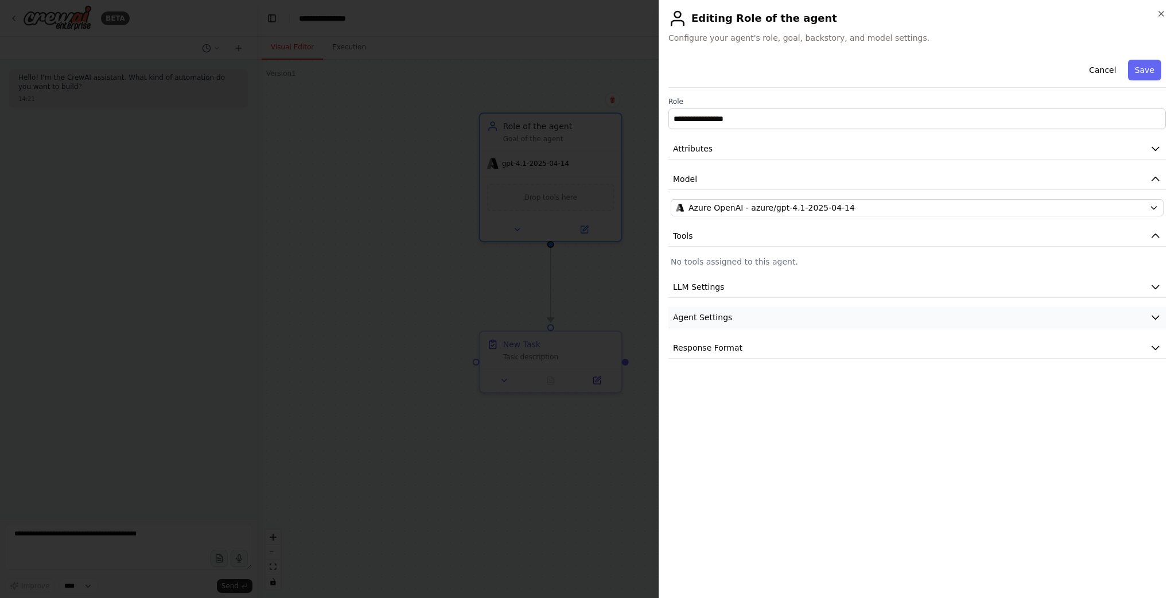
click at [739, 317] on button "Agent Settings" at bounding box center [916, 317] width 497 height 21
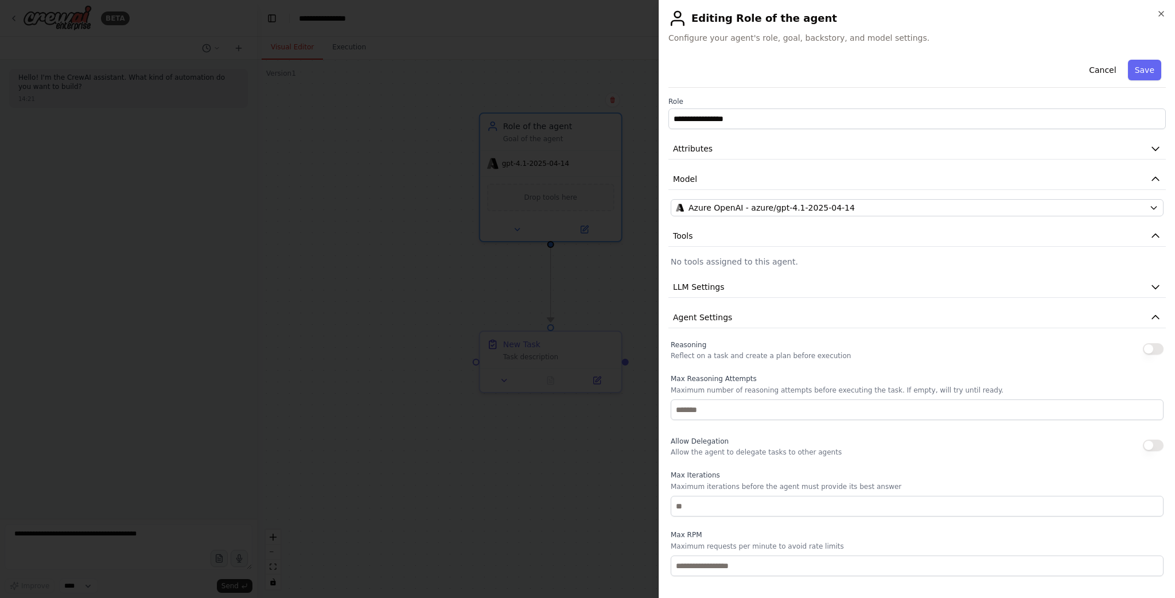
click at [707, 300] on div "**********" at bounding box center [916, 360] width 497 height 611
click at [719, 317] on span "Agent Settings" at bounding box center [702, 317] width 59 height 11
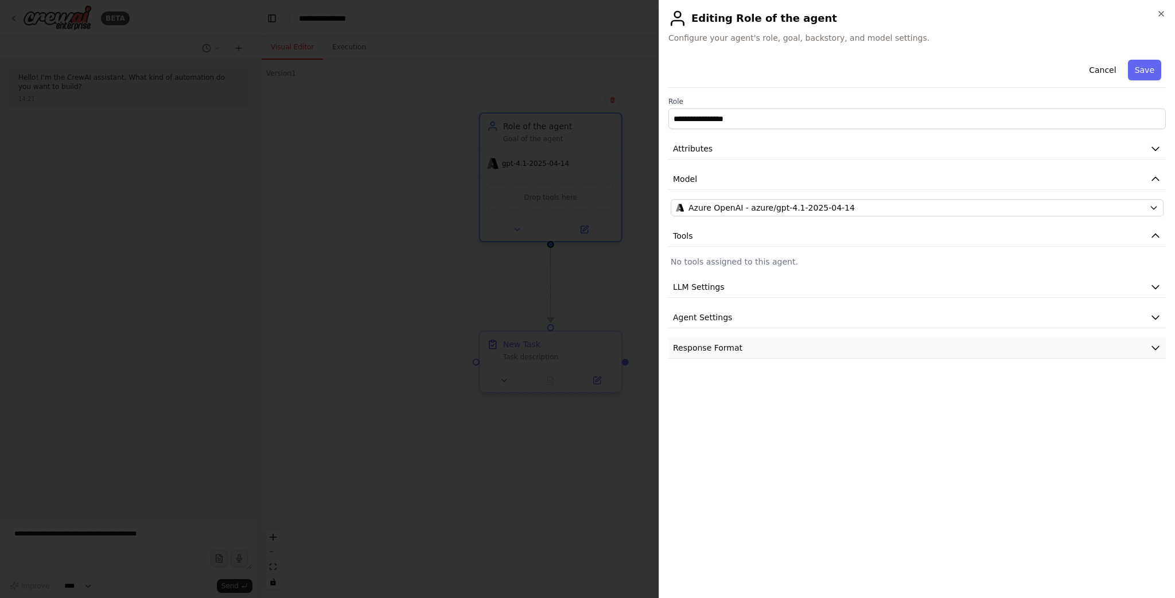
click at [722, 345] on span "Response Format" at bounding box center [707, 347] width 69 height 11
click at [762, 348] on button "Response Format" at bounding box center [916, 347] width 497 height 21
click at [719, 285] on span "LLM Settings" at bounding box center [699, 286] width 52 height 11
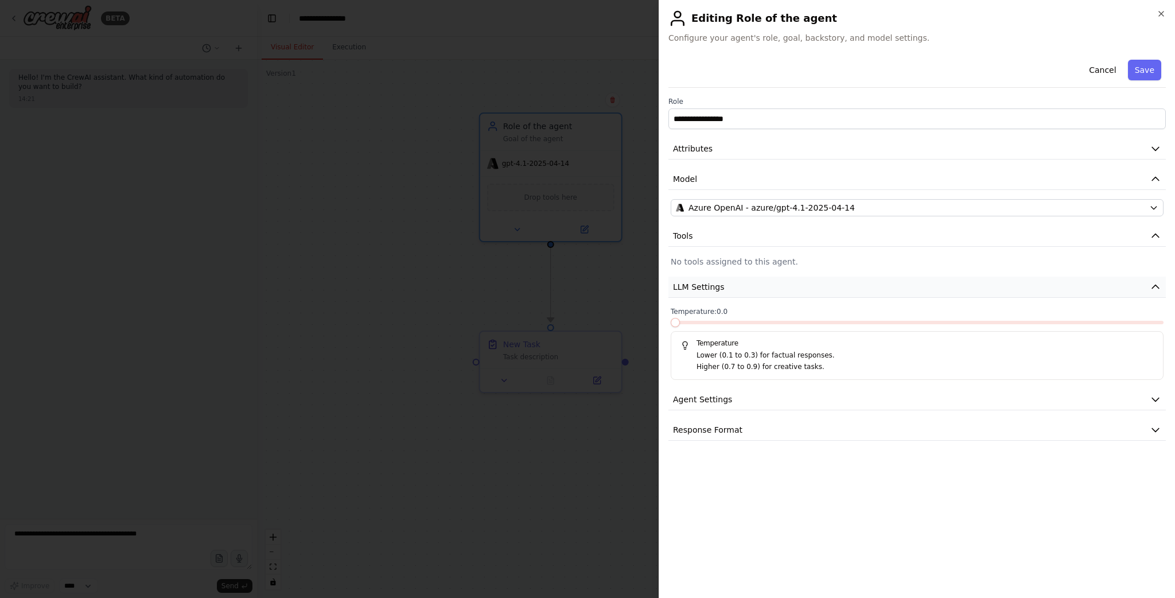
click at [719, 285] on span "LLM Settings" at bounding box center [699, 286] width 52 height 11
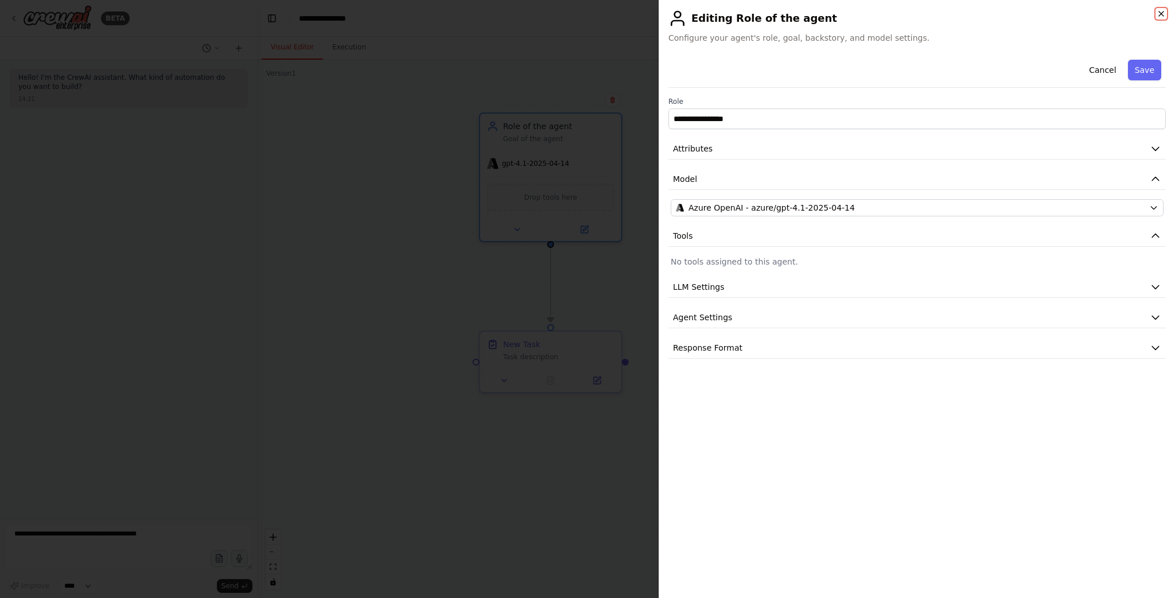
click at [1161, 10] on icon "button" at bounding box center [1161, 13] width 9 height 9
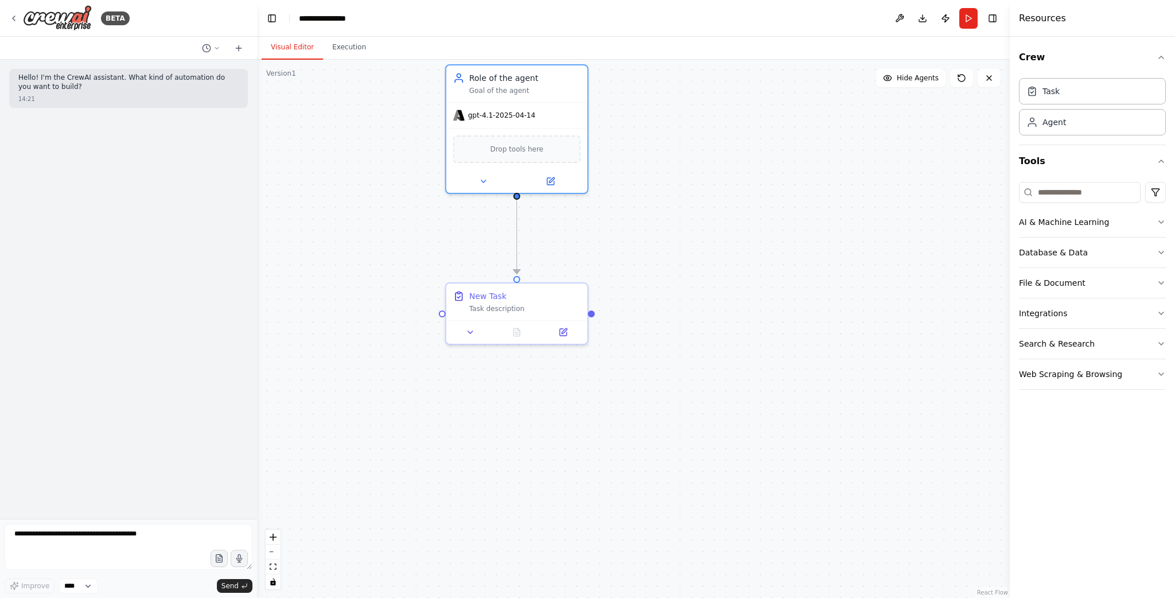
drag, startPoint x: 759, startPoint y: 298, endPoint x: 731, endPoint y: 265, distance: 43.1
click at [731, 265] on div ".deletable-edge-delete-btn { width: 20px; height: 20px; border: 0px solid #ffff…" at bounding box center [633, 329] width 753 height 538
drag, startPoint x: 697, startPoint y: 303, endPoint x: 692, endPoint y: 315, distance: 13.1
click at [692, 315] on div ".deletable-edge-delete-btn { width: 20px; height: 20px; border: 0px solid #ffff…" at bounding box center [633, 329] width 753 height 538
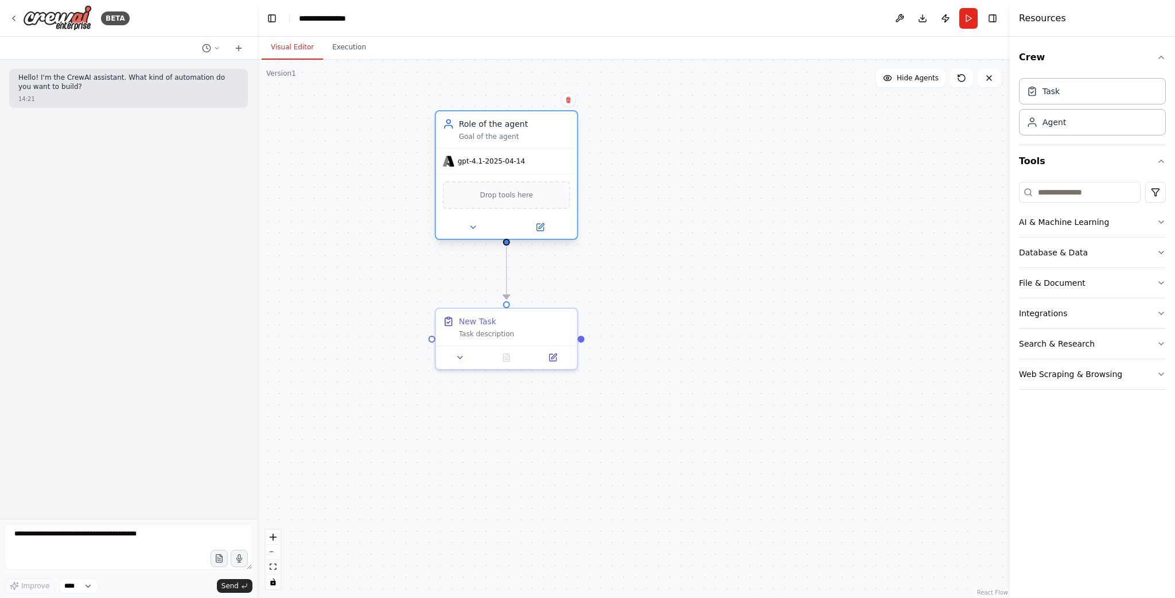
drag, startPoint x: 515, startPoint y: 173, endPoint x: 515, endPoint y: 197, distance: 24.7
click at [515, 197] on span "Drop tools here" at bounding box center [506, 194] width 53 height 11
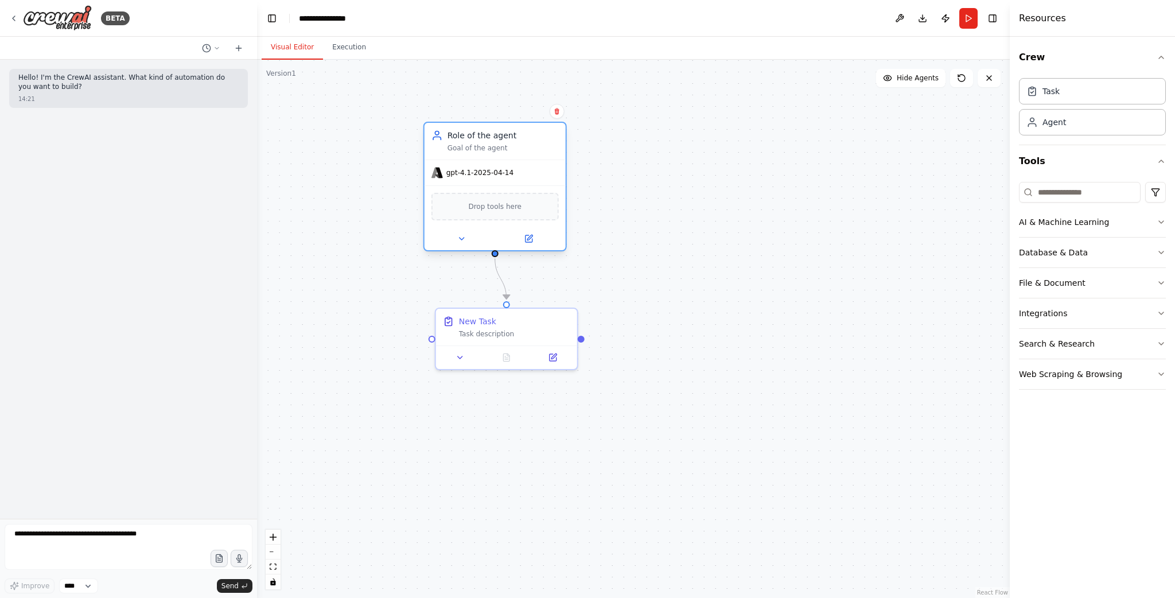
drag, startPoint x: 535, startPoint y: 194, endPoint x: 522, endPoint y: 200, distance: 14.6
click at [522, 200] on div "Drop tools here" at bounding box center [494, 207] width 127 height 28
click at [644, 289] on div ".deletable-edge-delete-btn { width: 20px; height: 20px; border: 0px solid #ffff…" at bounding box center [633, 329] width 753 height 538
drag, startPoint x: 429, startPoint y: 338, endPoint x: 378, endPoint y: 340, distance: 51.7
click at [378, 340] on div ".deletable-edge-delete-btn { width: 20px; height: 20px; border: 0px solid #ffff…" at bounding box center [633, 329] width 753 height 538
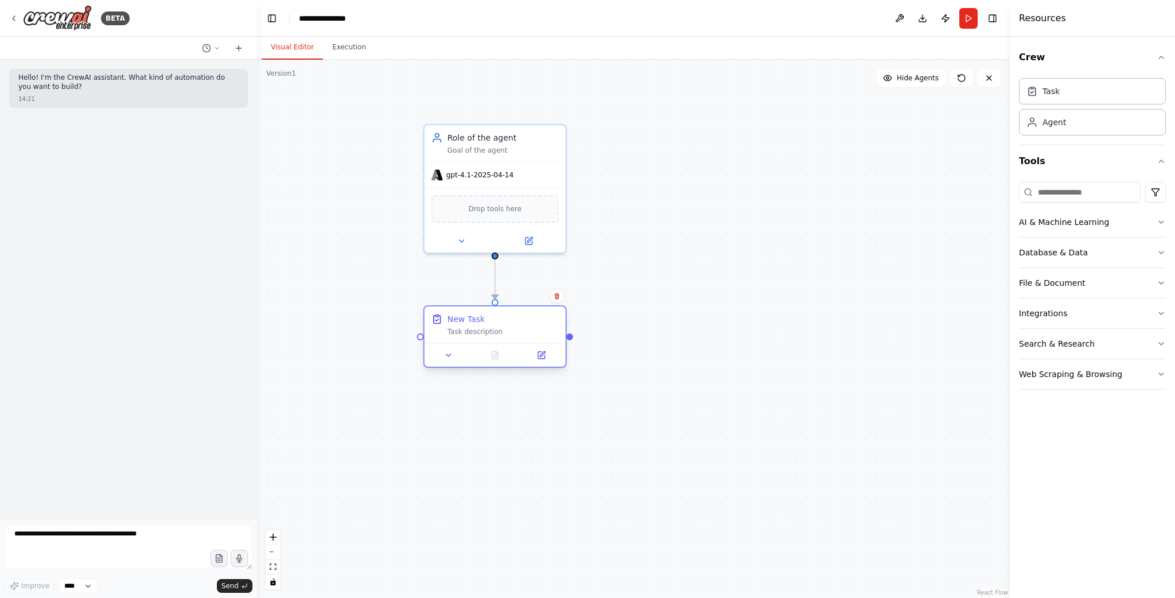
drag, startPoint x: 545, startPoint y: 343, endPoint x: 536, endPoint y: 336, distance: 11.0
click at [536, 336] on div "New Task Task description" at bounding box center [495, 324] width 141 height 37
click at [503, 330] on div "Task description" at bounding box center [502, 331] width 111 height 9
click at [544, 358] on icon at bounding box center [541, 355] width 7 height 7
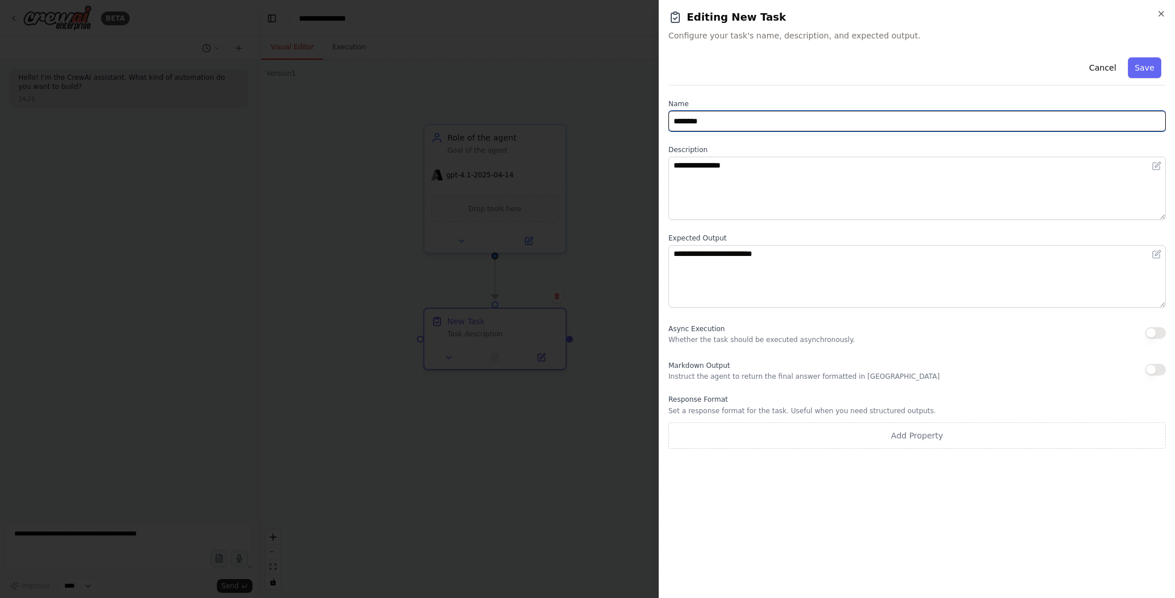
click at [730, 118] on input "********" at bounding box center [916, 121] width 497 height 21
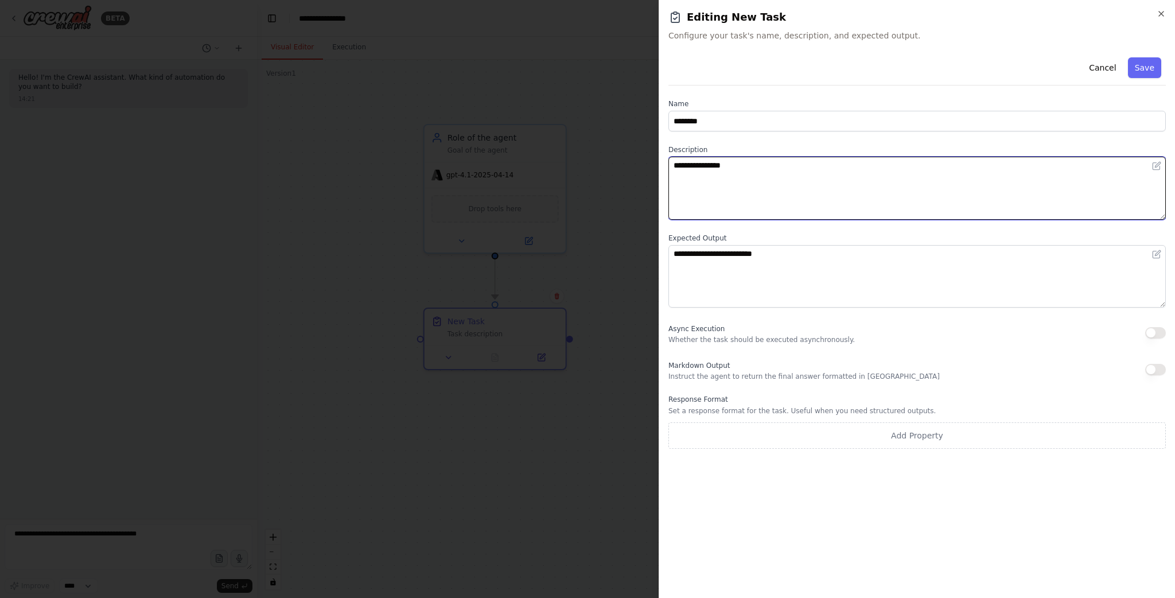
click at [721, 186] on textarea "**********" at bounding box center [916, 188] width 497 height 63
paste textarea "**********"
drag, startPoint x: 683, startPoint y: 200, endPoint x: 726, endPoint y: 249, distance: 65.5
click at [726, 249] on div "**********" at bounding box center [916, 251] width 497 height 396
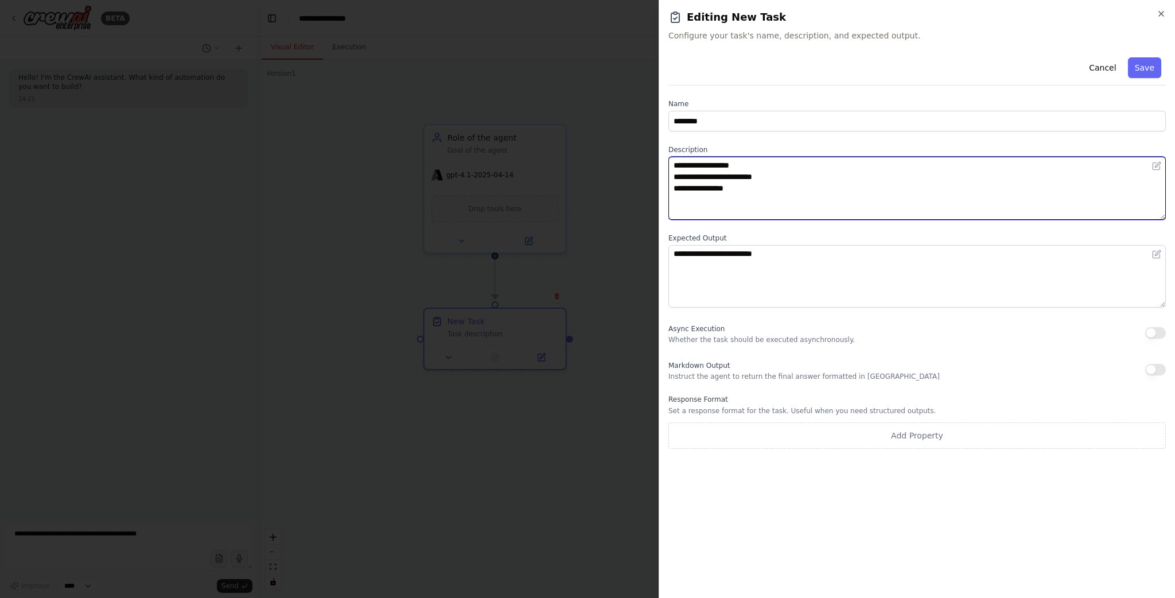
scroll to position [0, 0]
type textarea "**********"
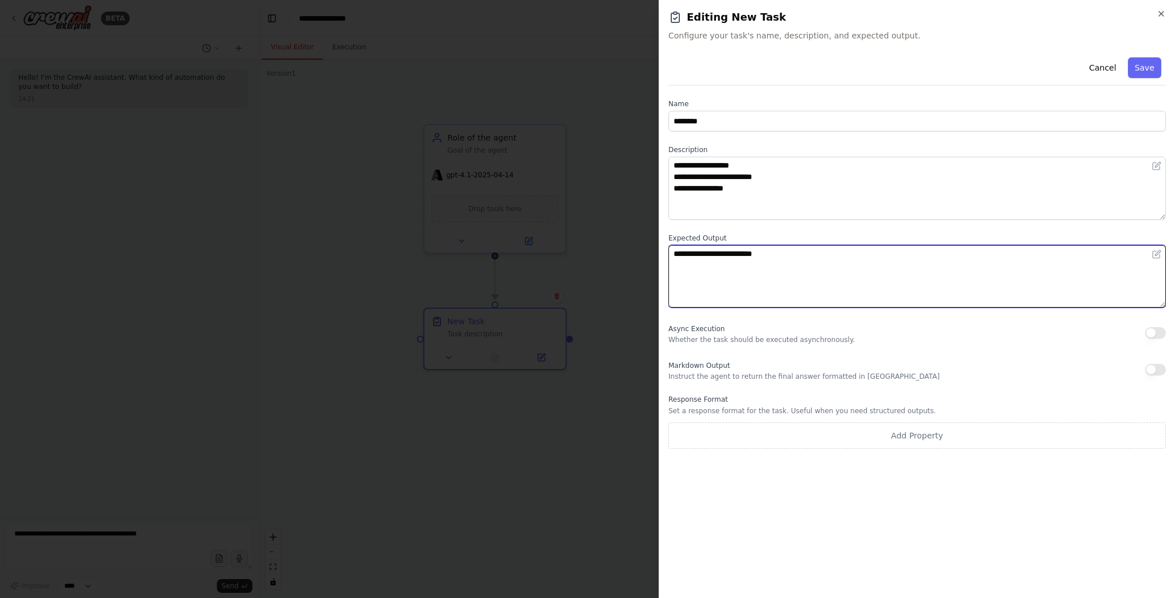
click at [707, 274] on textarea "**********" at bounding box center [916, 276] width 497 height 63
click at [801, 267] on textarea "**********" at bounding box center [916, 276] width 497 height 63
paste textarea "**********"
type textarea "**********"
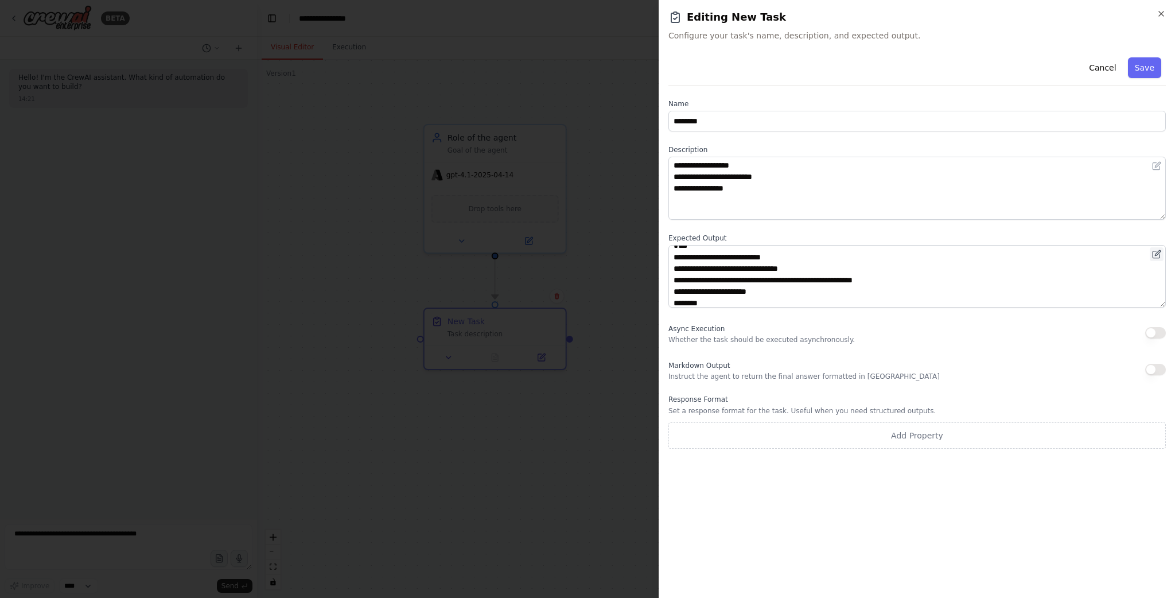
click at [1153, 252] on icon at bounding box center [1156, 254] width 7 height 7
click at [1156, 256] on icon at bounding box center [1156, 254] width 9 height 9
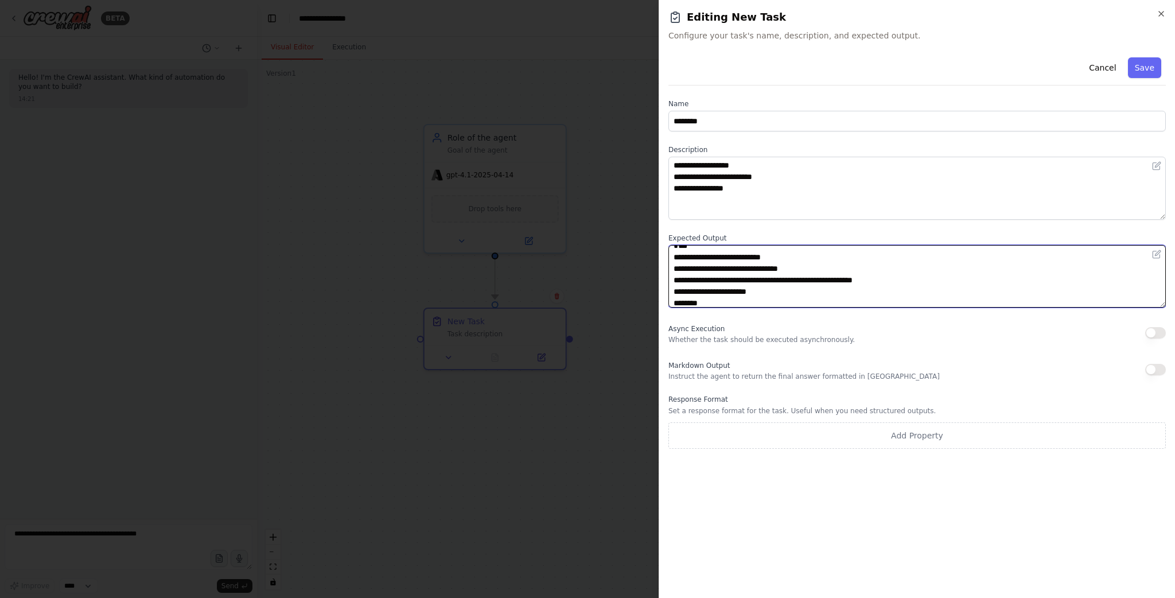
click at [749, 283] on textarea "**********" at bounding box center [916, 276] width 497 height 63
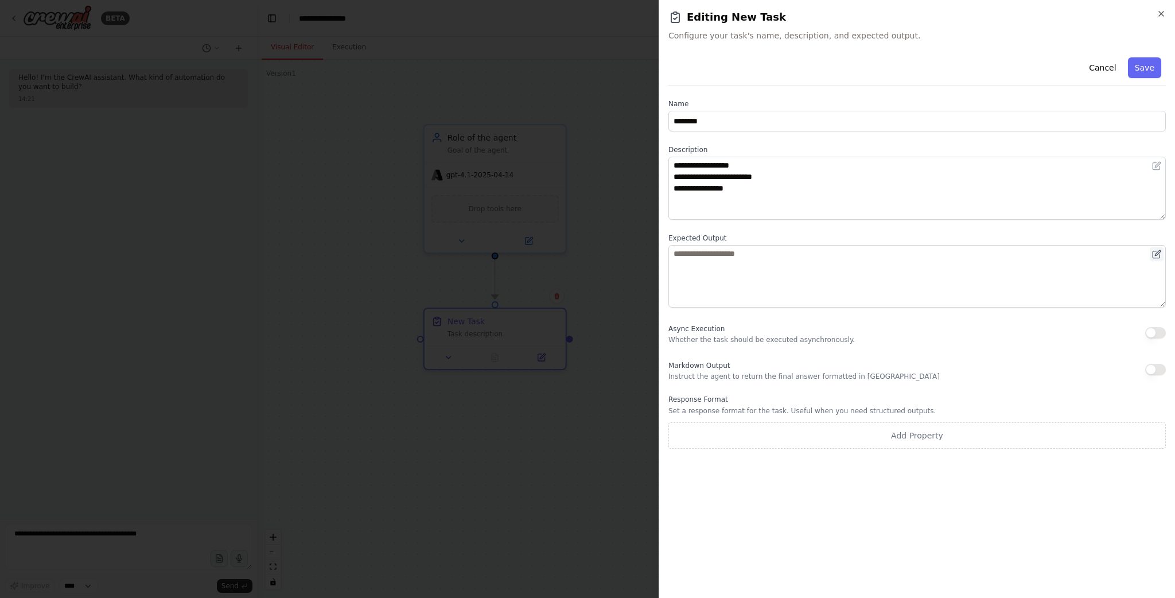
click at [1159, 255] on icon at bounding box center [1156, 254] width 7 height 7
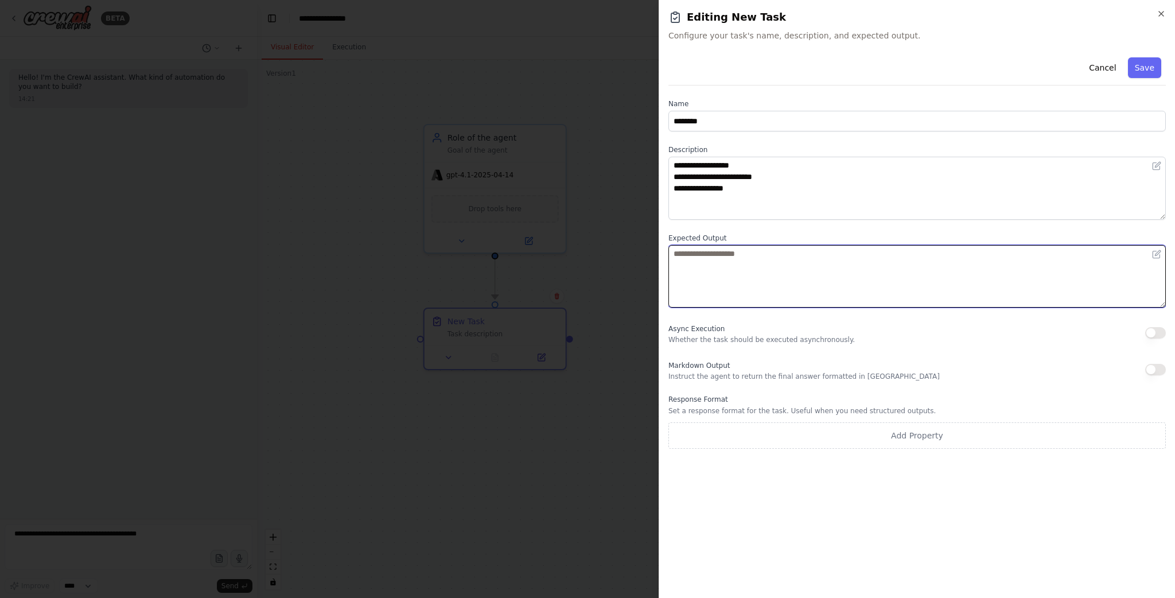
click at [795, 269] on textarea at bounding box center [916, 276] width 497 height 63
paste textarea "**********"
type textarea "**********"
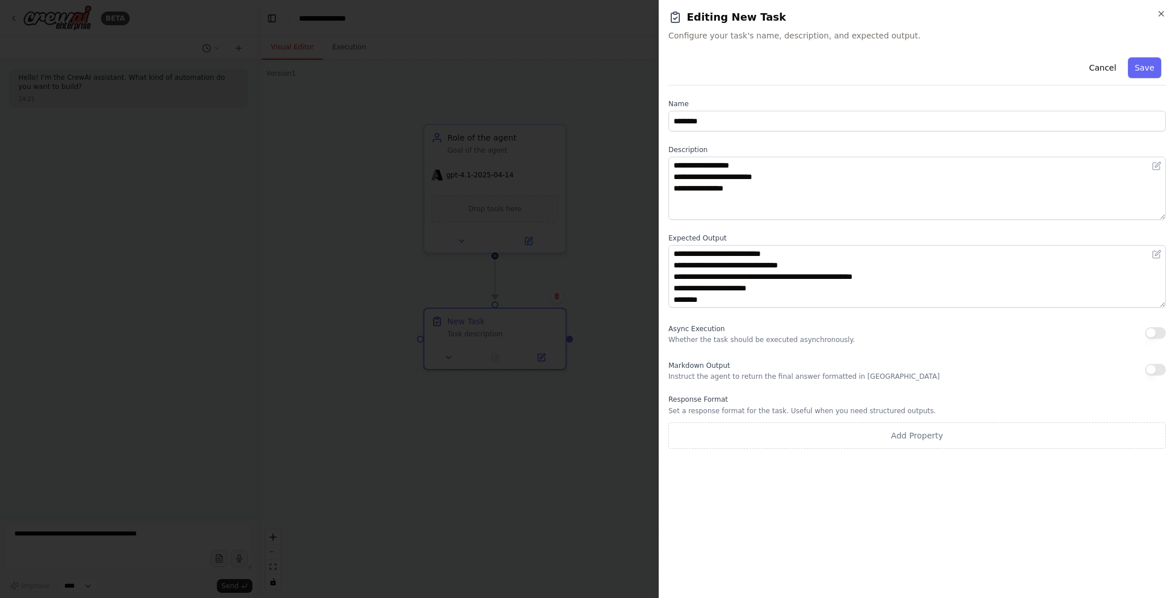
click at [718, 404] on div "Response Format Set a response format for the task. Useful when you need struct…" at bounding box center [916, 422] width 497 height 54
click at [694, 402] on label "Response Format" at bounding box center [916, 399] width 497 height 9
drag, startPoint x: 741, startPoint y: 412, endPoint x: 820, endPoint y: 412, distance: 79.2
click at [815, 412] on p "Set a response format for the task. Useful when you need structured outputs." at bounding box center [916, 410] width 497 height 9
click at [828, 411] on p "Set a response format for the task. Useful when you need structured outputs." at bounding box center [916, 410] width 497 height 9
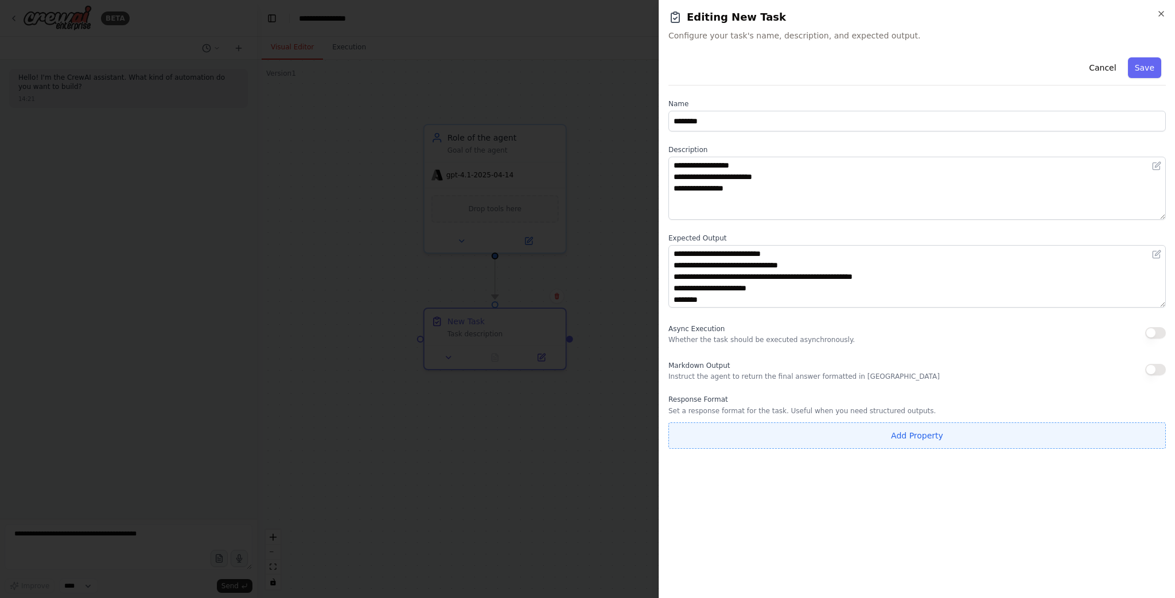
click at [840, 431] on button "Add Property" at bounding box center [916, 435] width 497 height 26
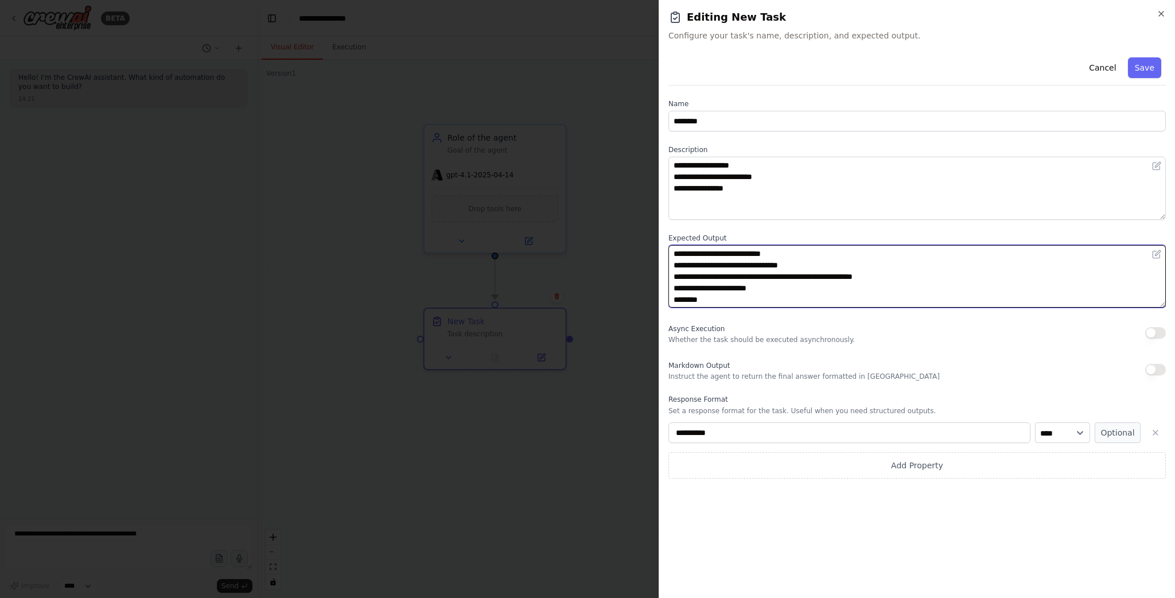
click at [712, 305] on textarea "**********" at bounding box center [916, 276] width 497 height 63
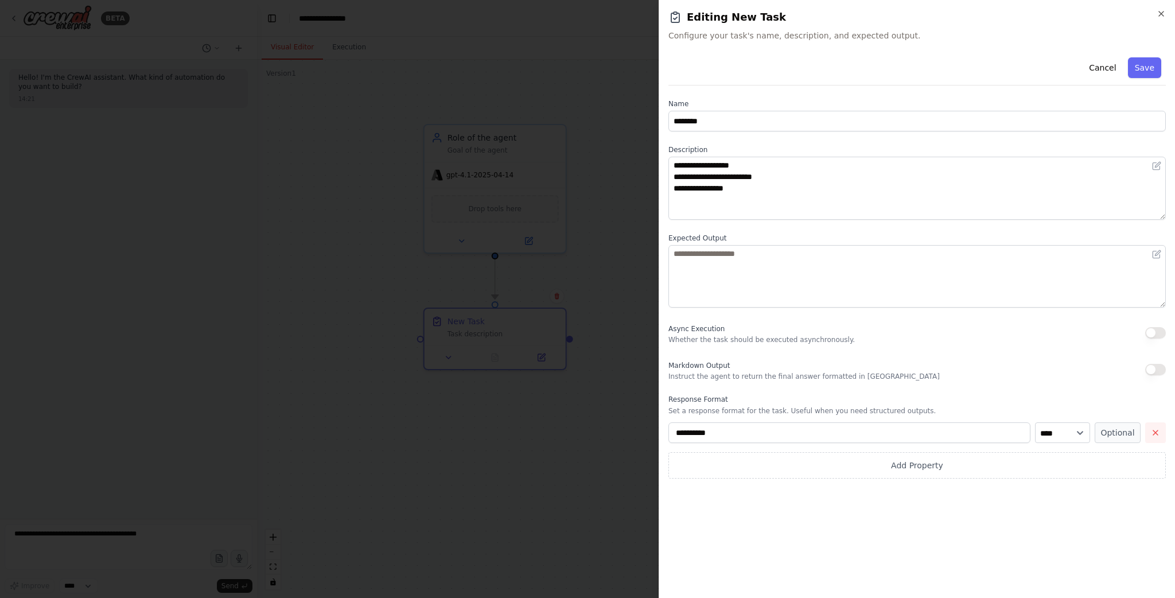
click at [1157, 433] on icon "button" at bounding box center [1155, 432] width 9 height 9
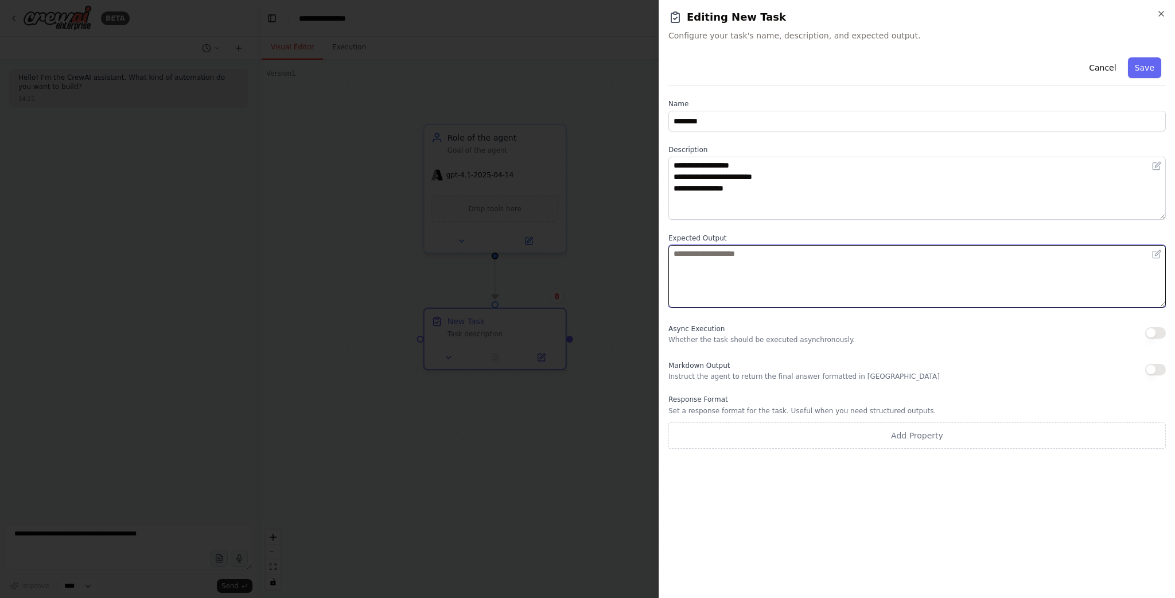
click at [720, 253] on textarea at bounding box center [916, 276] width 497 height 63
paste textarea "**********"
type textarea "**********"
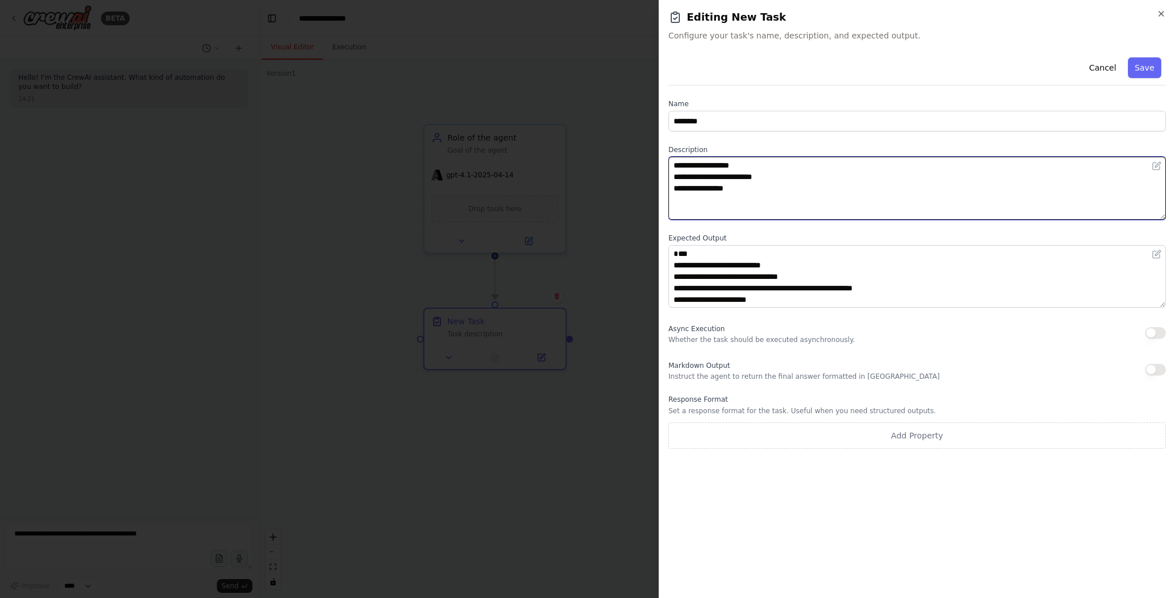
click at [776, 191] on textarea "**********" at bounding box center [916, 188] width 497 height 63
click at [812, 163] on textarea "**********" at bounding box center [916, 188] width 497 height 63
drag, startPoint x: 802, startPoint y: 164, endPoint x: 634, endPoint y: 164, distance: 168.1
click at [634, 164] on body "**********" at bounding box center [587, 299] width 1175 height 598
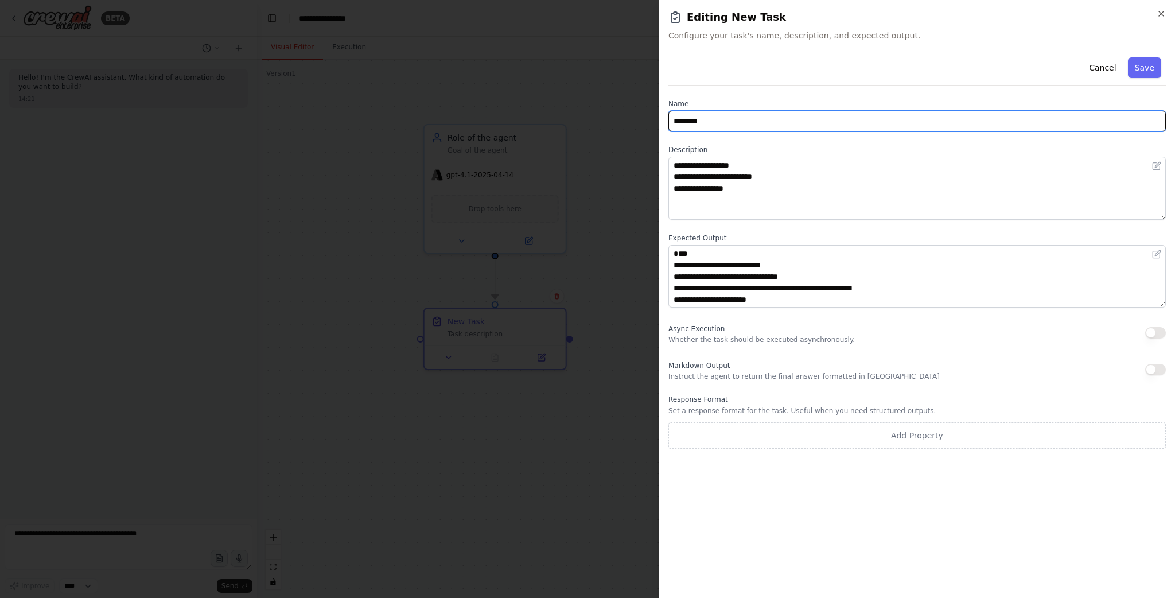
drag, startPoint x: 710, startPoint y: 124, endPoint x: 617, endPoint y: 118, distance: 93.2
click at [617, 118] on body "**********" at bounding box center [587, 299] width 1175 height 598
paste input "********"
type input "**********"
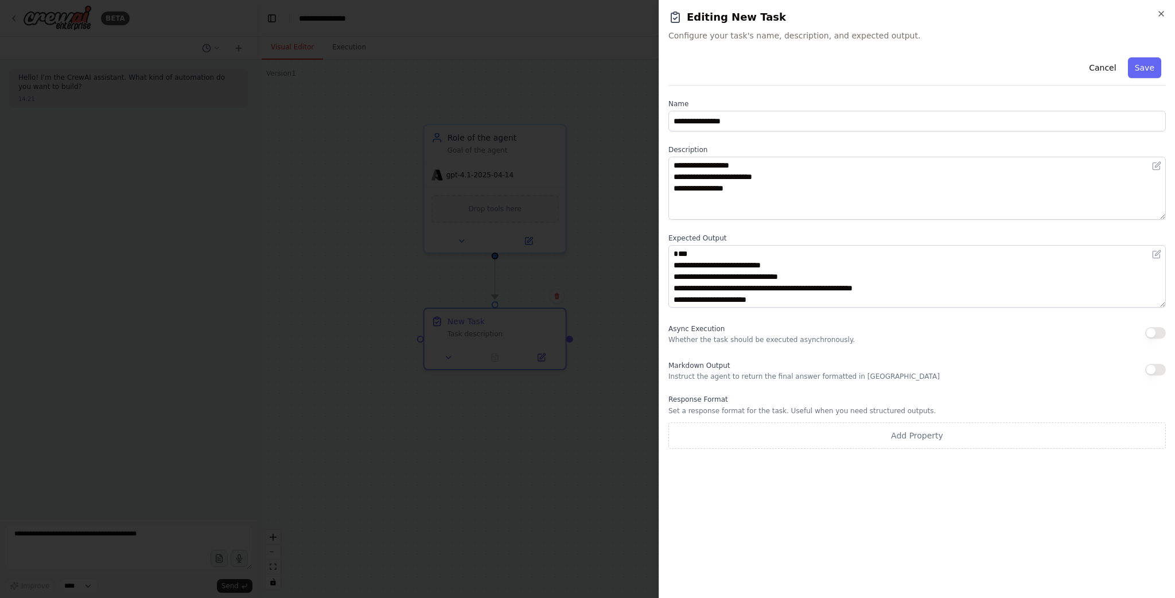
click at [762, 90] on div "**********" at bounding box center [916, 251] width 497 height 396
click at [1157, 66] on button "Save" at bounding box center [1144, 67] width 33 height 21
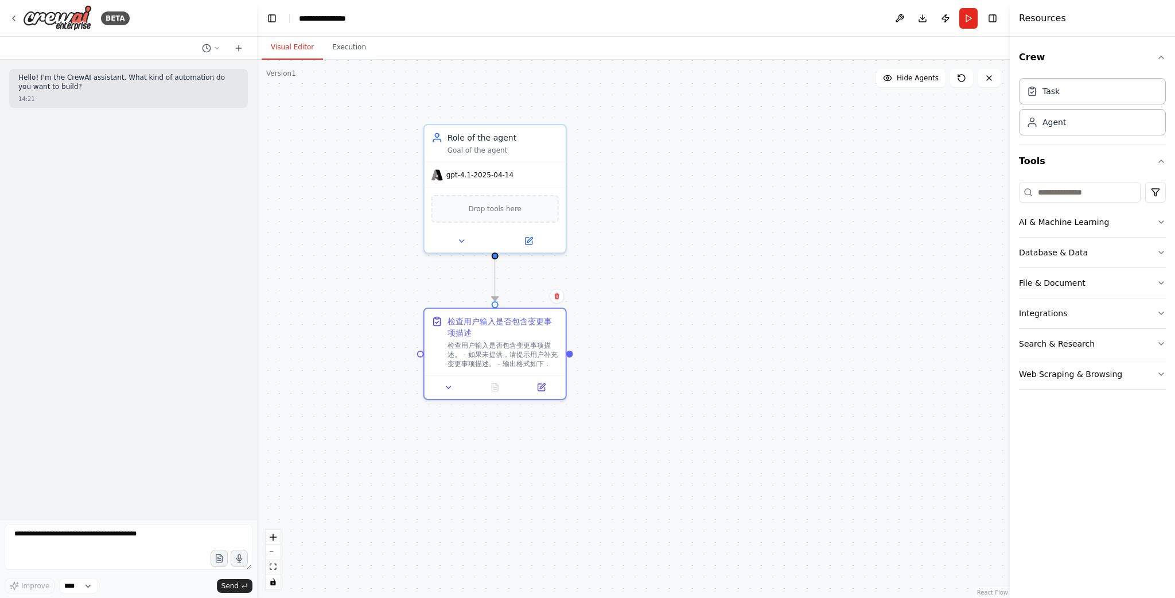
click at [626, 391] on div ".deletable-edge-delete-btn { width: 20px; height: 20px; border: 0px solid #ffff…" at bounding box center [633, 329] width 753 height 538
click at [539, 349] on div "检查用户输入是否包含变更事项描述。 - 如果未提供，请提示用户补充变更事项描述。 - 输出格式如下：" at bounding box center [514, 352] width 111 height 28
click at [546, 391] on div at bounding box center [495, 385] width 141 height 24
click at [543, 384] on icon at bounding box center [541, 385] width 7 height 7
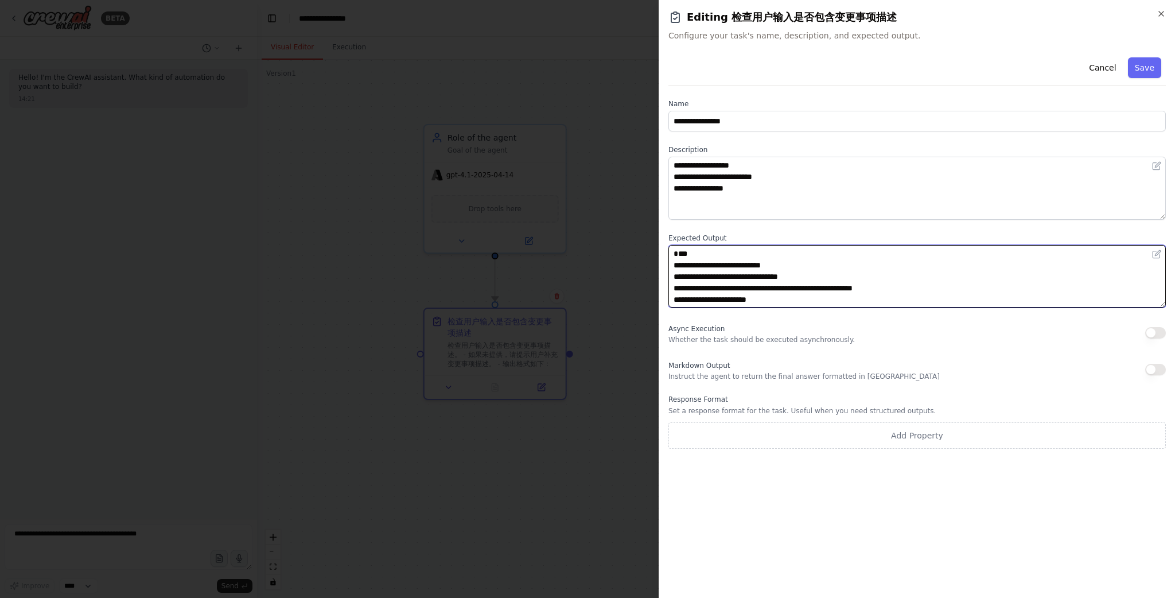
click at [733, 282] on textarea "**********" at bounding box center [916, 276] width 497 height 63
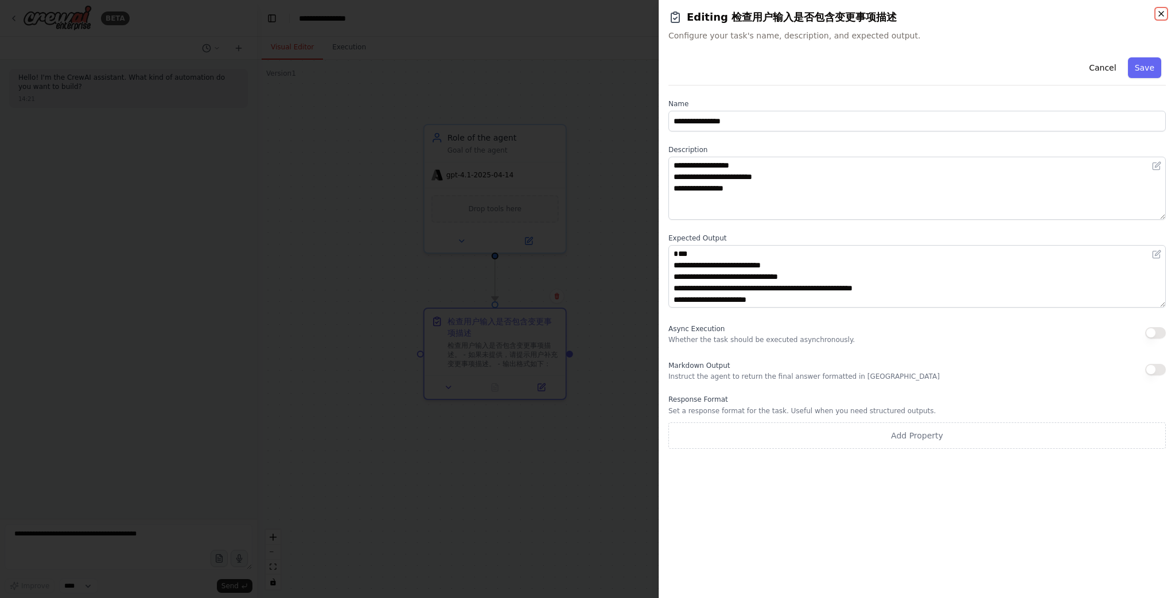
click at [1162, 14] on icon "button" at bounding box center [1161, 13] width 9 height 9
